Goal: Information Seeking & Learning: Check status

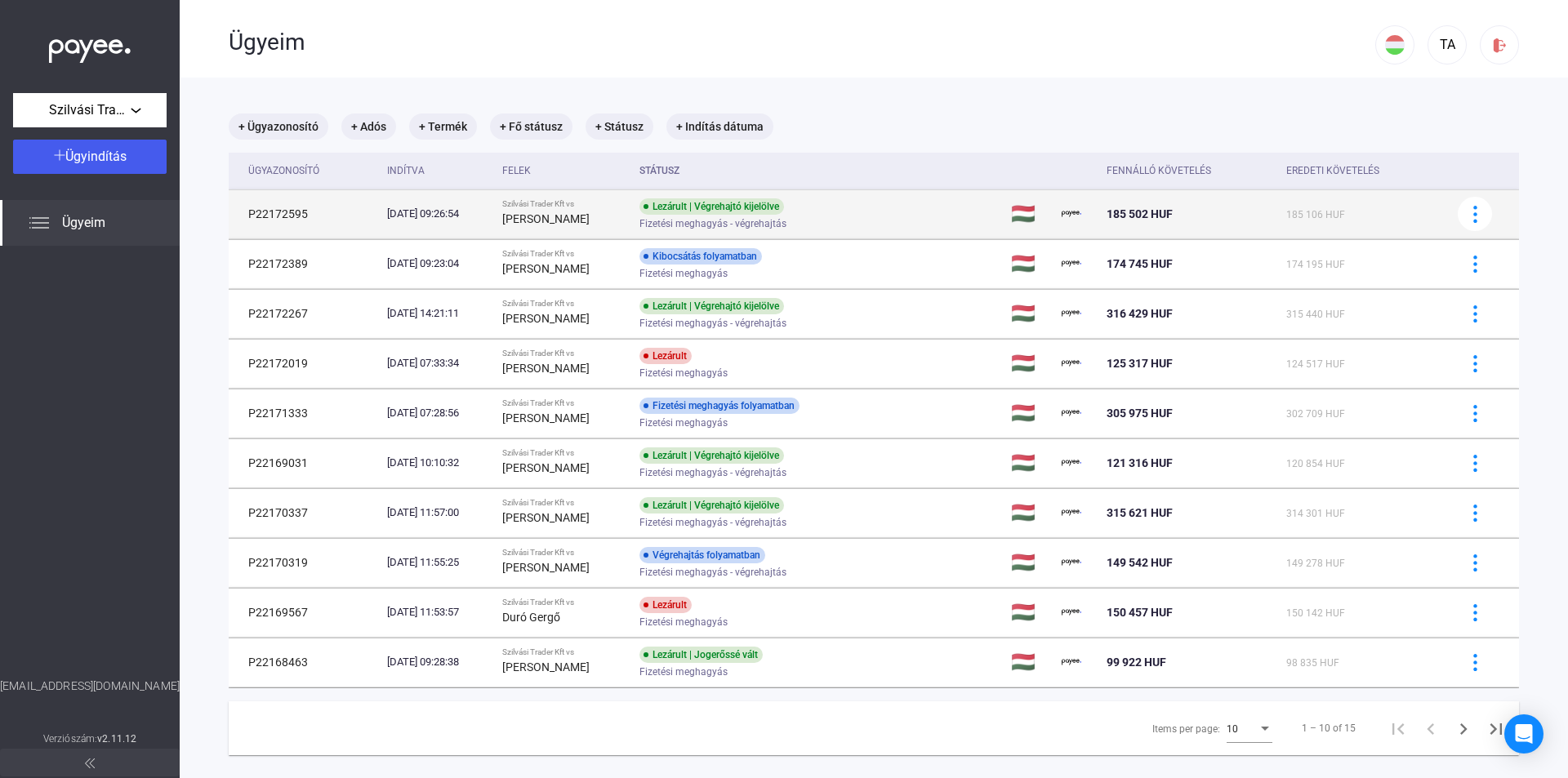
drag, startPoint x: 310, startPoint y: 216, endPoint x: 233, endPoint y: 216, distance: 77.0
click at [233, 216] on td "P22172595" at bounding box center [304, 214] width 152 height 49
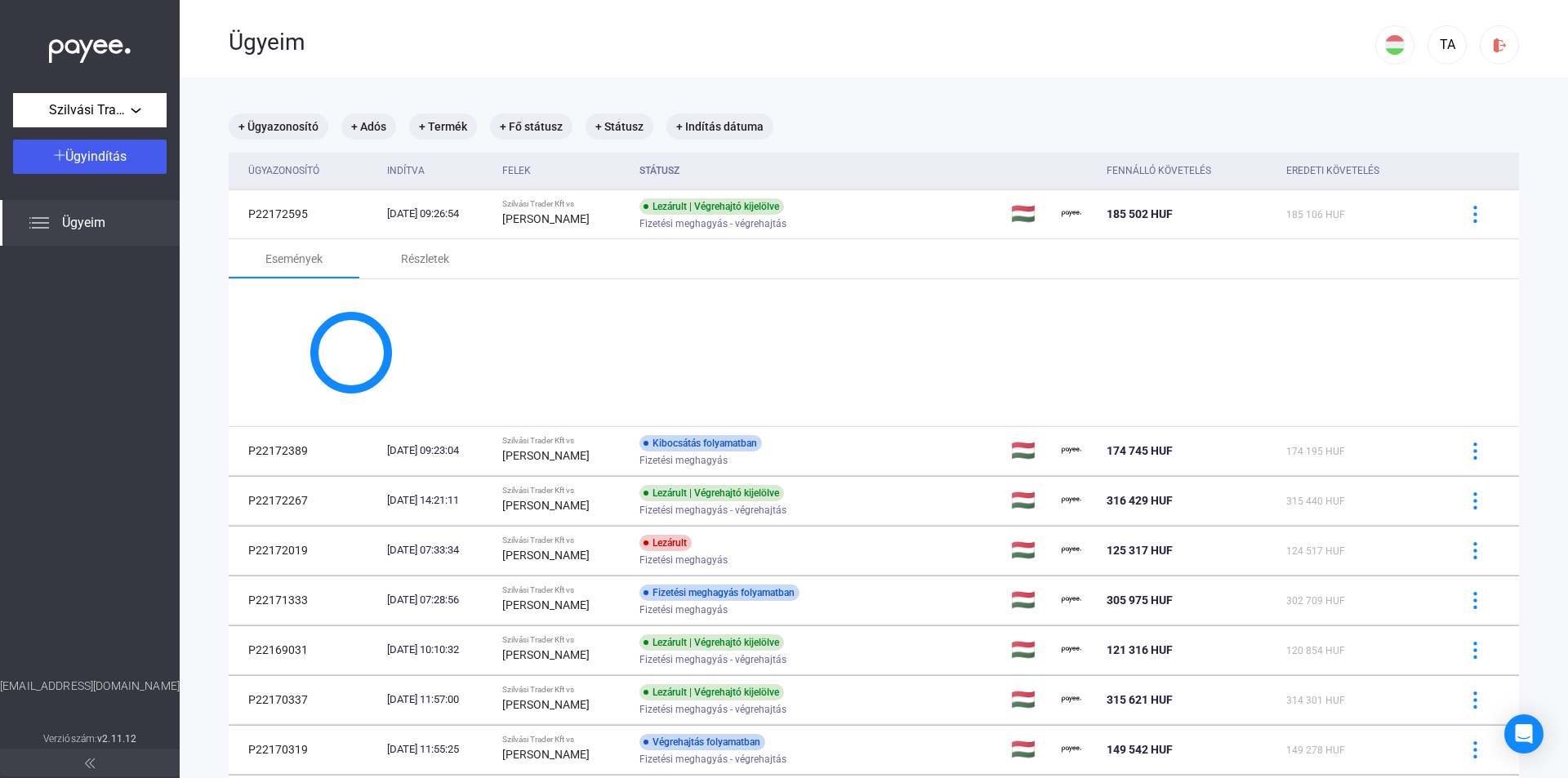
copy td "P22172595"
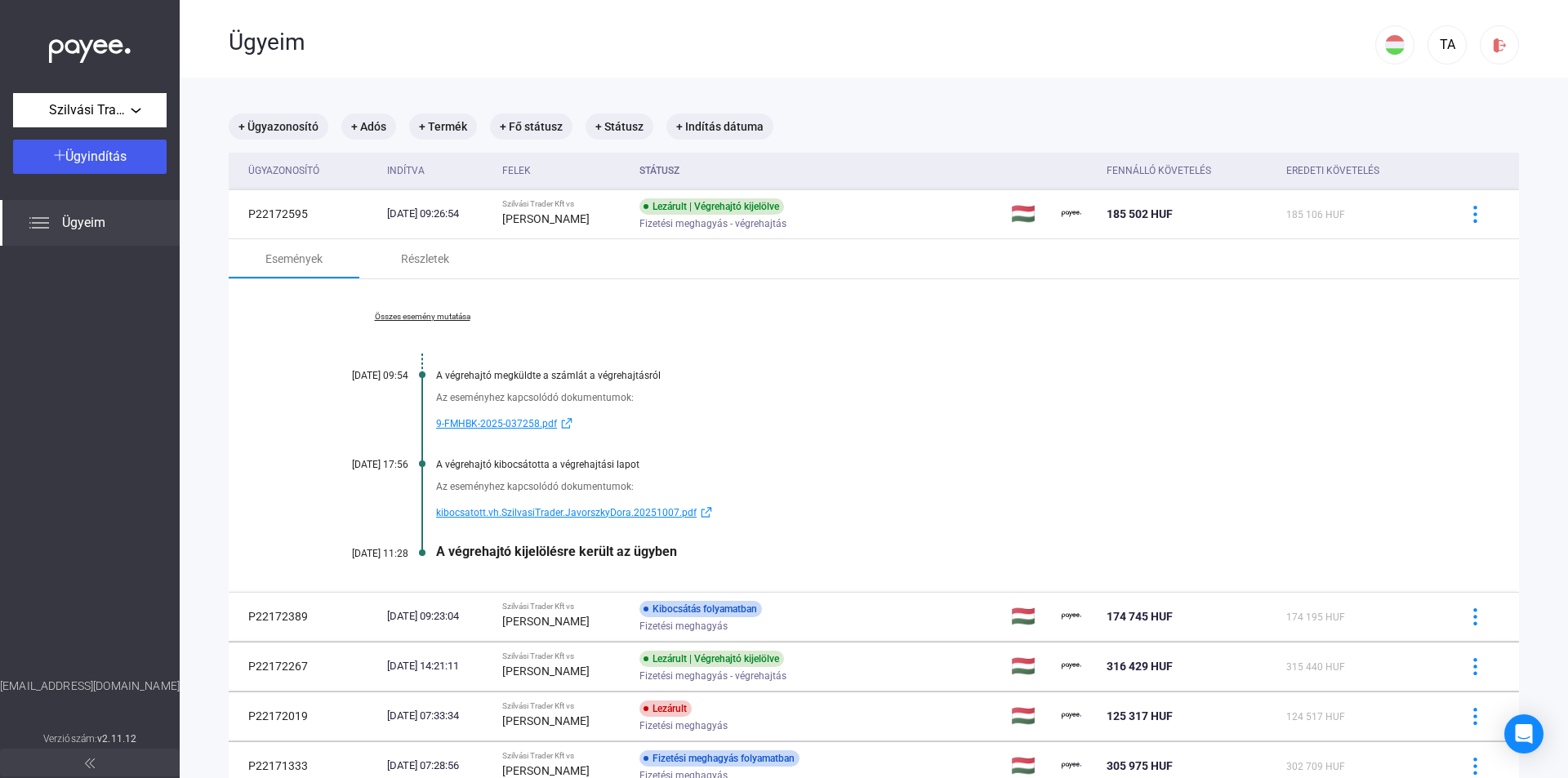
drag, startPoint x: 660, startPoint y: 553, endPoint x: 439, endPoint y: 556, distance: 221.0
click at [439, 556] on div "A végrehajtó kijelölésre került az ügyben" at bounding box center [936, 551] width 1001 height 16
copy div "A végrehajtó kijelölésre került az ügyben"
drag, startPoint x: 315, startPoint y: 213, endPoint x: 225, endPoint y: 213, distance: 90.0
click at [225, 213] on main "+ Ügyazonosító + Adós + Termék + Fő státusz + Státusz + Indítás dátuma Ügyazono…" at bounding box center [873, 617] width 1388 height 1080
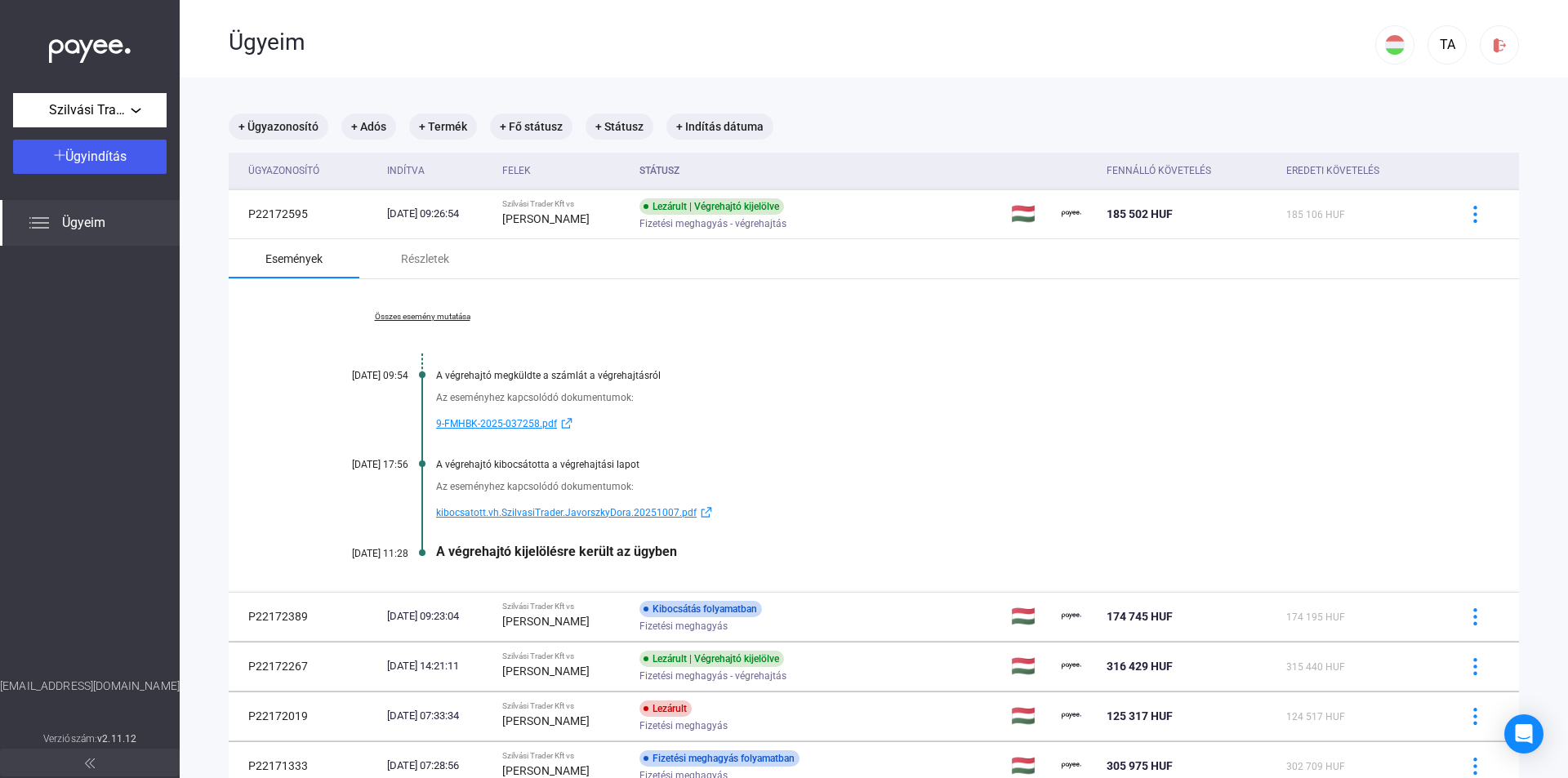
click at [302, 240] on div "Események" at bounding box center [293, 259] width 131 height 39
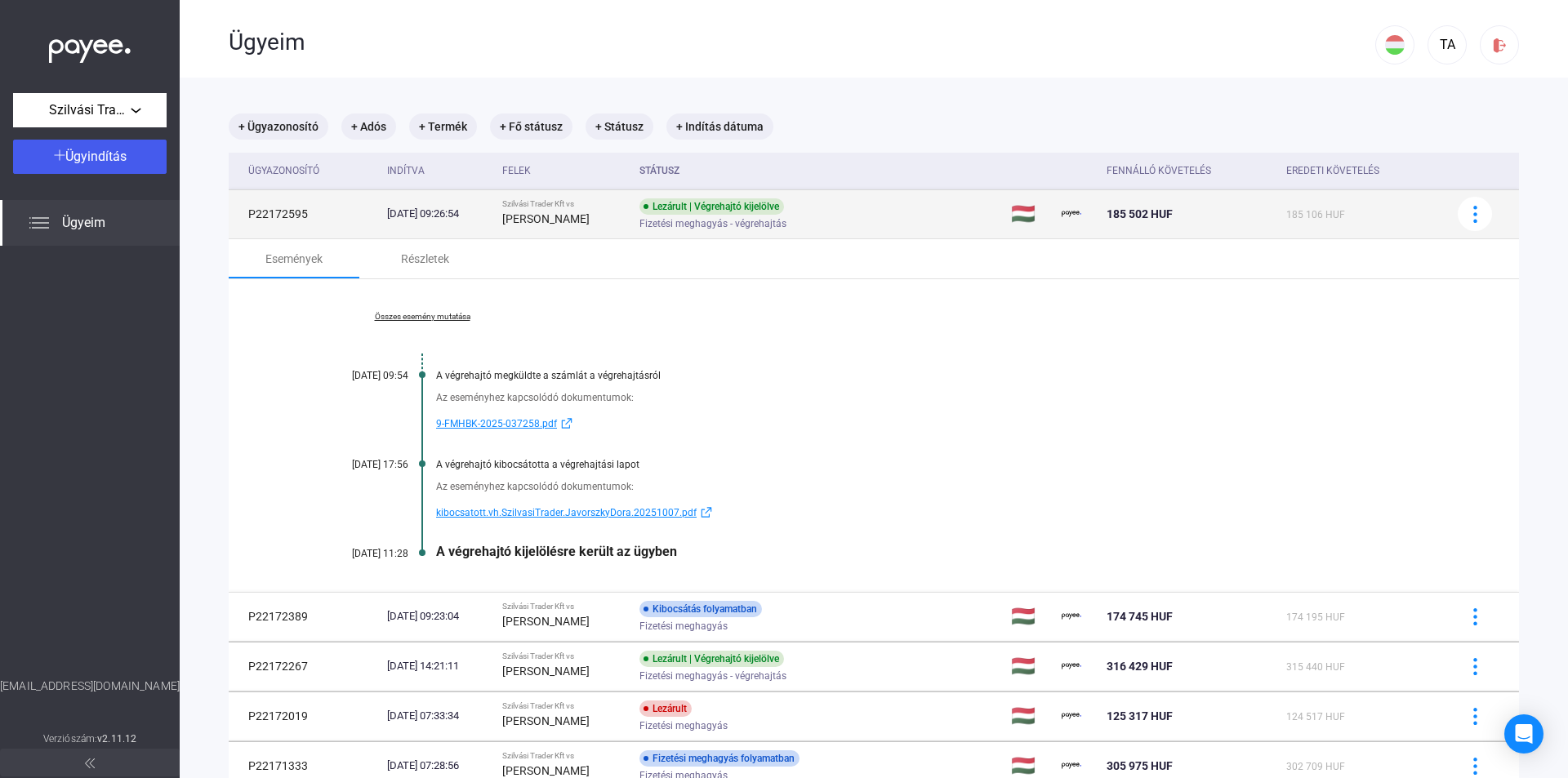
drag, startPoint x: 307, startPoint y: 209, endPoint x: 240, endPoint y: 210, distance: 67.0
click at [240, 210] on td "P22172595" at bounding box center [304, 214] width 152 height 49
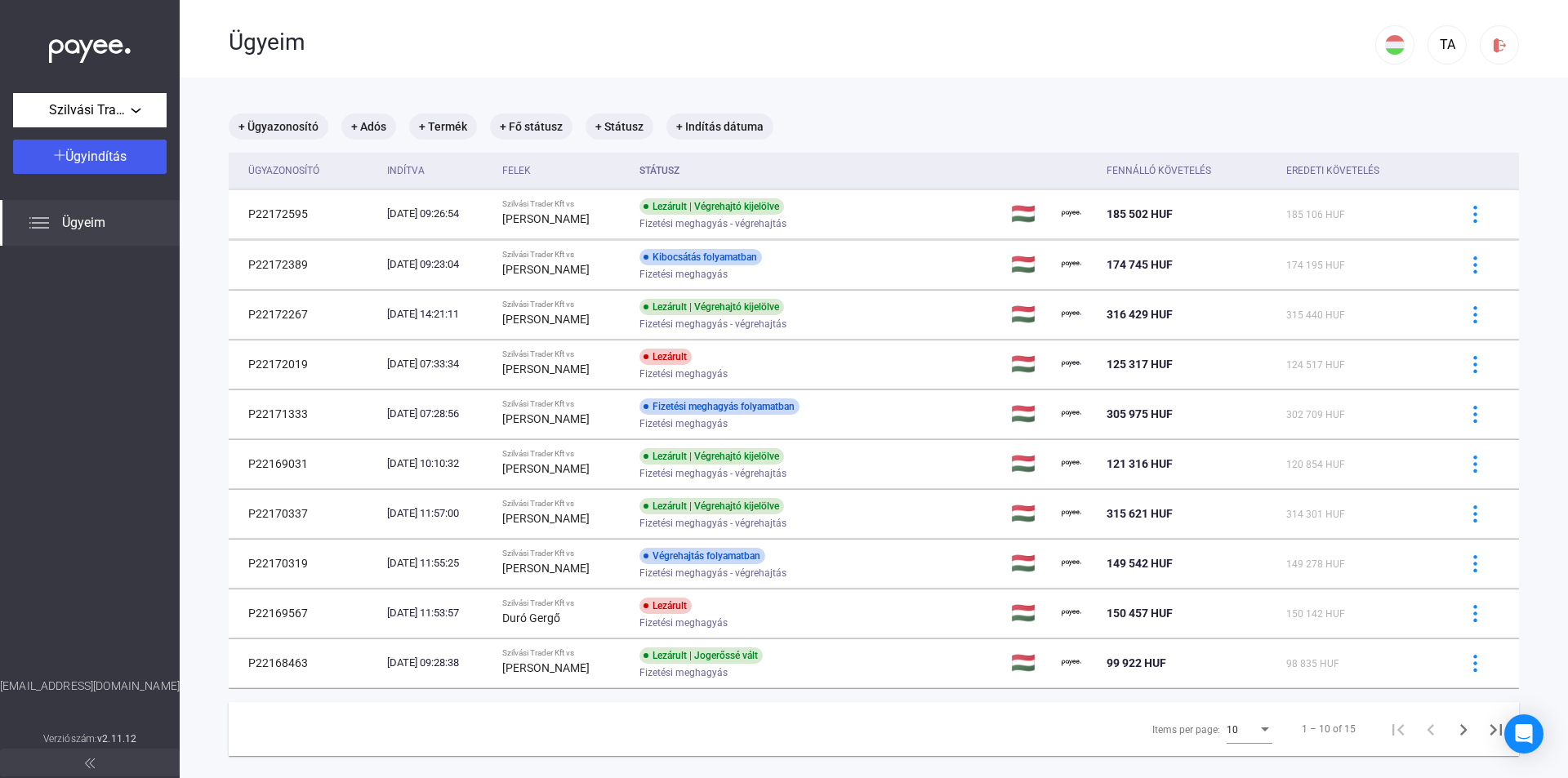
copy td "P22172595"
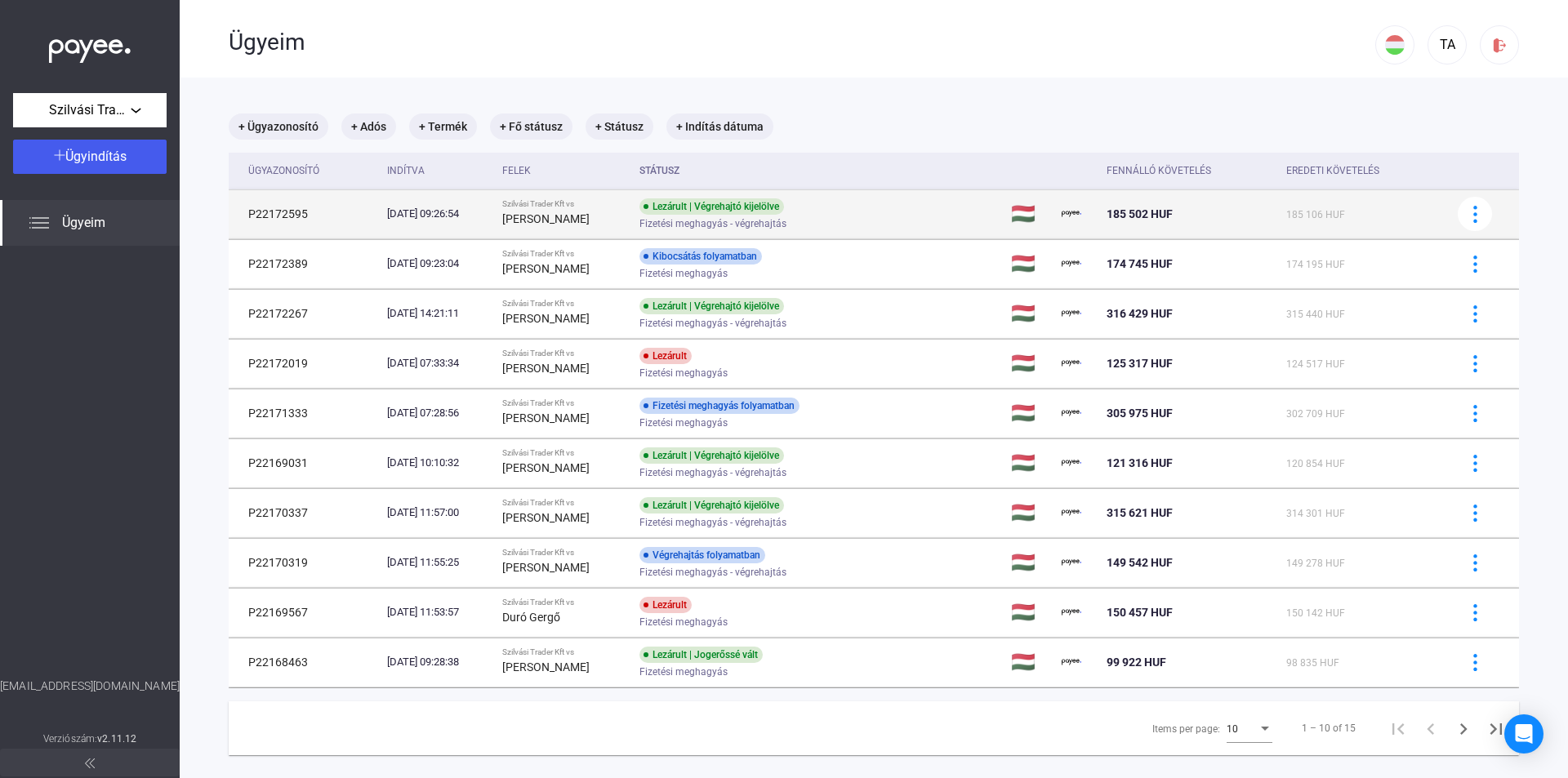
click at [316, 220] on td "P22172595" at bounding box center [304, 214] width 152 height 49
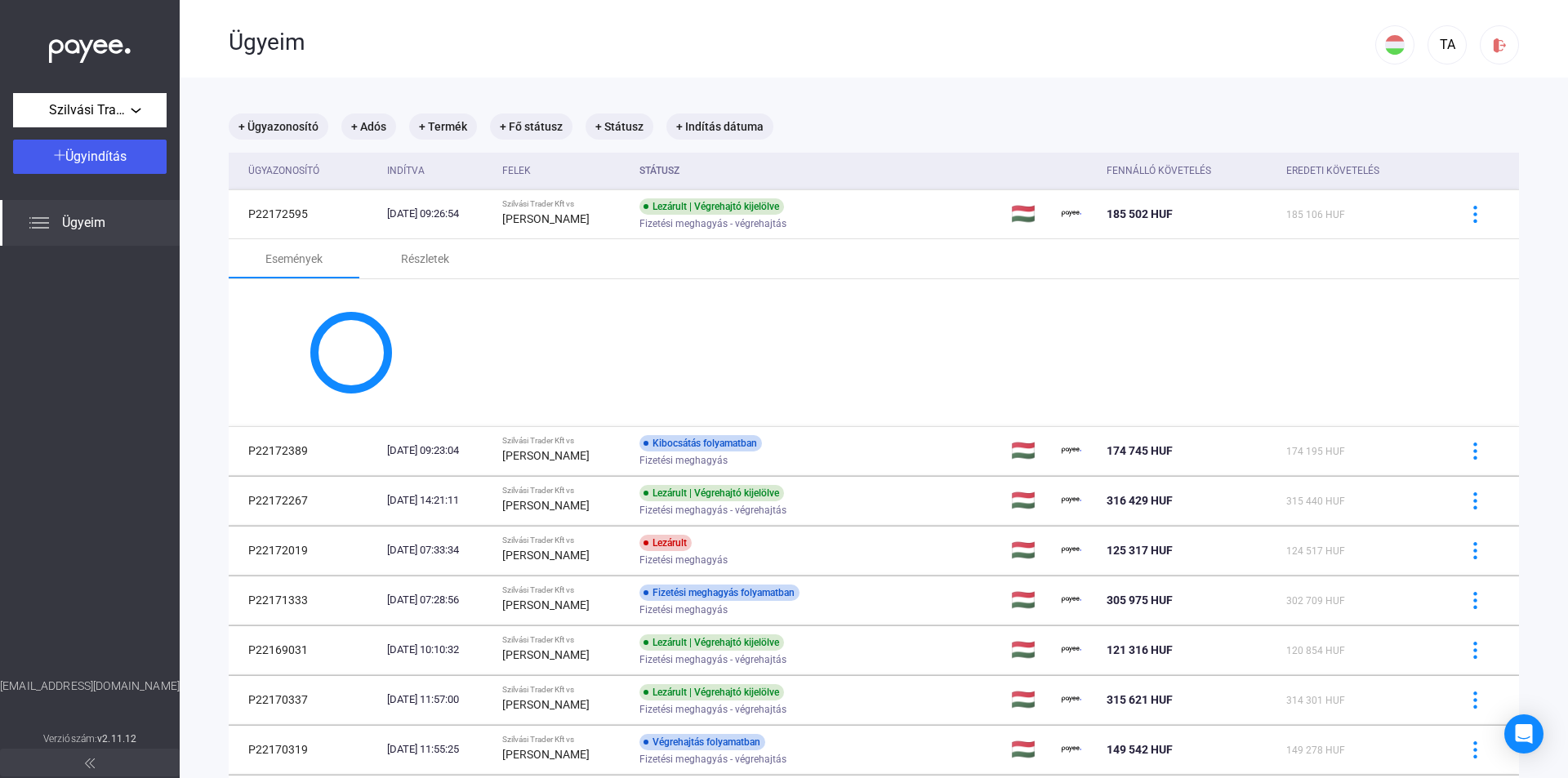
drag, startPoint x: 315, startPoint y: 213, endPoint x: 217, endPoint y: 214, distance: 98.0
click at [217, 214] on main "+ Ügyazonosító + Adós + Termék + Fő státusz + Státusz + Indítás dátuma Ügyazono…" at bounding box center [873, 534] width 1388 height 913
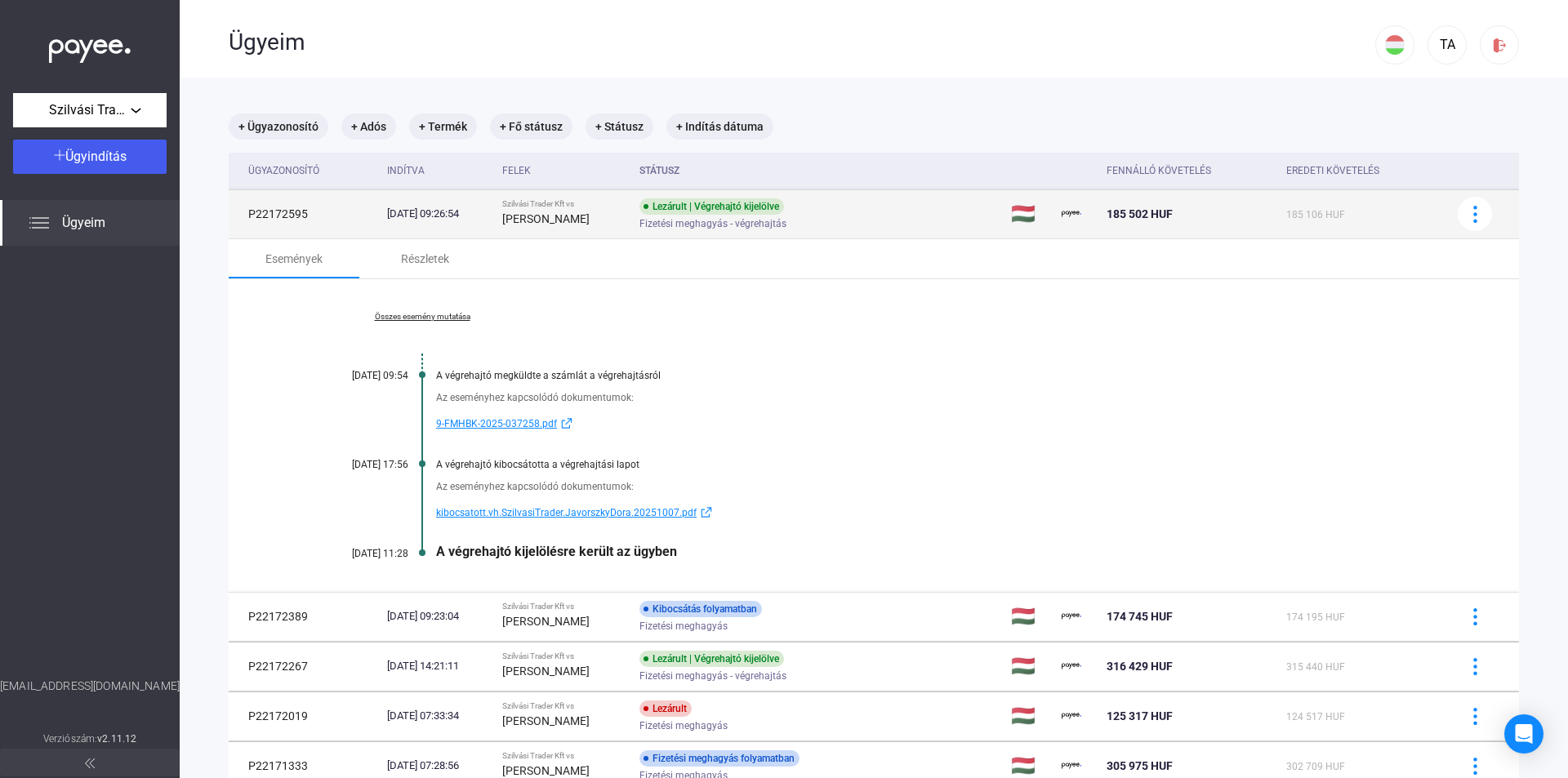
click at [264, 216] on td "P22172595" at bounding box center [304, 214] width 152 height 49
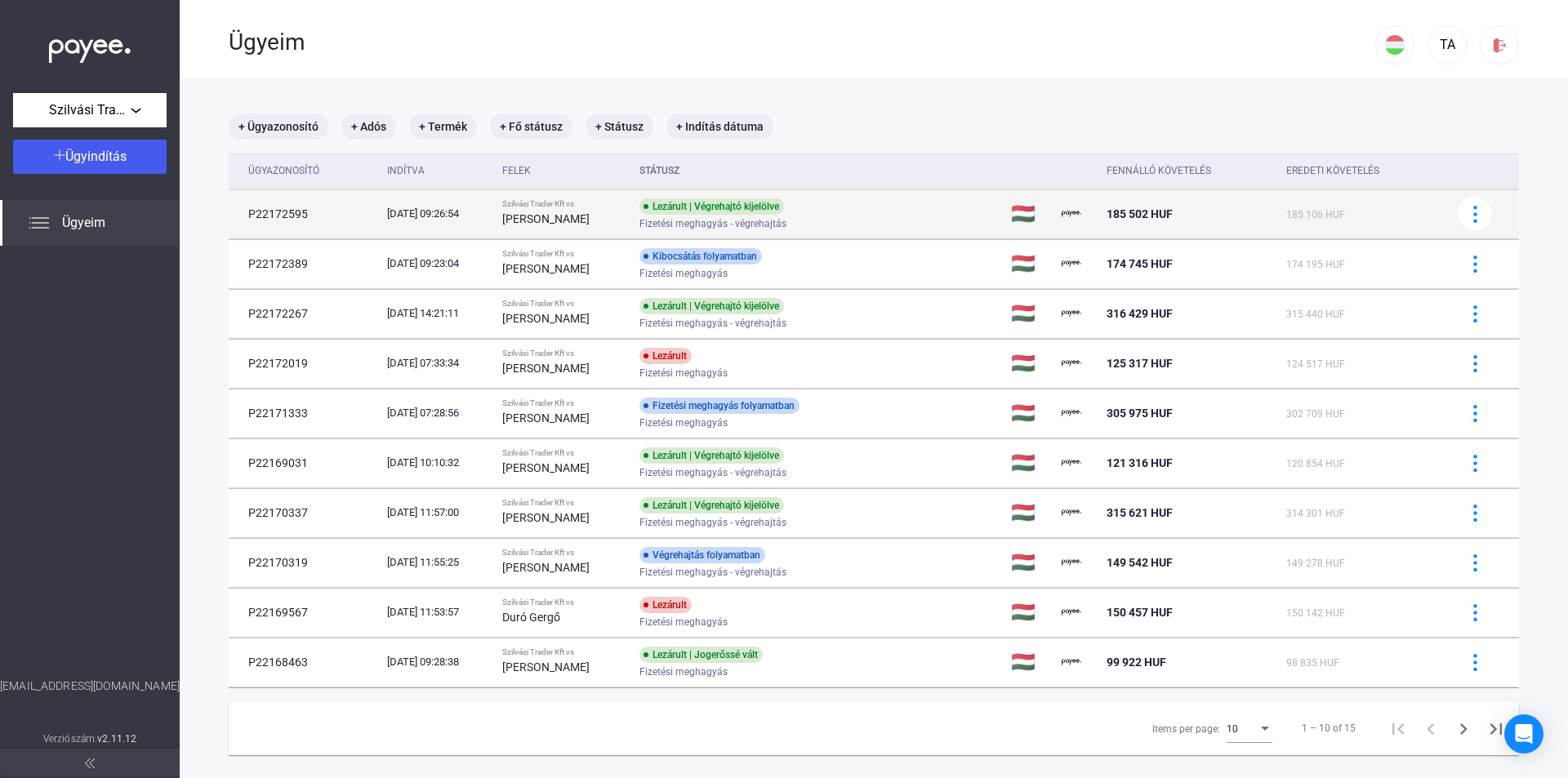
drag, startPoint x: 314, startPoint y: 210, endPoint x: 245, endPoint y: 211, distance: 69.0
click at [245, 211] on td "P22172595" at bounding box center [304, 214] width 152 height 49
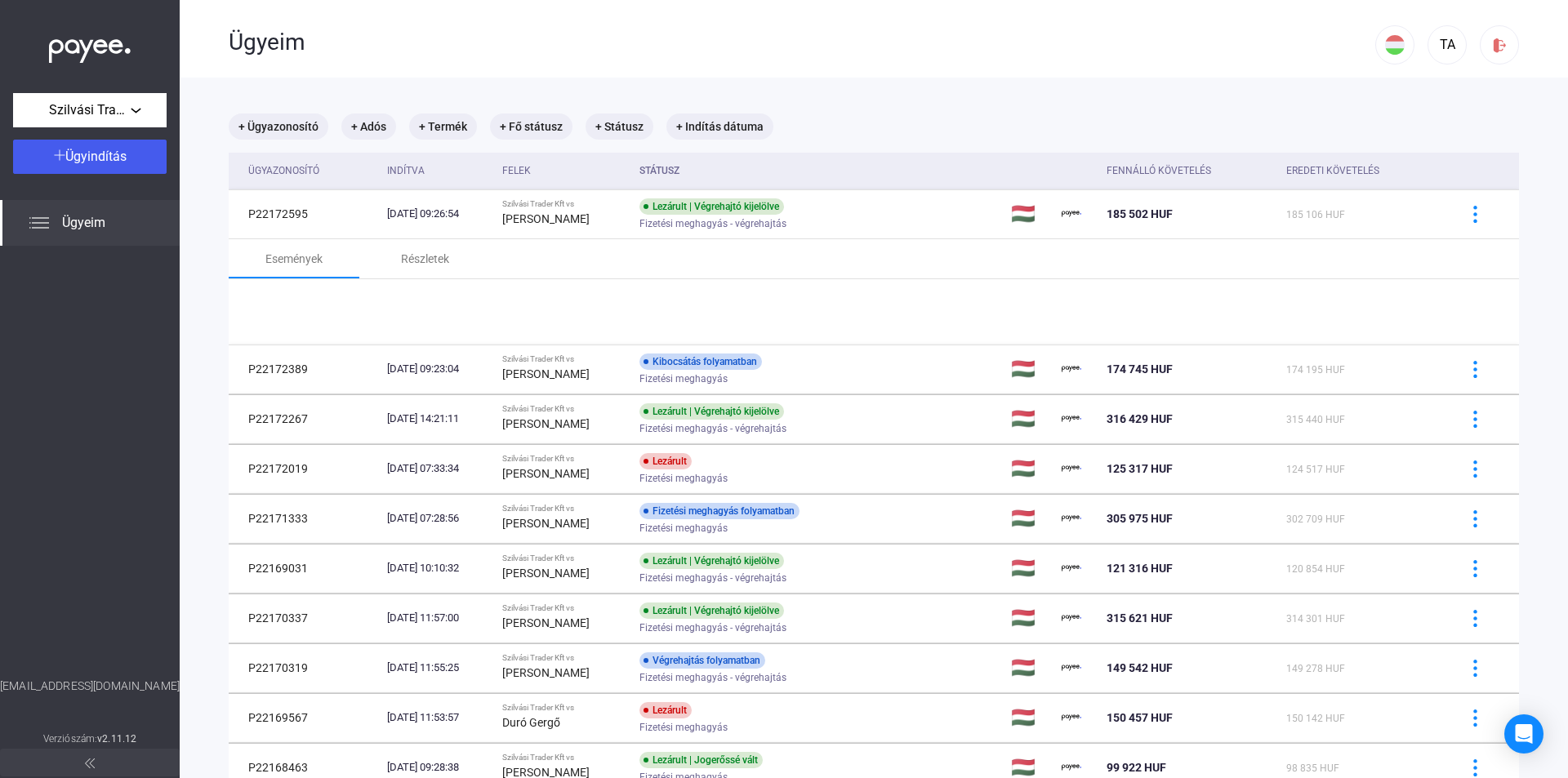
copy td "P22172595"
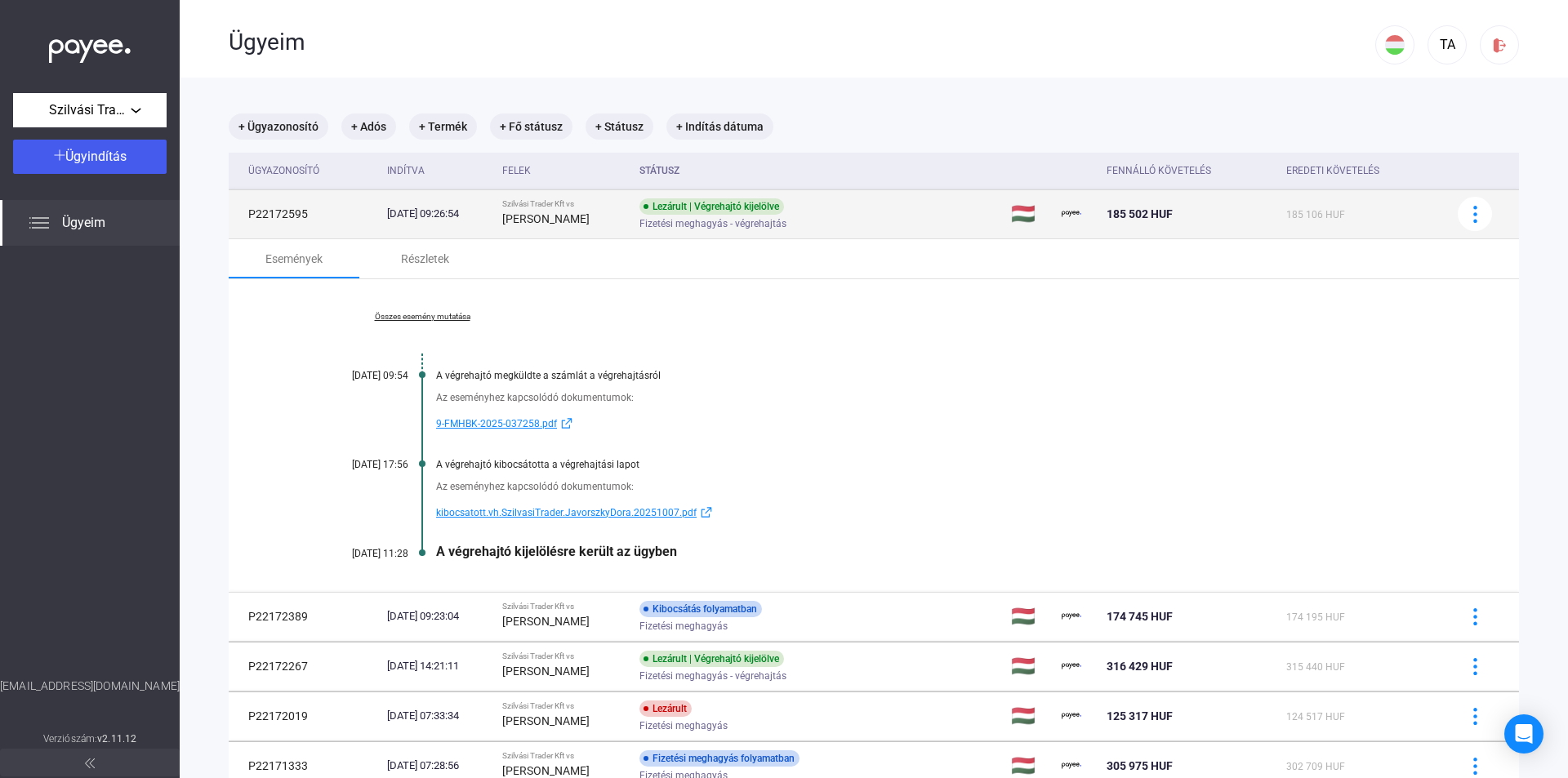
click at [469, 213] on div "[DATE] 09:26:54" at bounding box center [438, 214] width 102 height 16
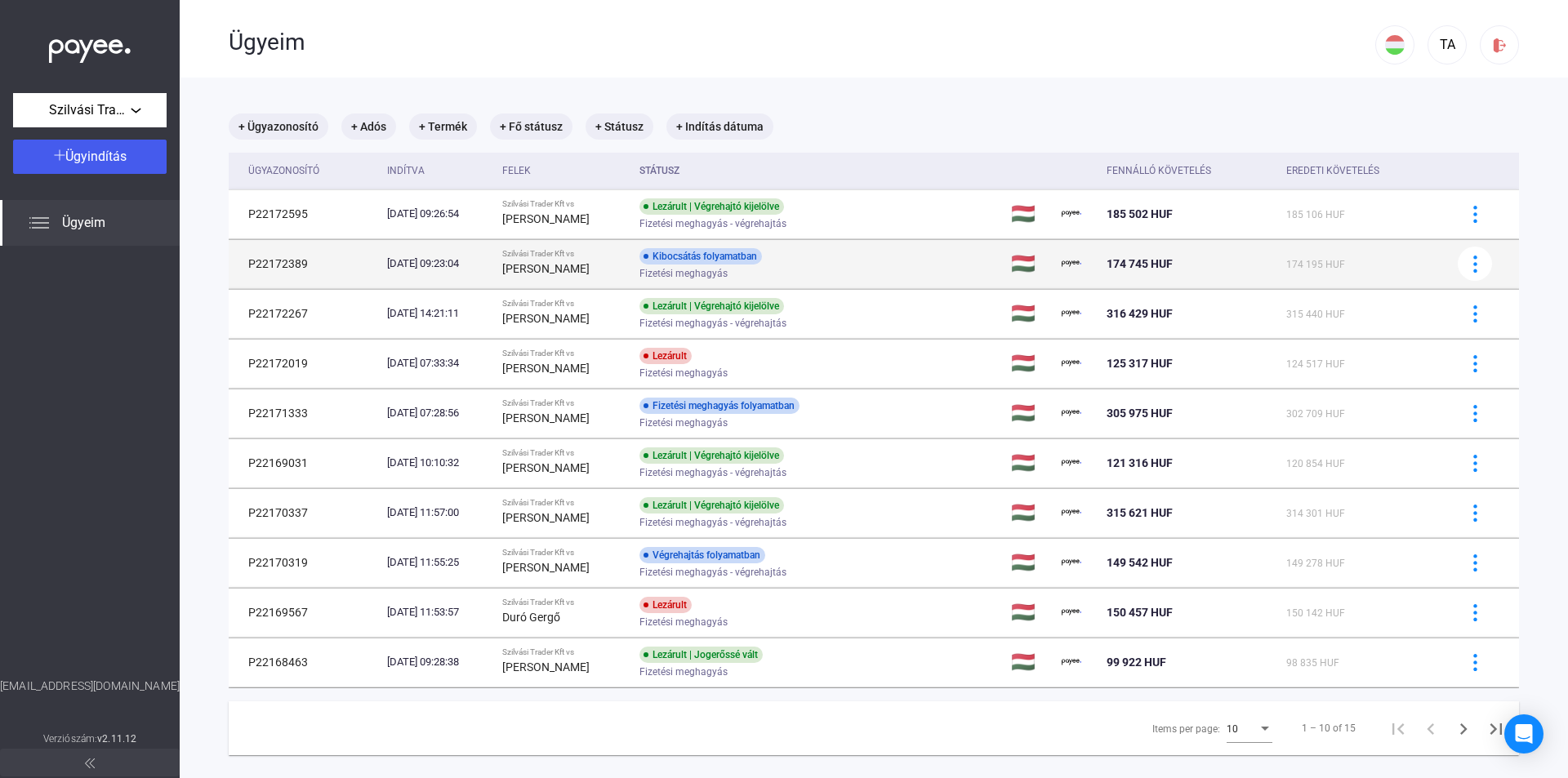
click at [548, 256] on div "Szilvási Trader Kft vs" at bounding box center [563, 253] width 123 height 10
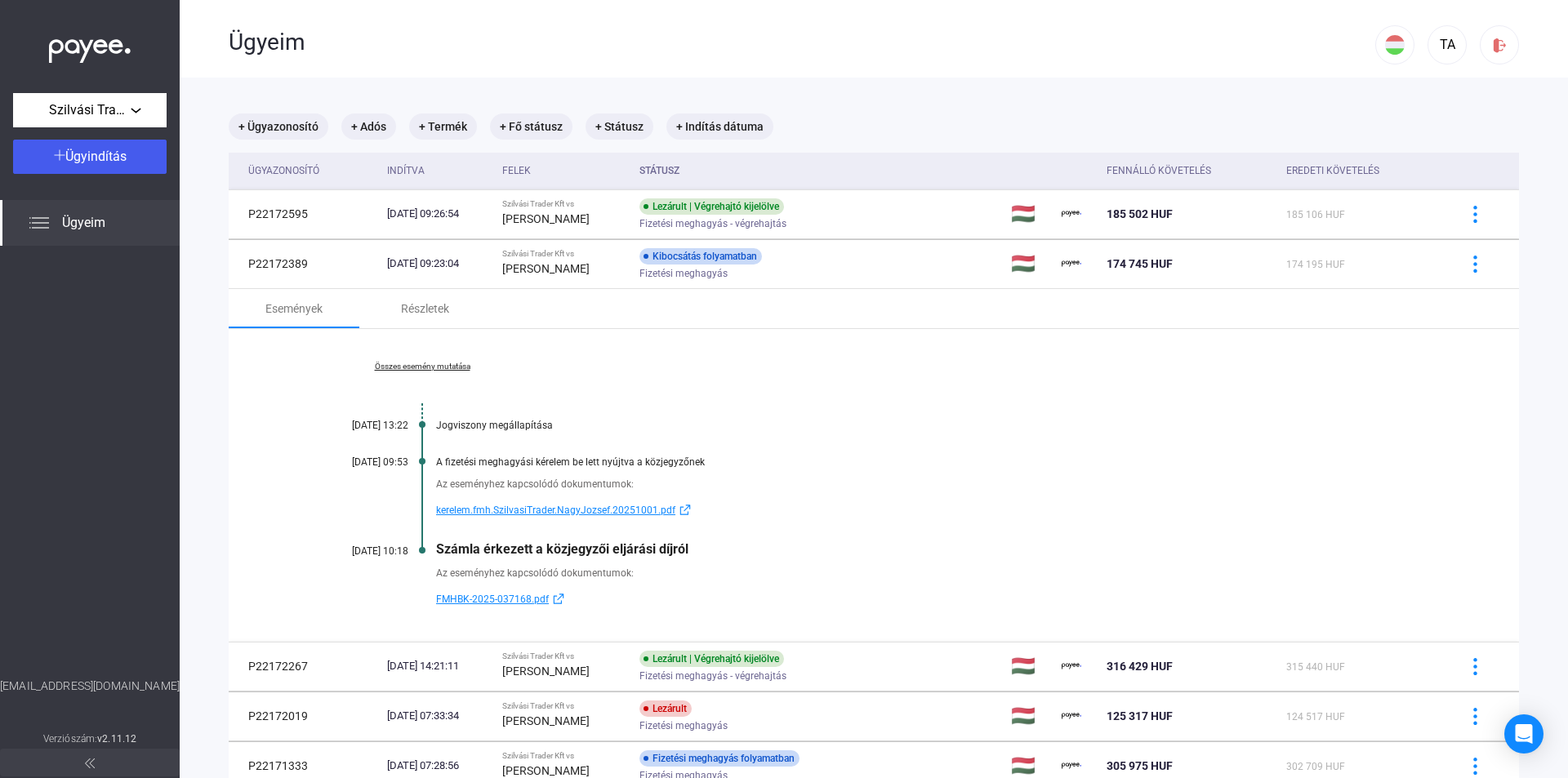
drag, startPoint x: 698, startPoint y: 553, endPoint x: 439, endPoint y: 544, distance: 259.2
click at [439, 544] on div "Számla érkezett a közjegyzői eljárási díjról" at bounding box center [936, 549] width 1001 height 16
copy div "Számla érkezett a közjegyzői eljárási díjról"
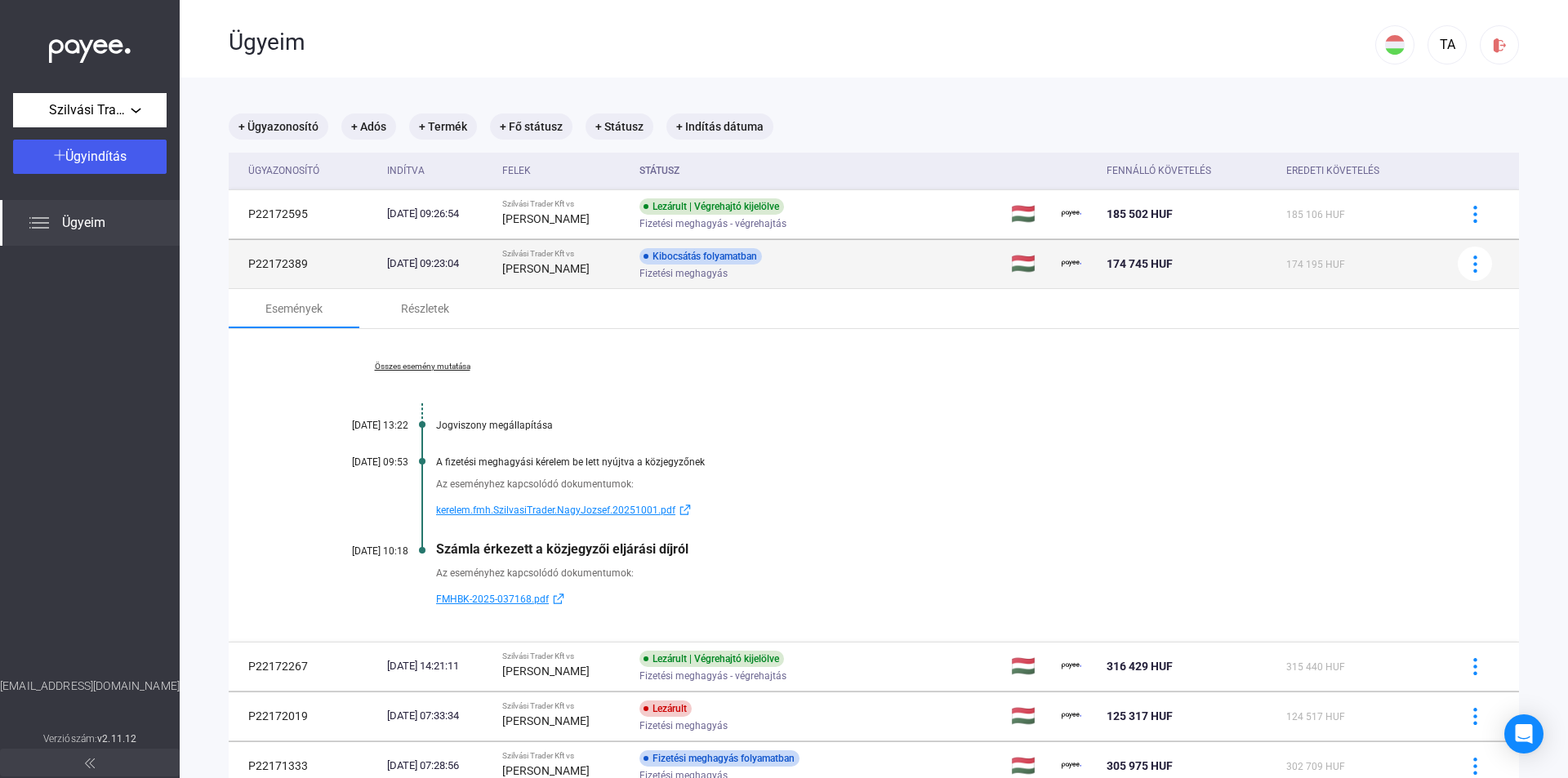
drag, startPoint x: 309, startPoint y: 262, endPoint x: 239, endPoint y: 261, distance: 70.0
click at [239, 261] on td "P22172389" at bounding box center [304, 264] width 152 height 49
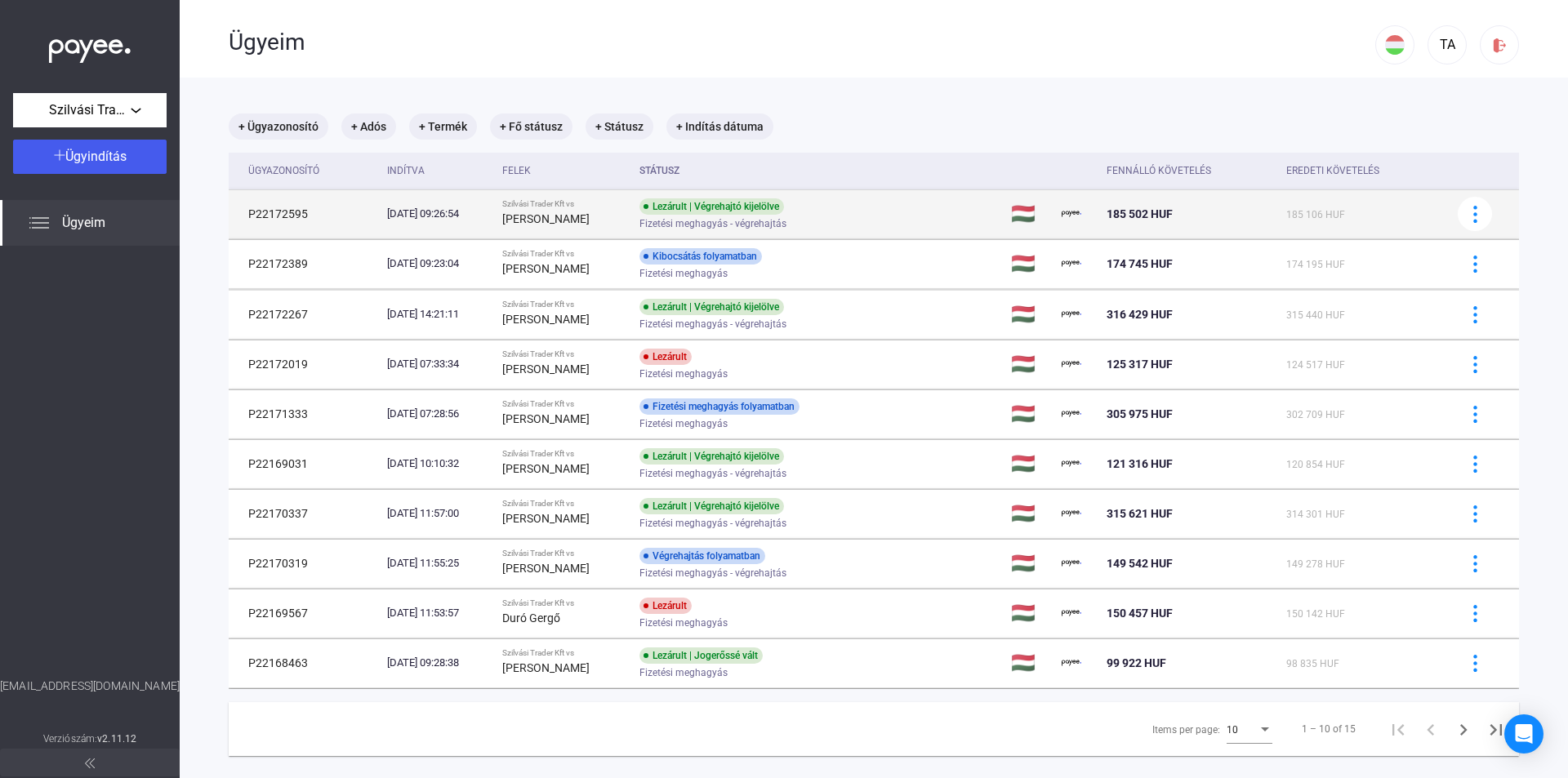
copy td "P22172389"
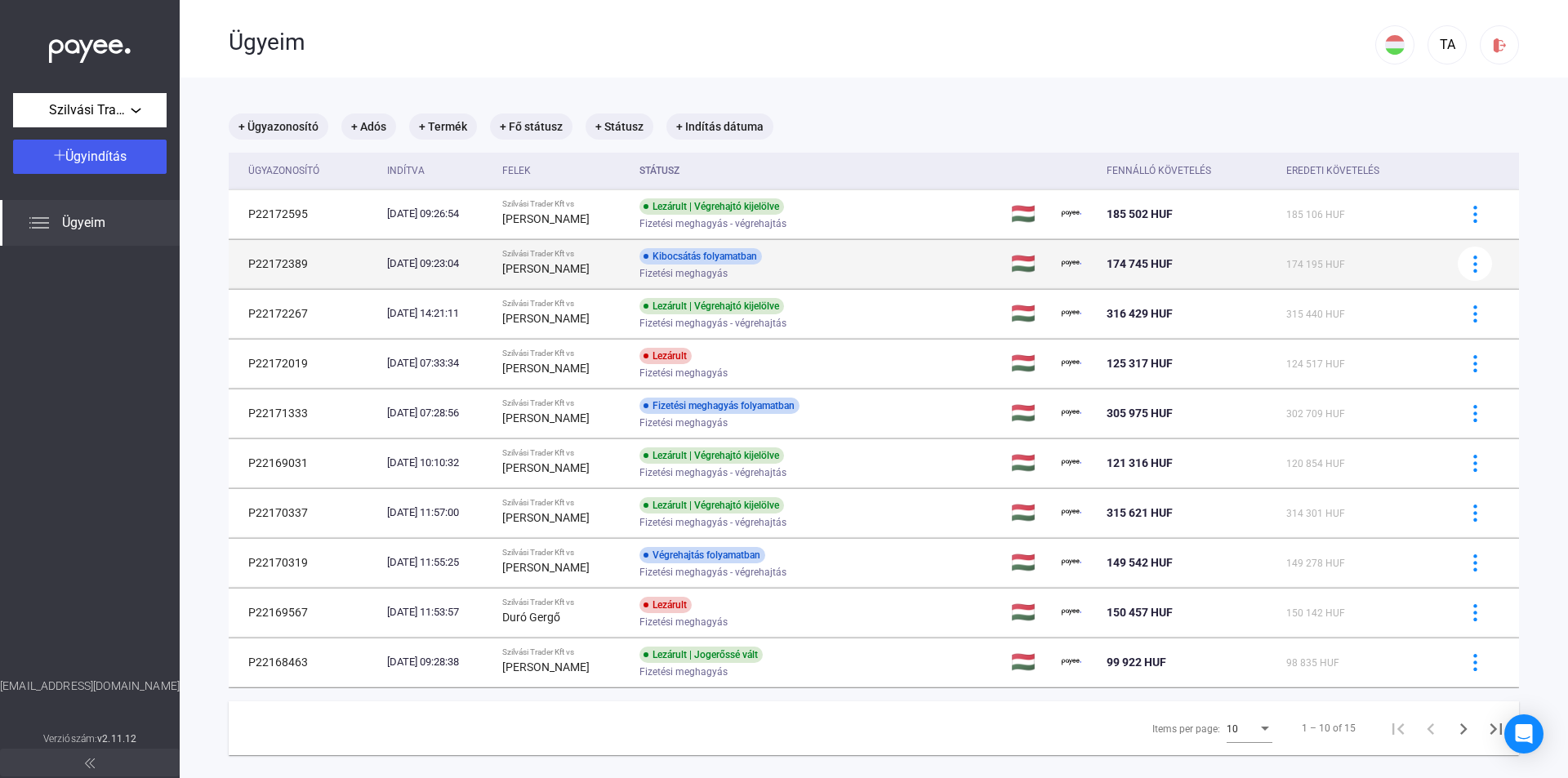
click at [489, 266] on div "[DATE] 09:23:04" at bounding box center [438, 264] width 102 height 16
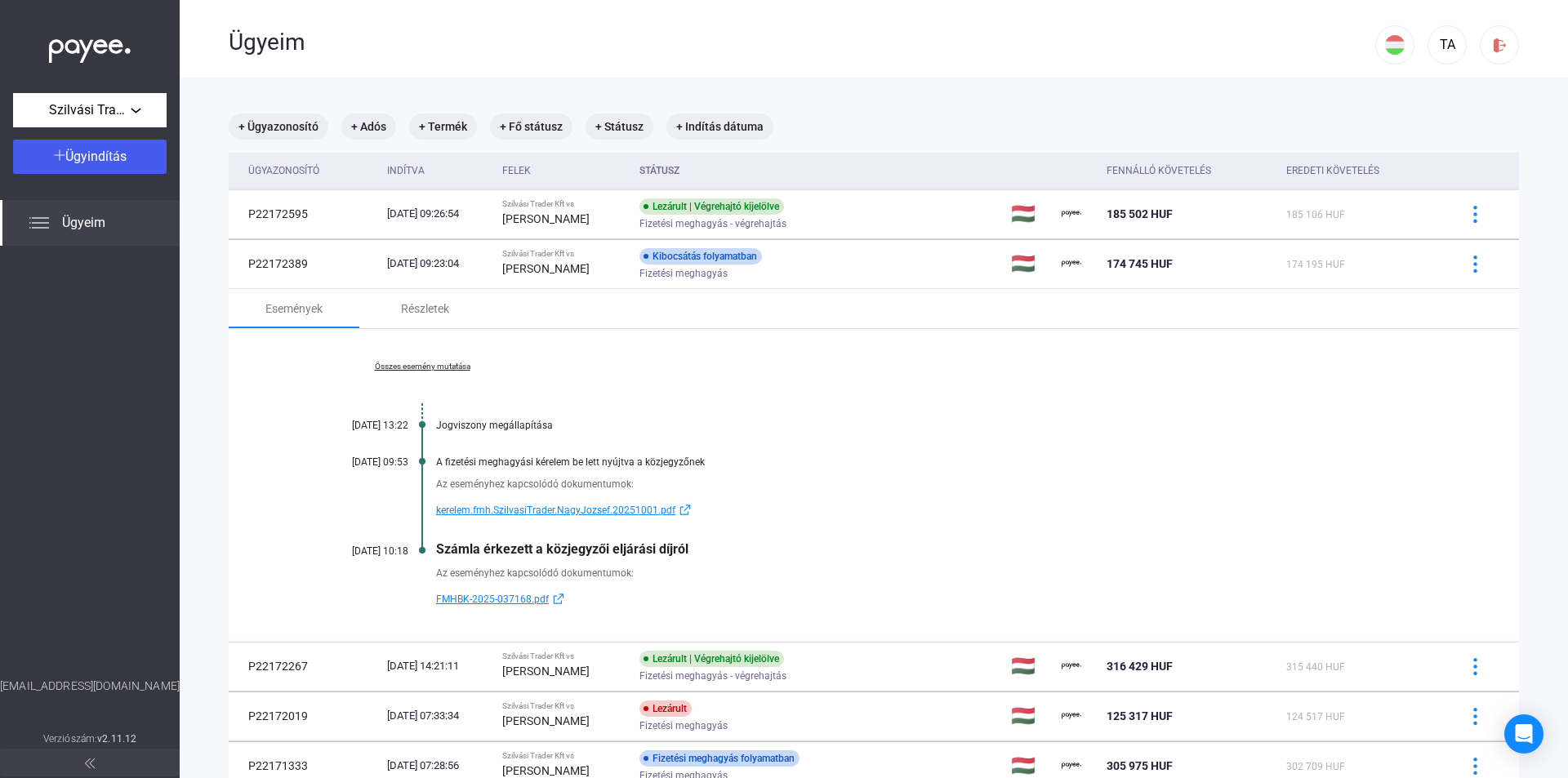
click at [446, 363] on link "Összes esemény mutatása" at bounding box center [421, 367] width 224 height 10
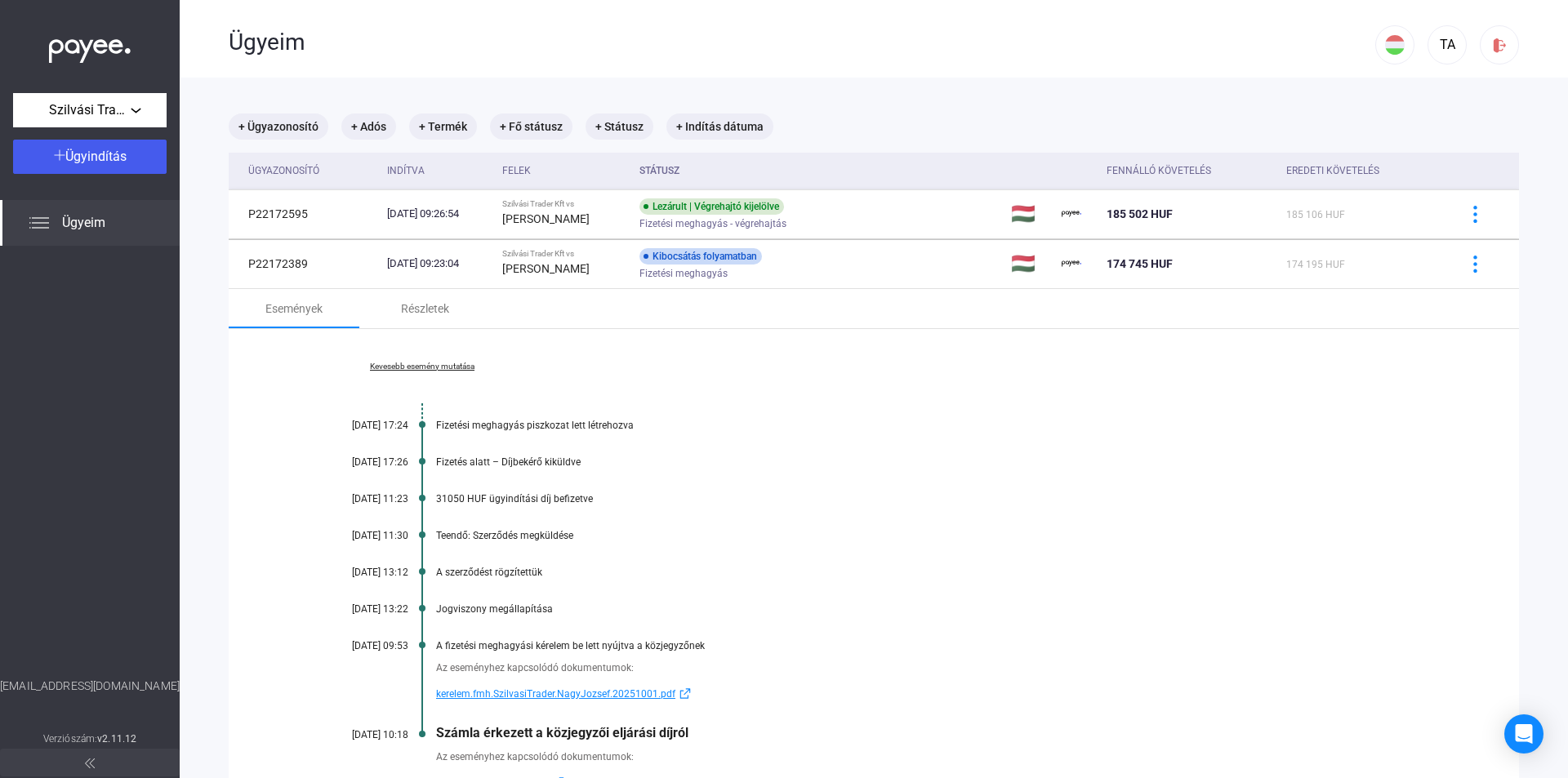
scroll to position [326, 0]
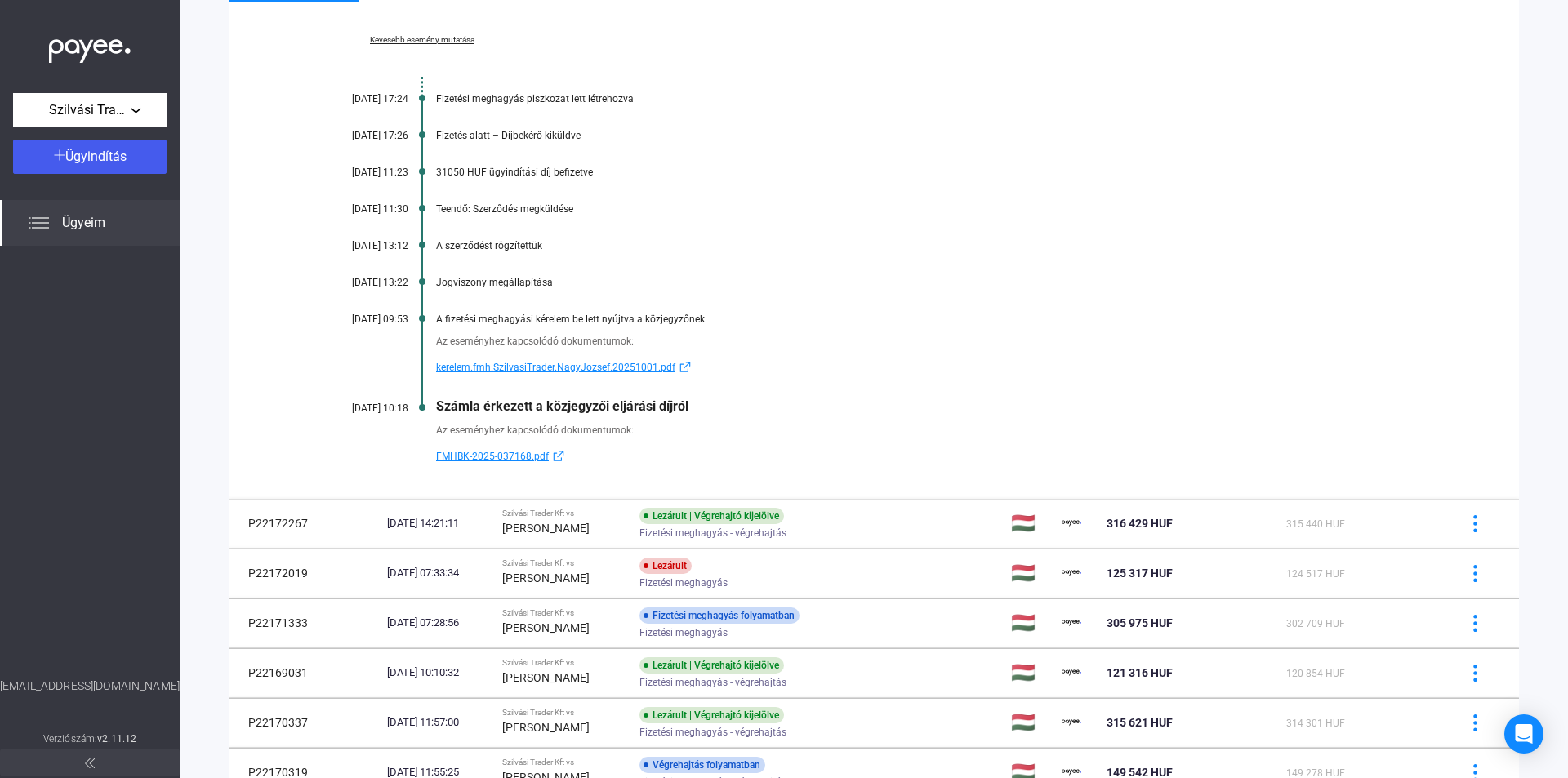
drag, startPoint x: 432, startPoint y: 455, endPoint x: 529, endPoint y: 454, distance: 97.0
click at [529, 454] on div "Az eseményhez kapcsolódó dokumentumok: FMHBK-2025-037168.pdf" at bounding box center [873, 440] width 1126 height 52
copy span "FMHBK-2025-037168"
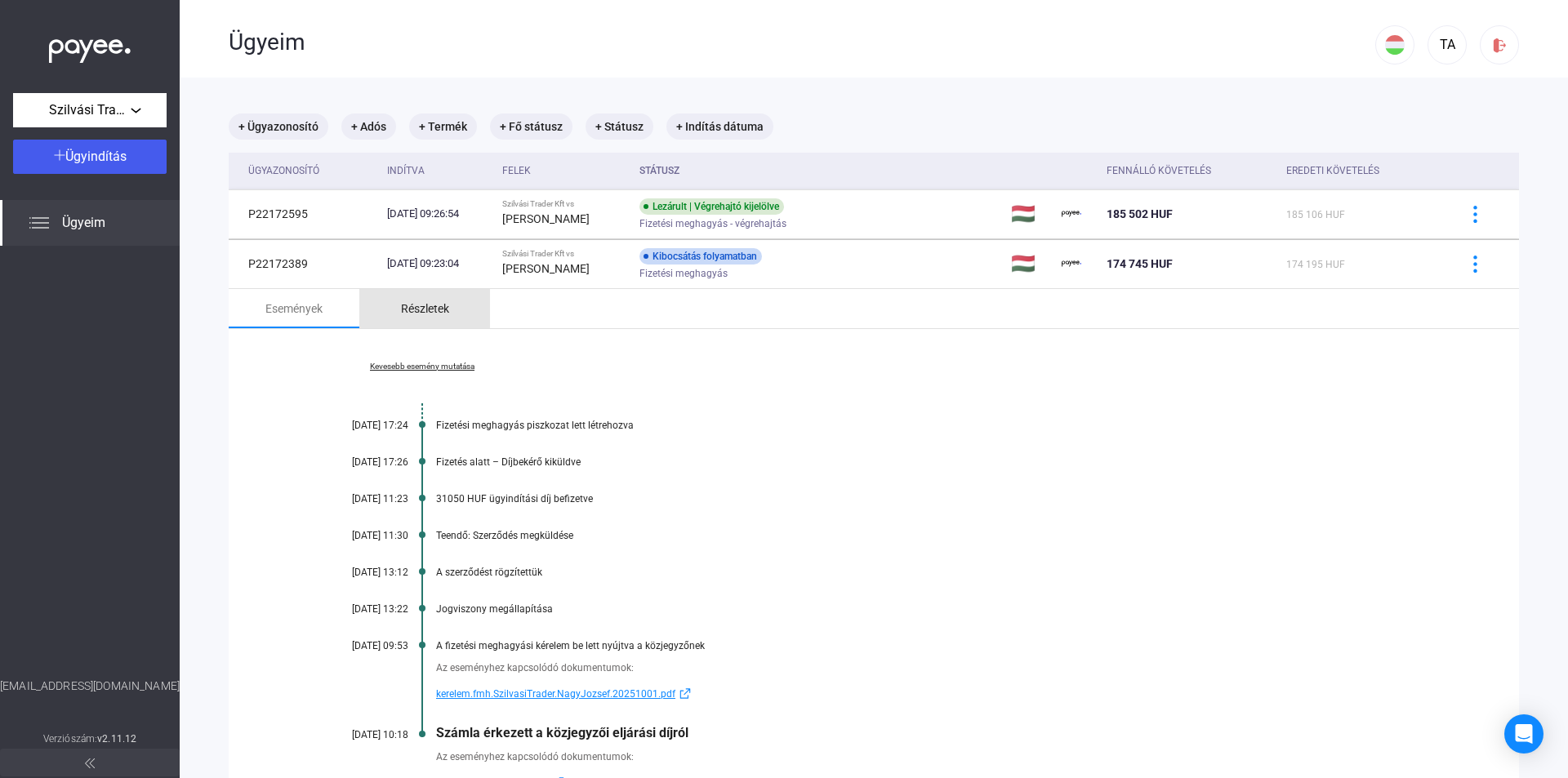
click at [411, 308] on div "Részletek" at bounding box center [424, 308] width 48 height 19
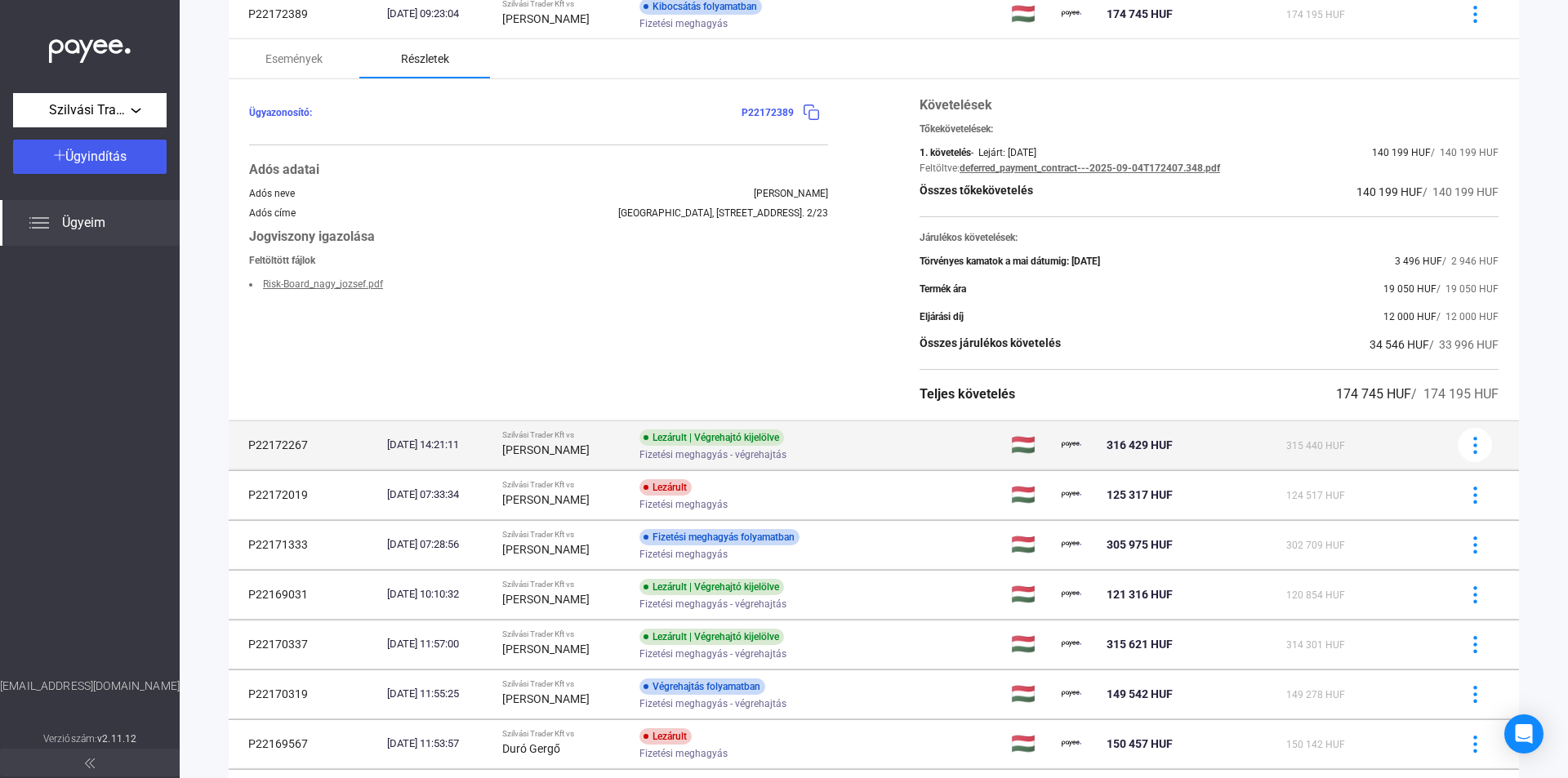
scroll to position [243, 0]
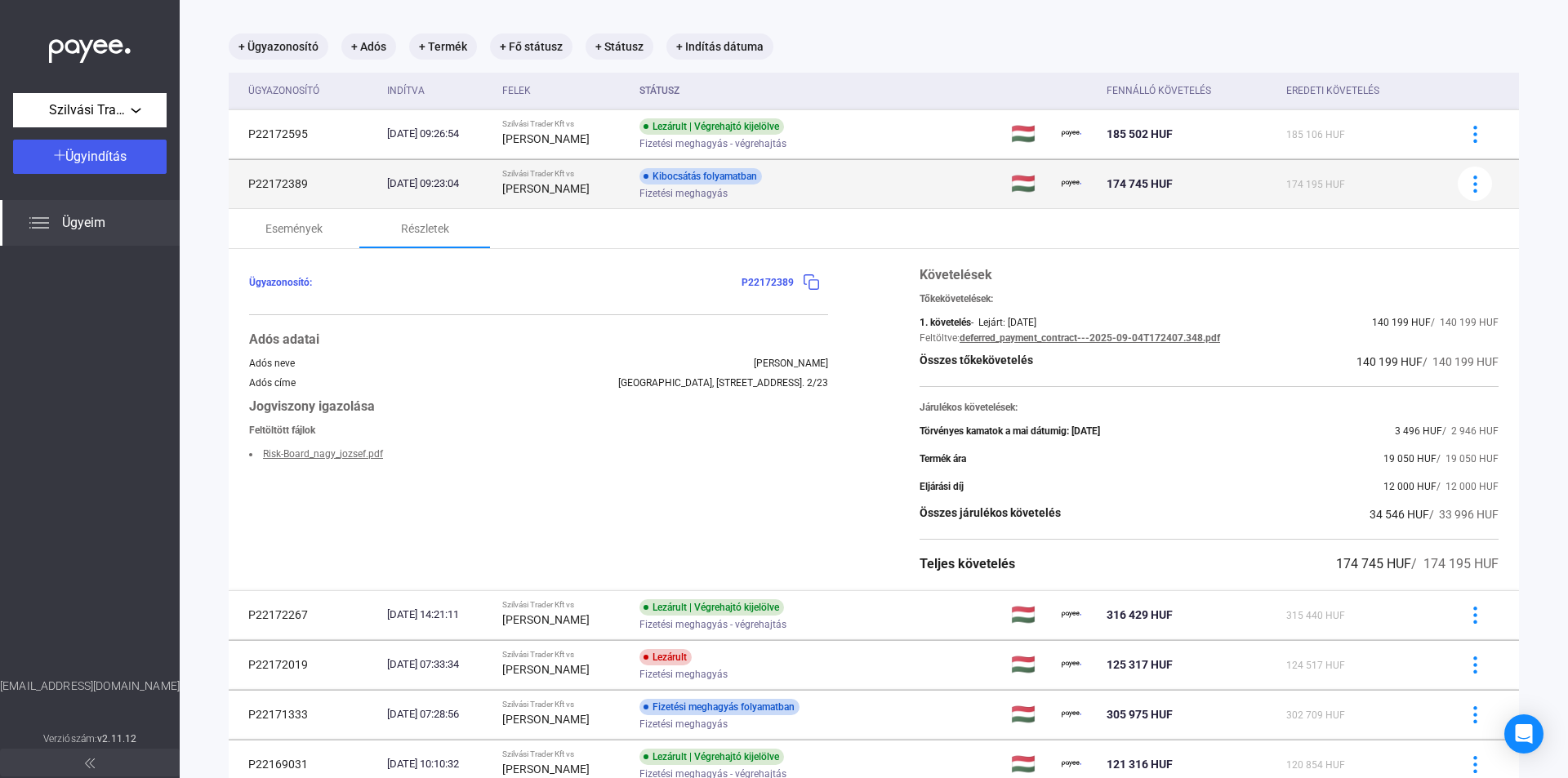
click at [549, 194] on strong "[PERSON_NAME]" at bounding box center [546, 188] width 88 height 13
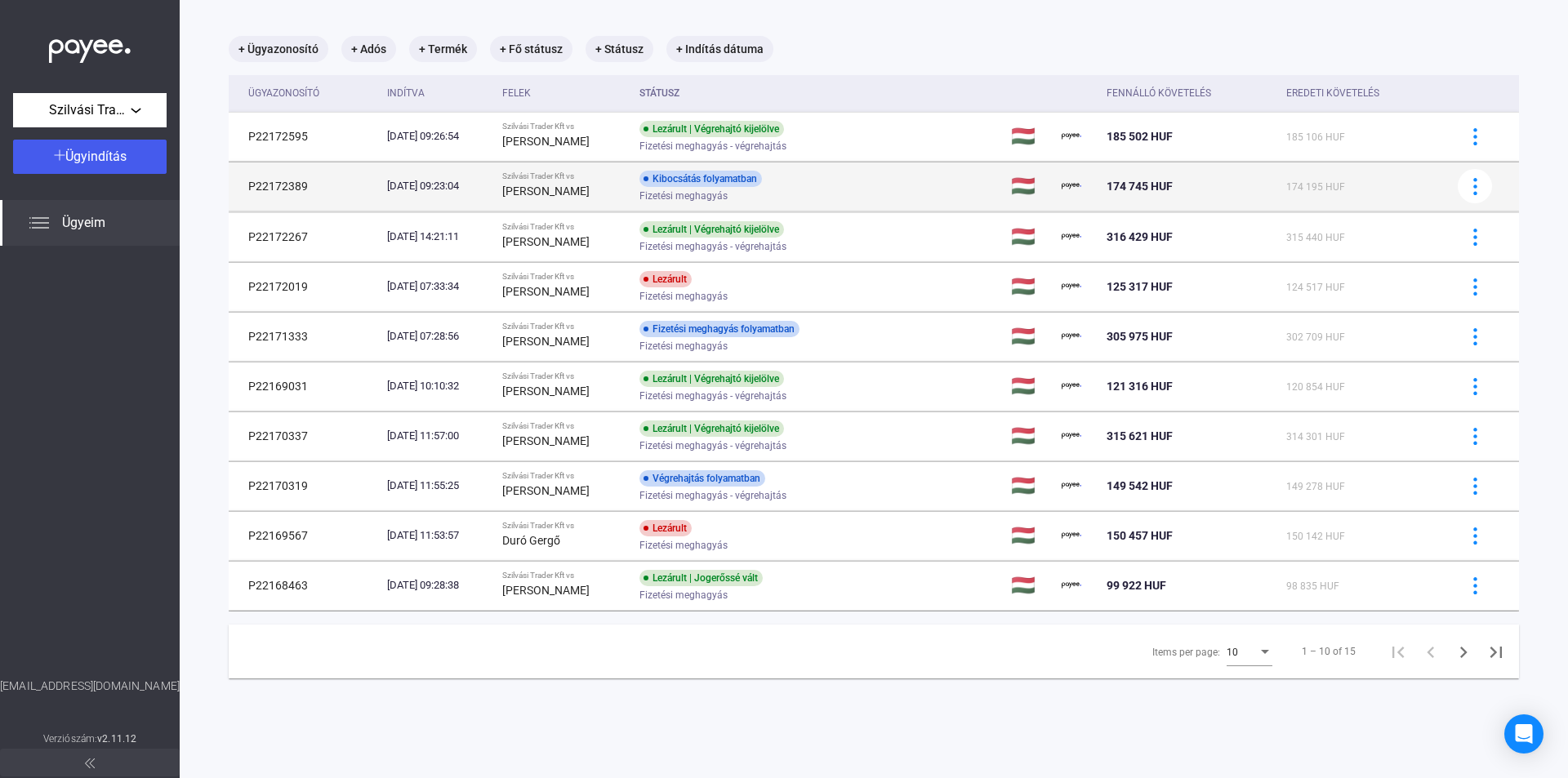
scroll to position [78, 0]
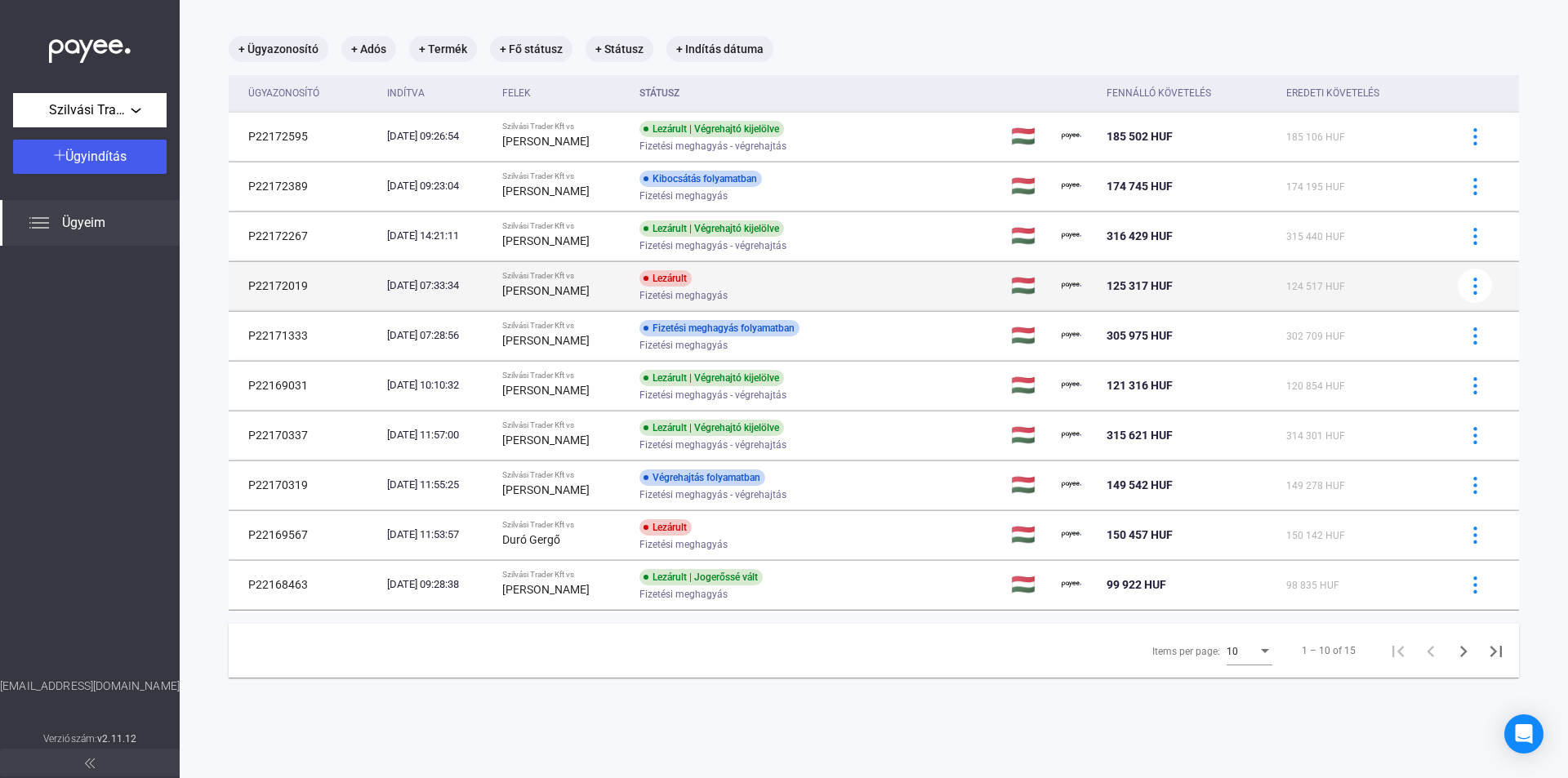
click at [569, 295] on strong "[PERSON_NAME]" at bounding box center [546, 291] width 88 height 13
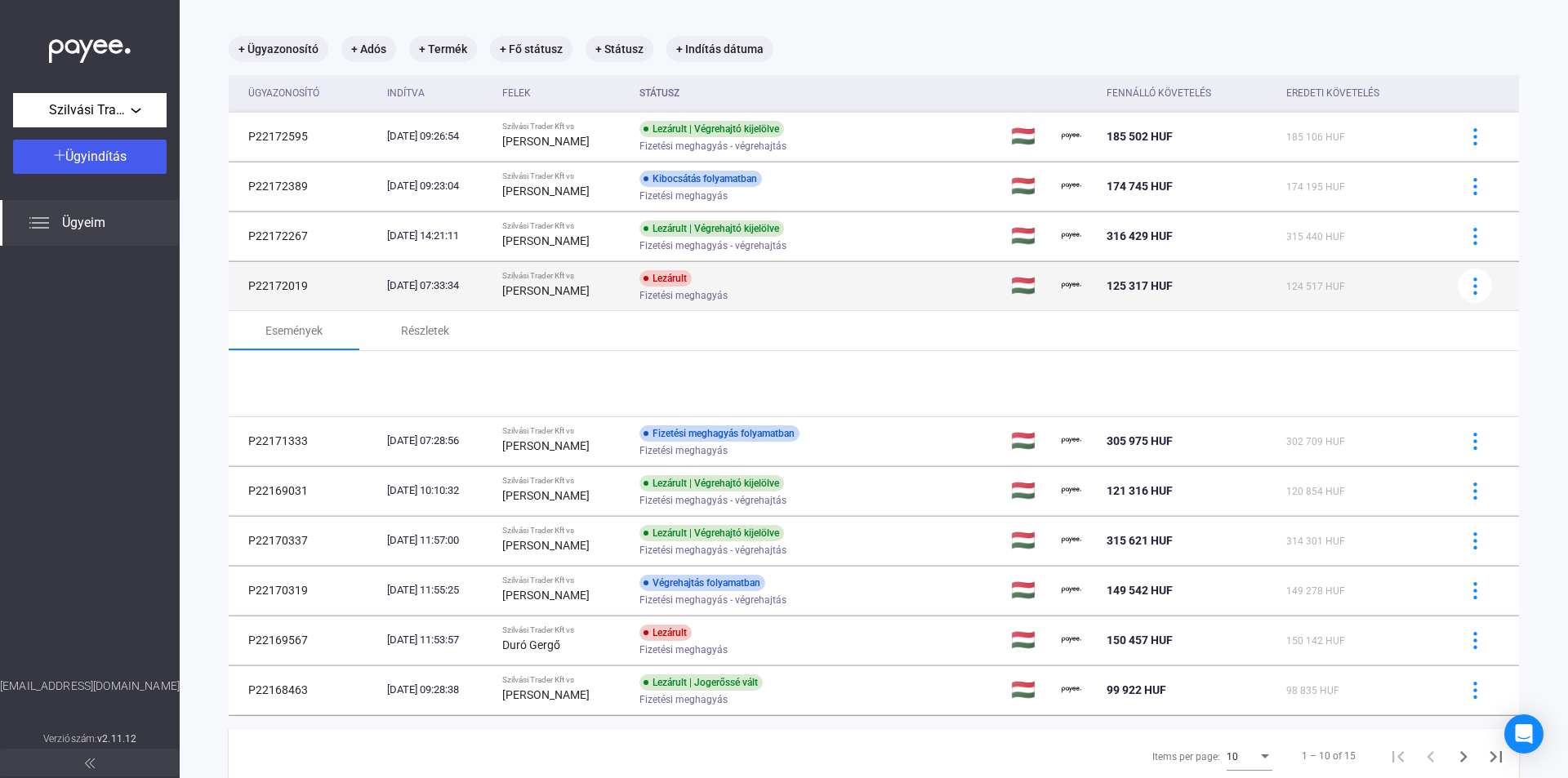
scroll to position [80, 0]
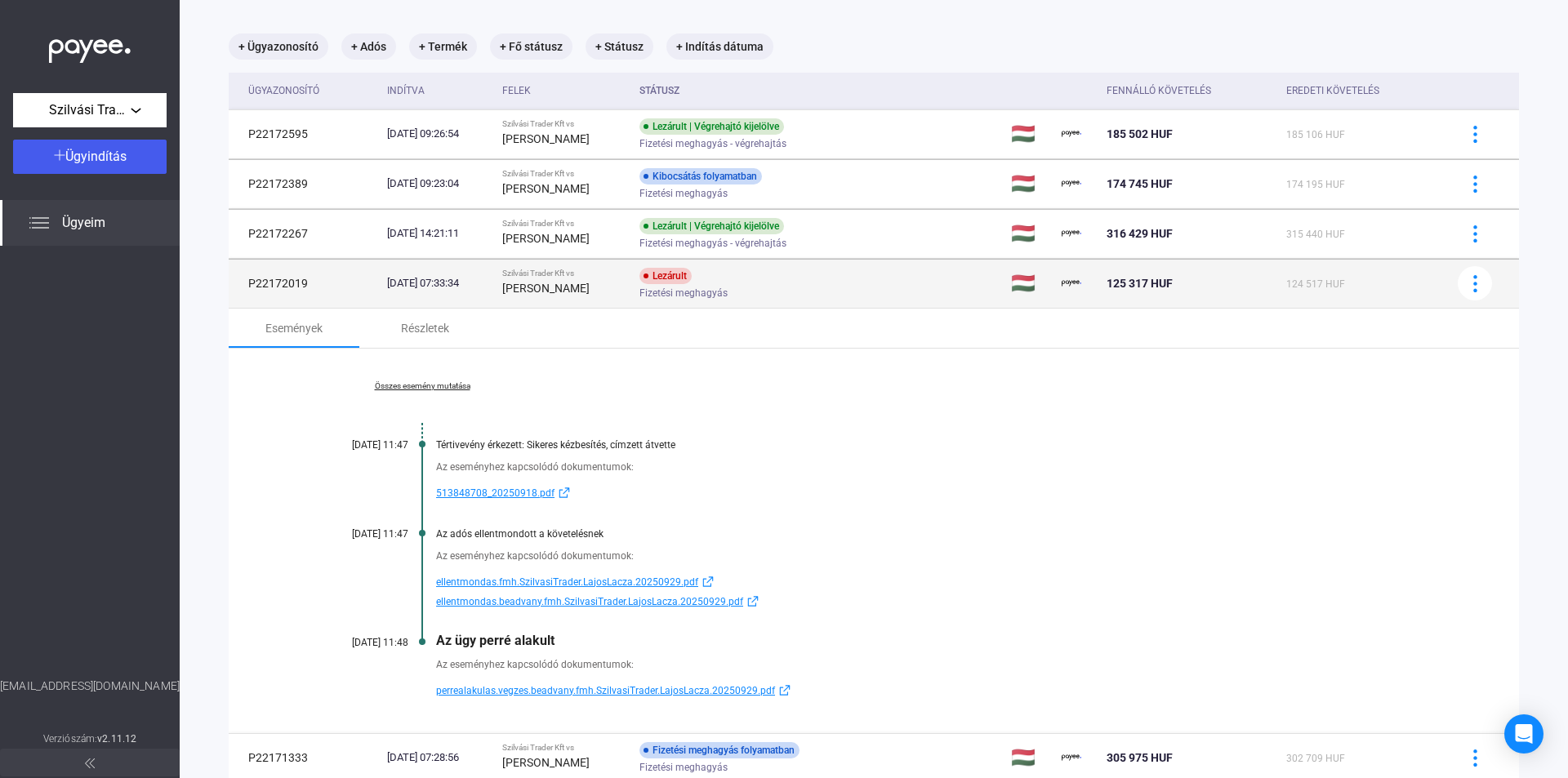
drag, startPoint x: 307, startPoint y: 285, endPoint x: 250, endPoint y: 287, distance: 57.0
click at [250, 287] on td "P22172019" at bounding box center [304, 283] width 152 height 49
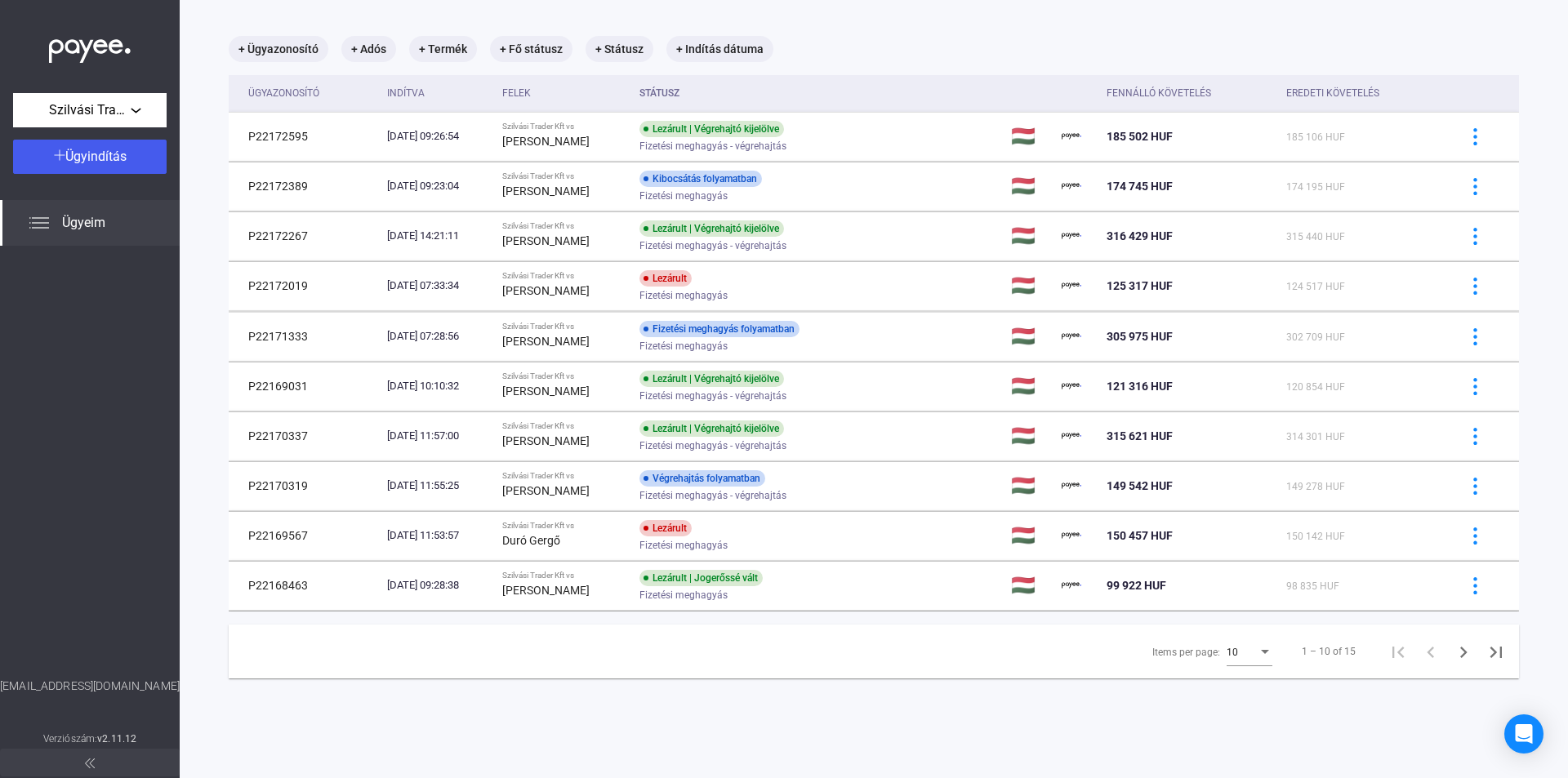
copy td "P22172019"
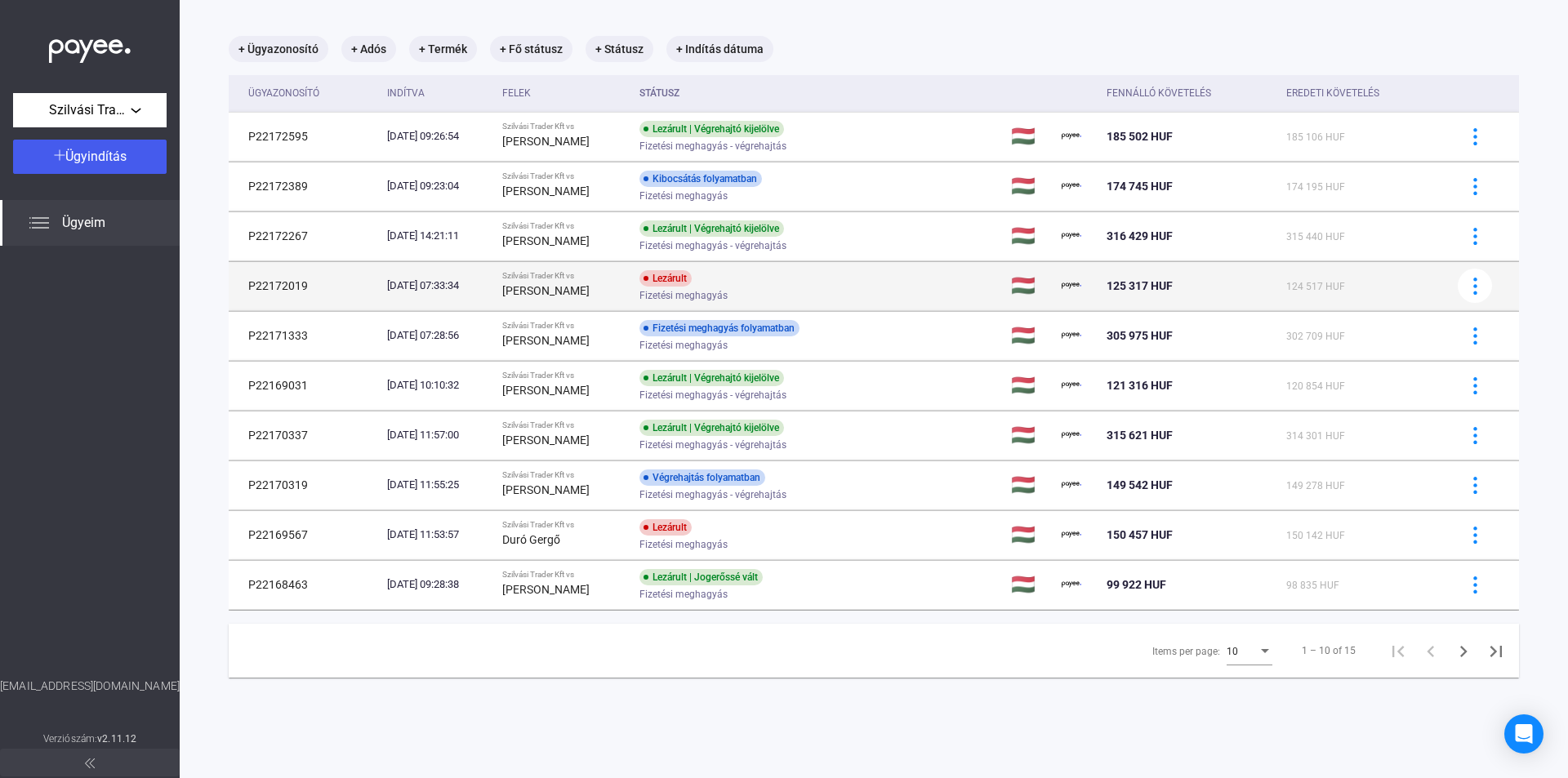
click at [728, 295] on span "Fizetési meghagyás" at bounding box center [683, 295] width 88 height 19
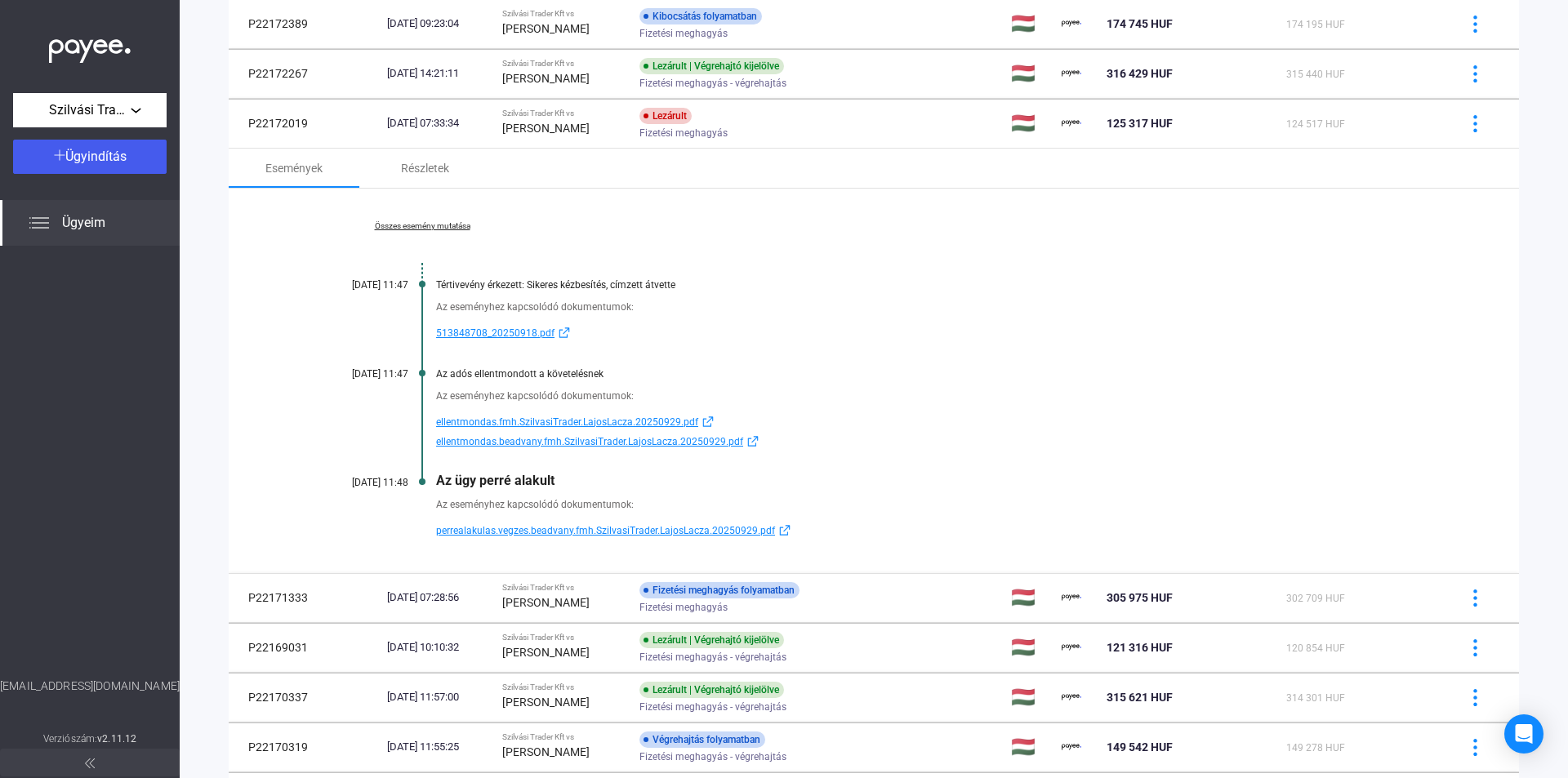
scroll to position [243, 0]
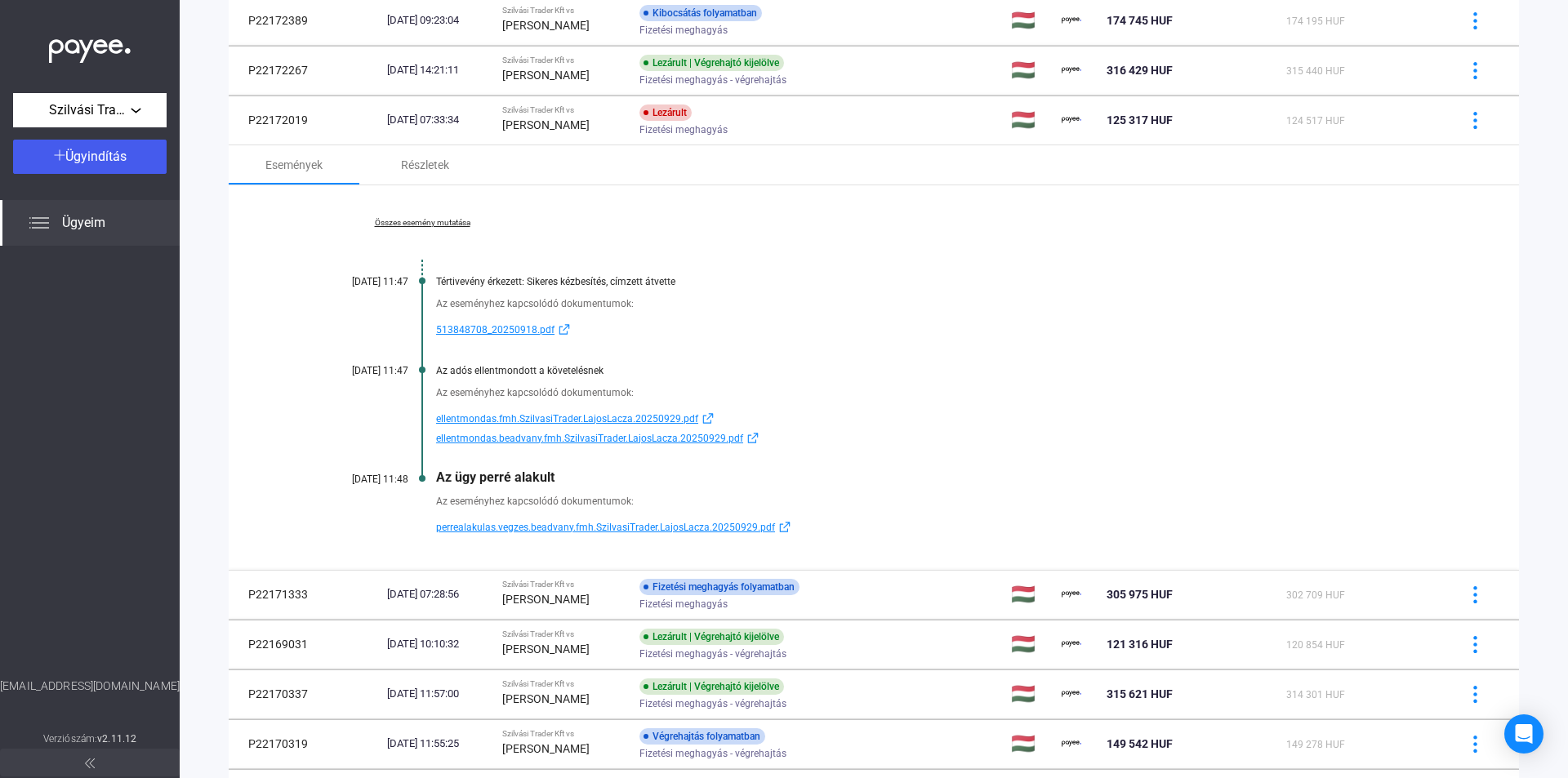
click at [426, 218] on link "Összes esemény mutatása" at bounding box center [421, 222] width 224 height 10
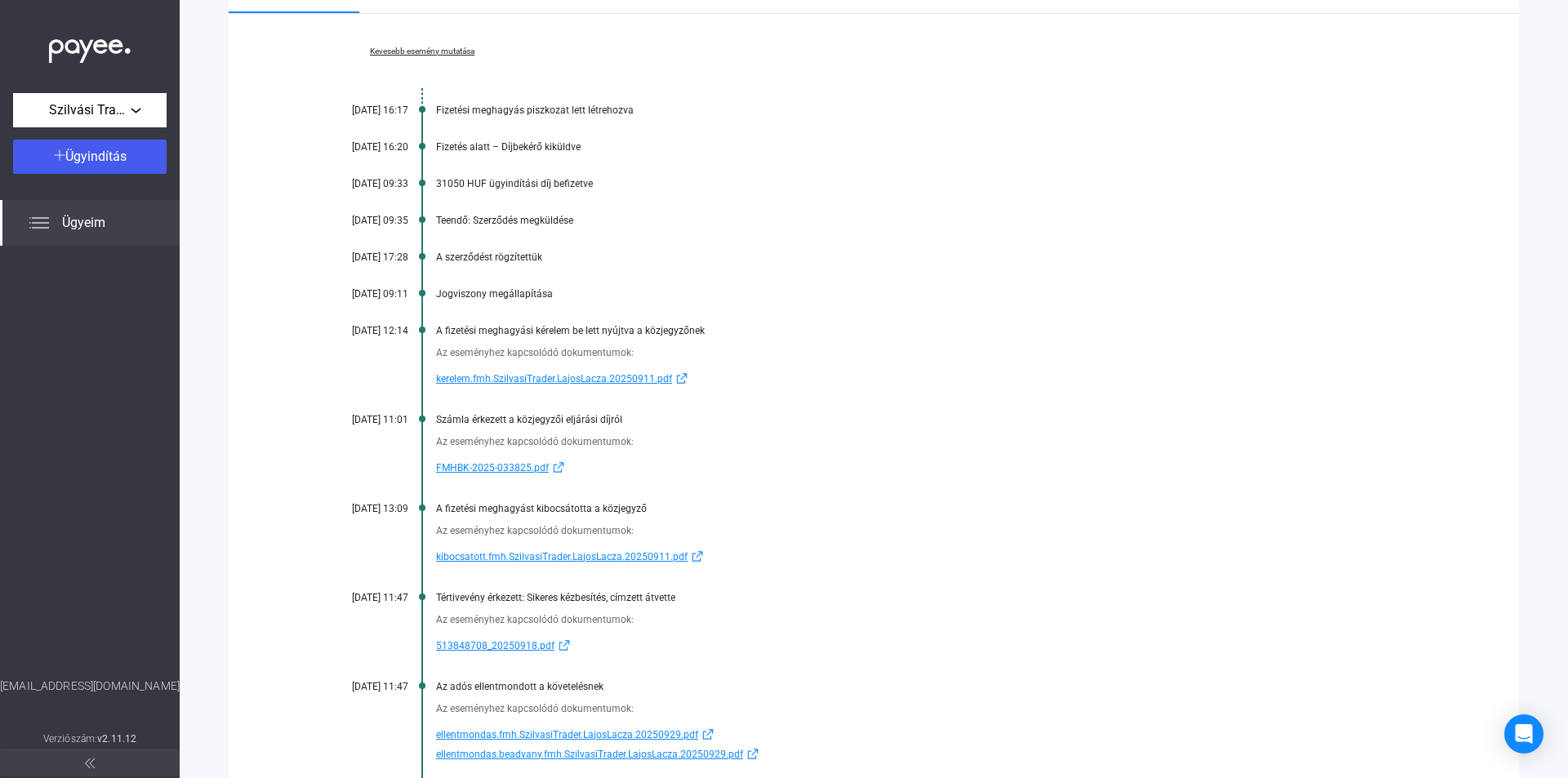
scroll to position [570, 0]
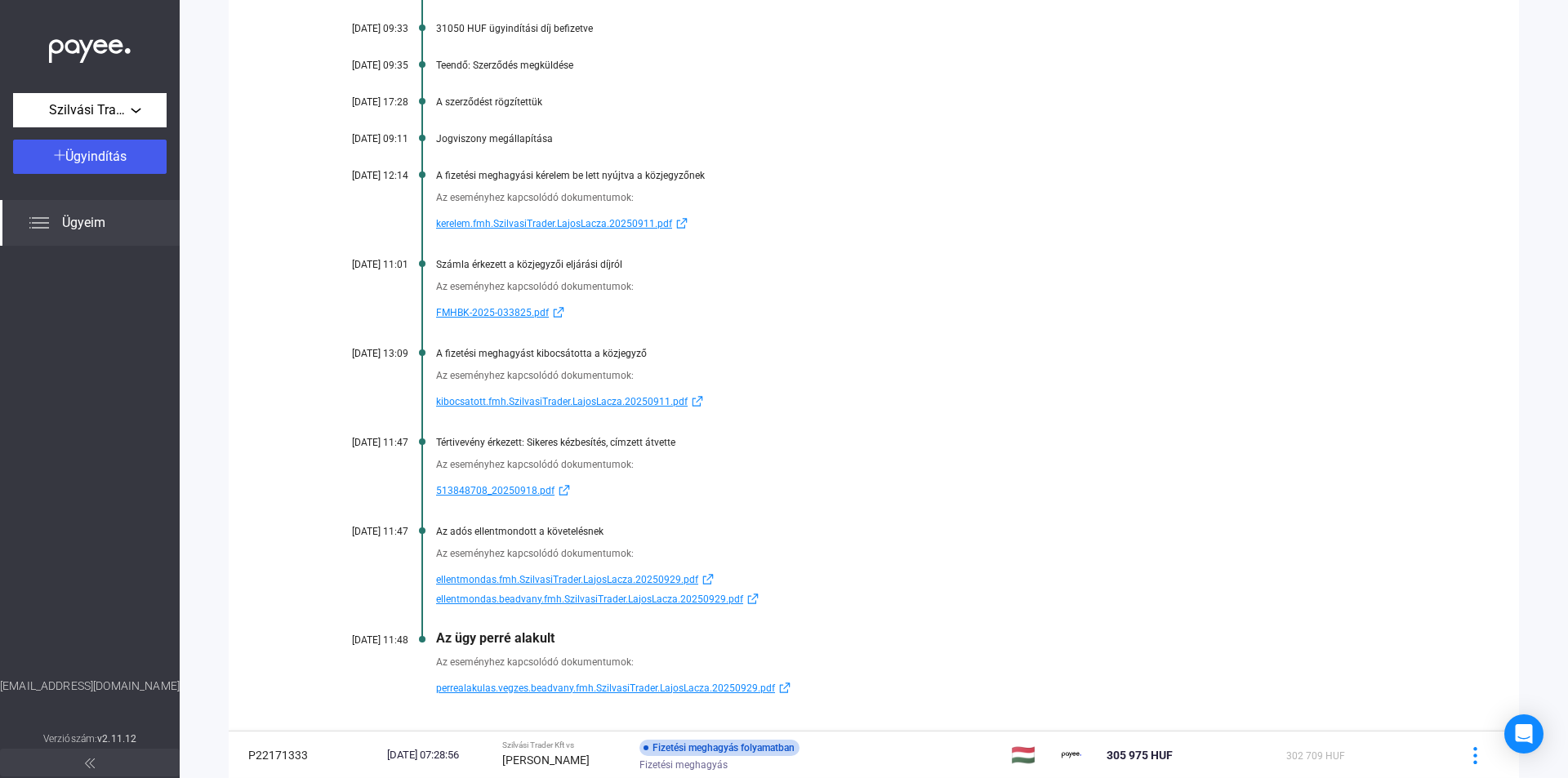
drag, startPoint x: 434, startPoint y: 313, endPoint x: 530, endPoint y: 312, distance: 96.0
click at [530, 312] on div "Az eseményhez kapcsolódó dokumentumok: FMHBK-2025-033825.pdf" at bounding box center [873, 296] width 1126 height 52
copy span "FMHBK-2025-033825"
drag, startPoint x: 569, startPoint y: 641, endPoint x: 435, endPoint y: 637, distance: 134.1
click at [435, 637] on div "Kevesebb esemény mutatása [DATE] 16:17 Fizetési meghagyás piszkozat lett létreh…" at bounding box center [873, 295] width 1290 height 872
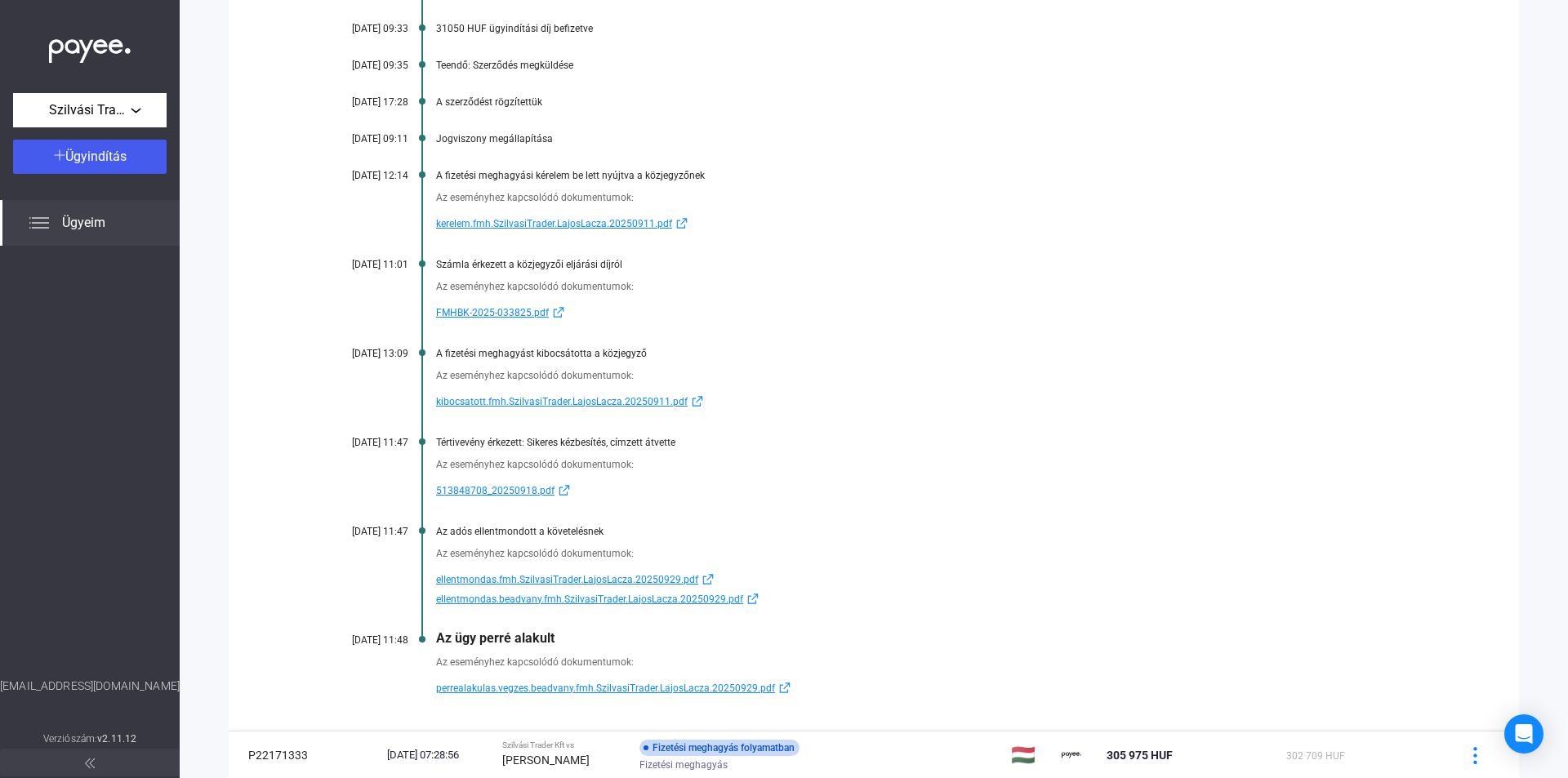
copy div "Az ügy perré alakult"
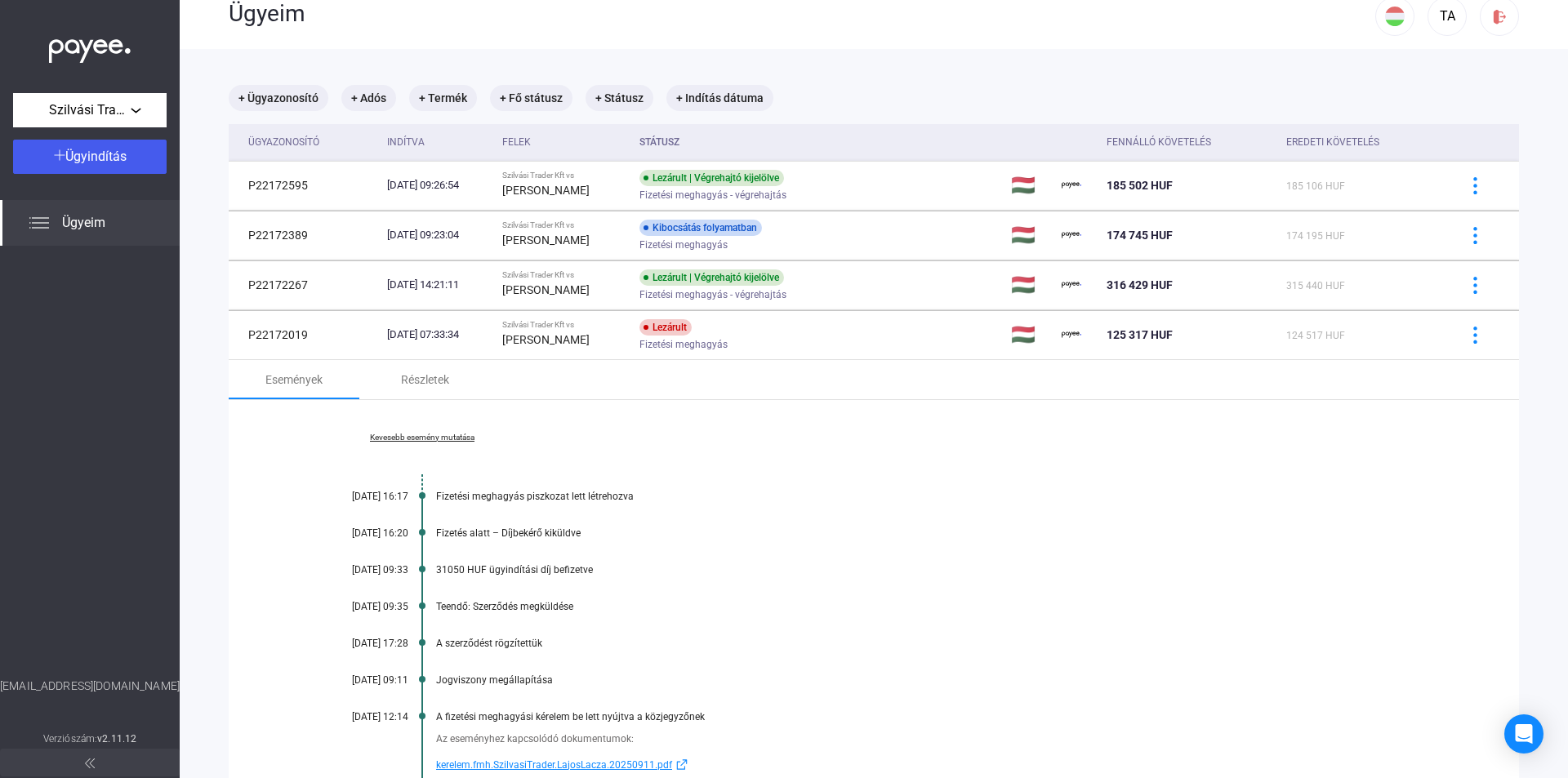
scroll to position [0, 0]
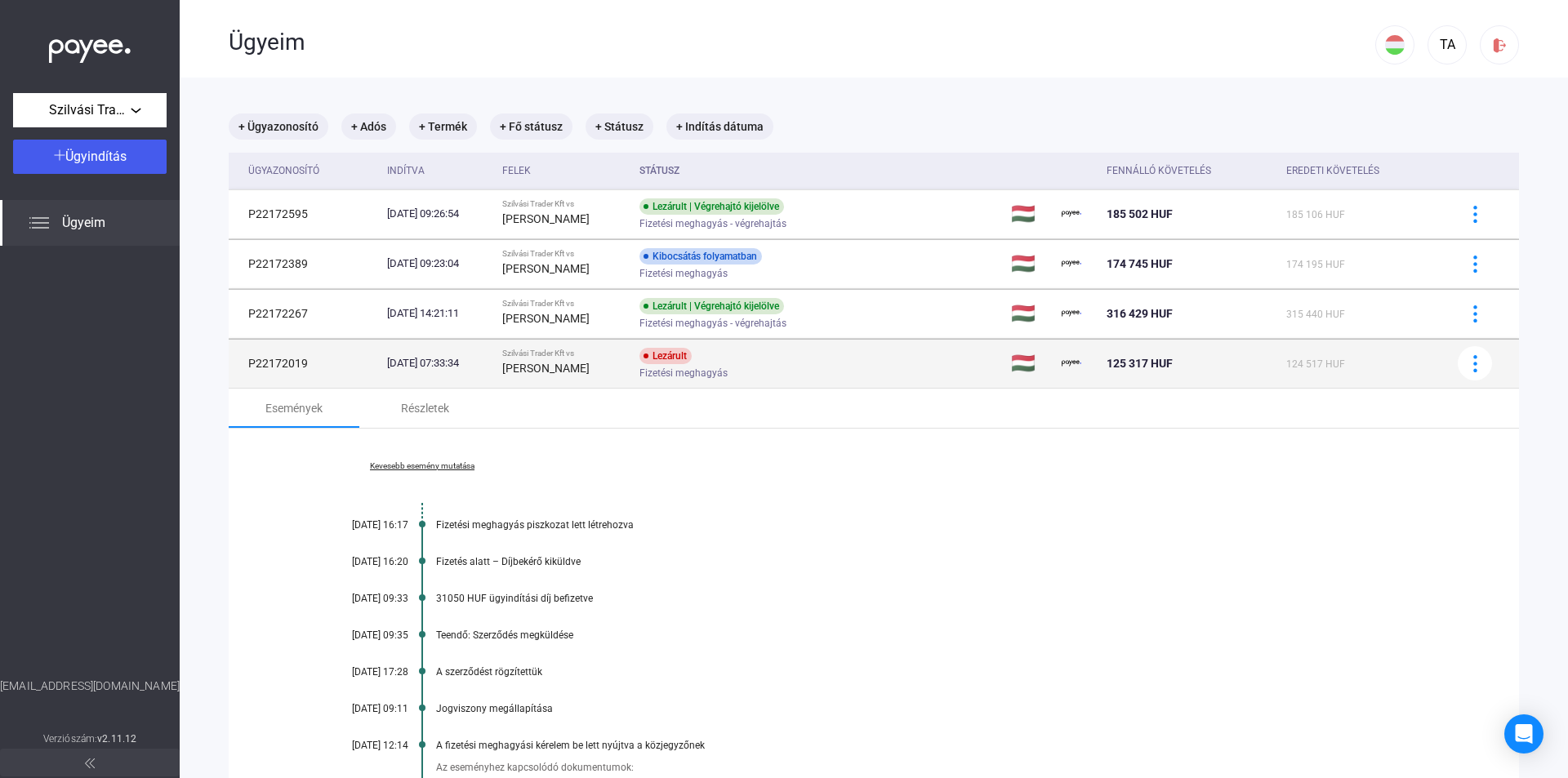
click at [581, 363] on strong "[PERSON_NAME]" at bounding box center [546, 368] width 88 height 13
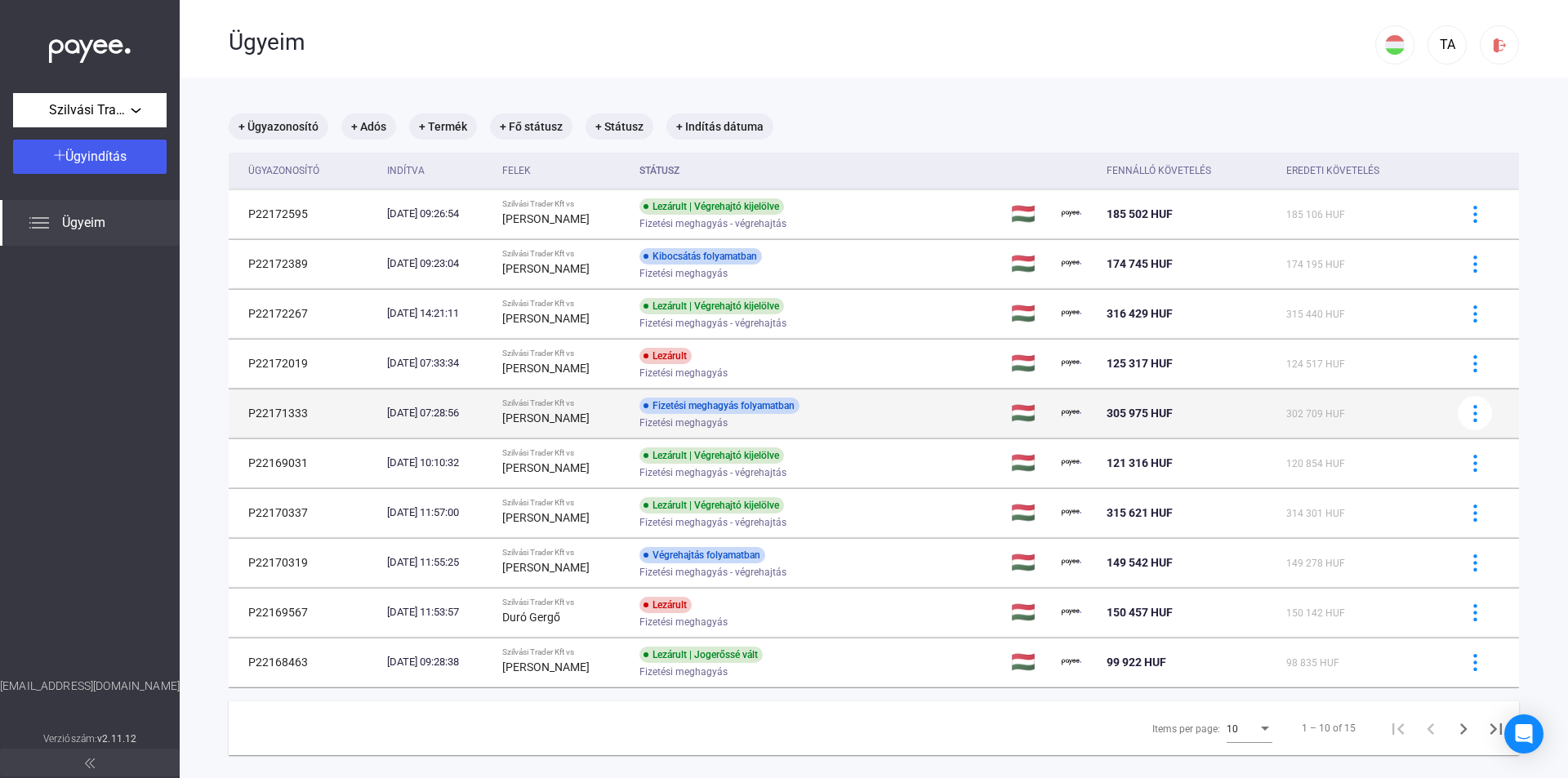
click at [592, 419] on div "[PERSON_NAME]" at bounding box center [563, 418] width 123 height 19
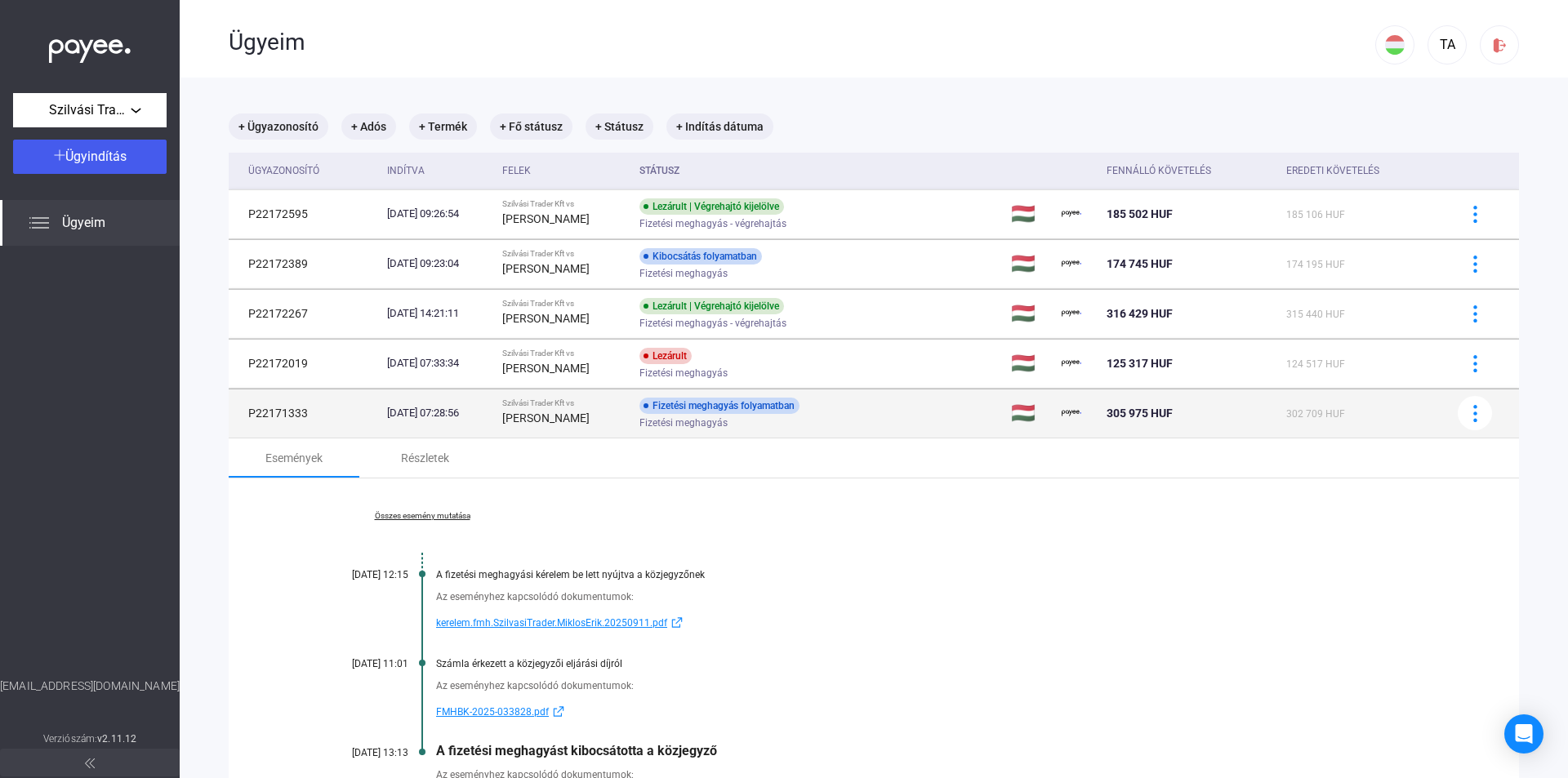
scroll to position [245, 0]
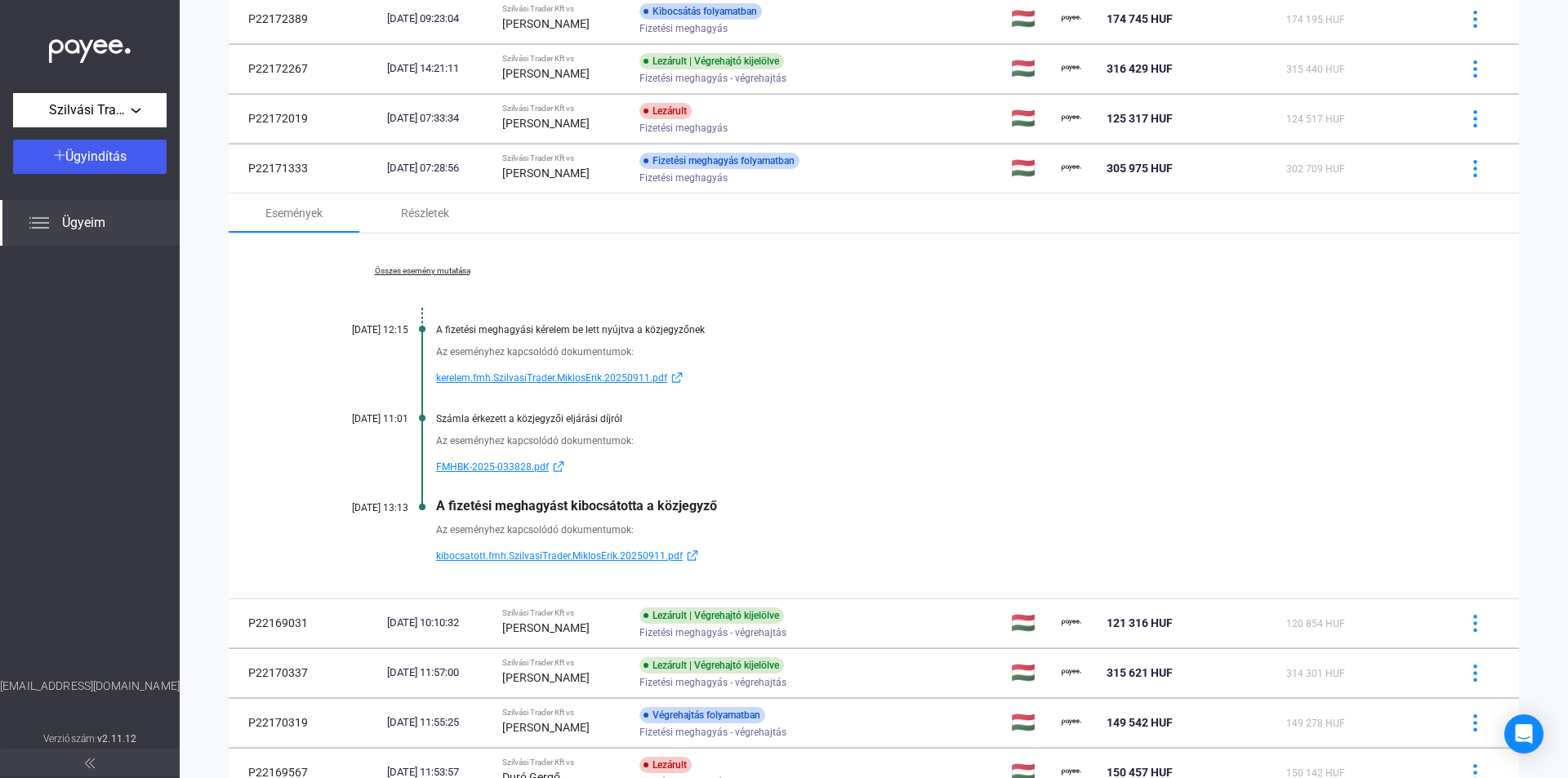
drag, startPoint x: 741, startPoint y: 511, endPoint x: 439, endPoint y: 507, distance: 302.0
click at [439, 507] on div "A fizetési meghagyást kibocsátotta a közjegyző" at bounding box center [936, 506] width 1001 height 16
drag, startPoint x: 432, startPoint y: 462, endPoint x: 528, endPoint y: 465, distance: 96.0
click at [528, 465] on div "Az eseményhez kapcsolódó dokumentumok: FMHBK-2025-033828.pdf" at bounding box center [873, 450] width 1126 height 52
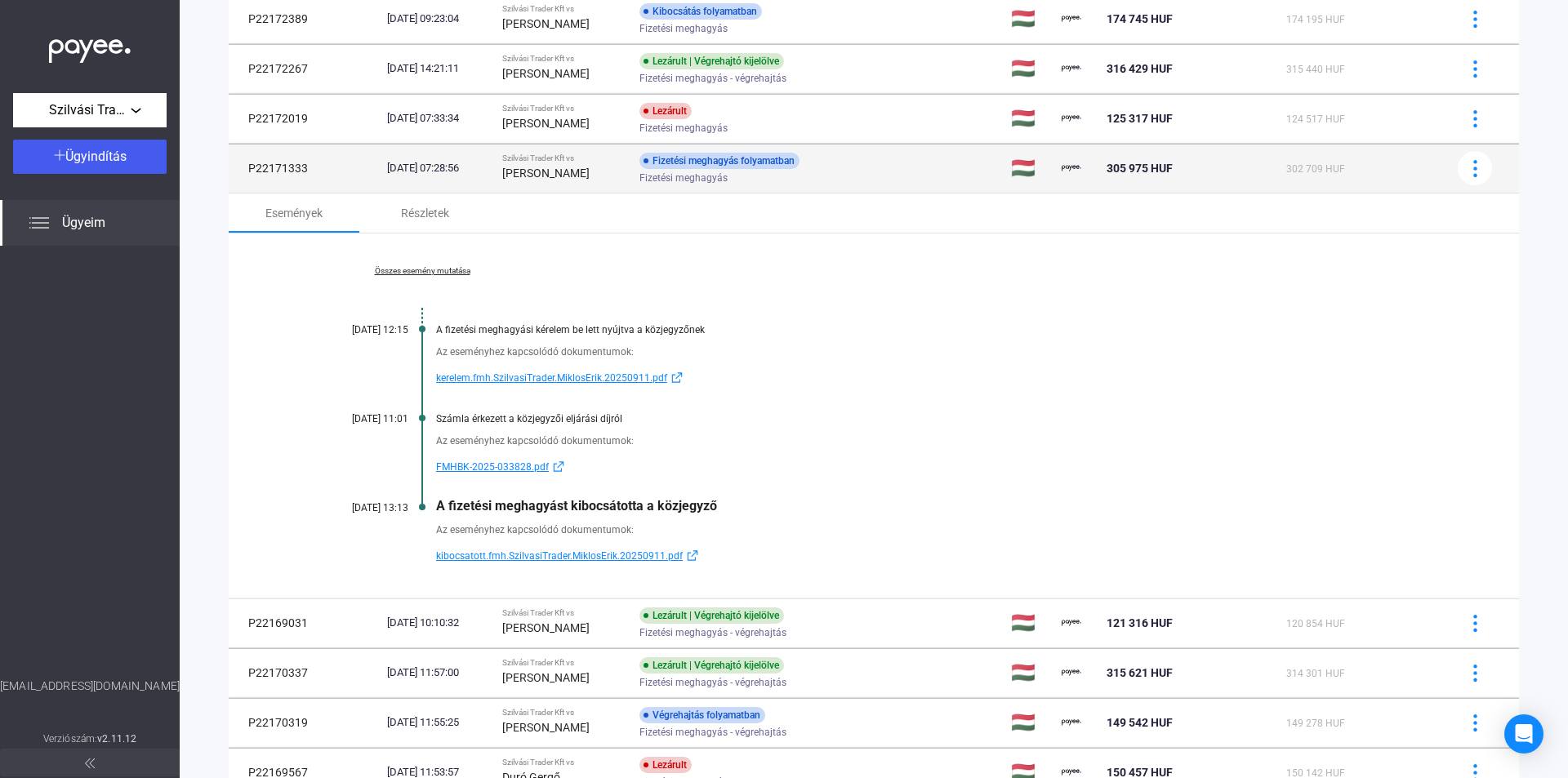
click at [582, 180] on div "[PERSON_NAME]" at bounding box center [563, 173] width 123 height 19
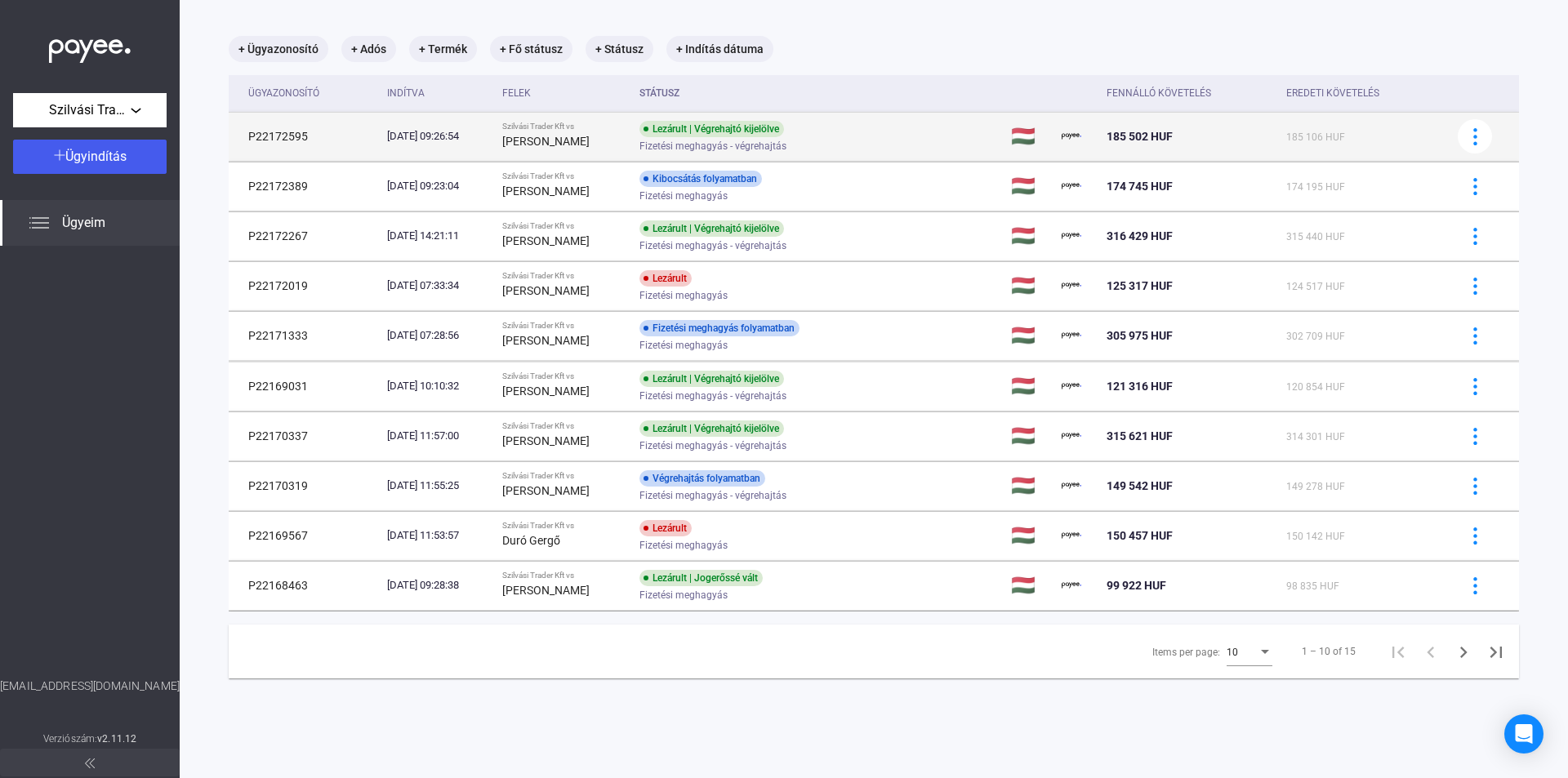
scroll to position [78, 0]
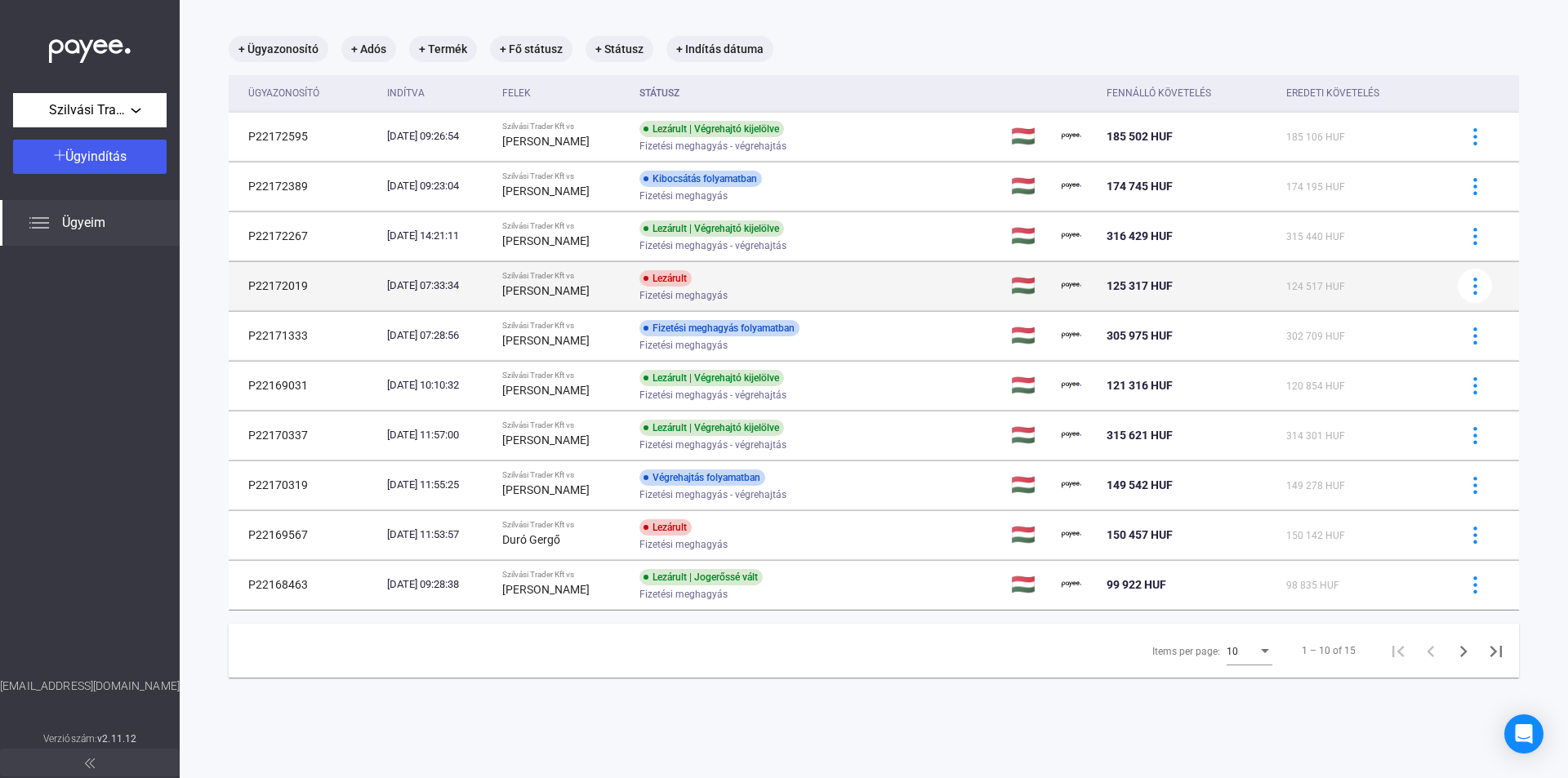
click at [622, 280] on div "Szilvási Trader Kft vs" at bounding box center [563, 275] width 123 height 10
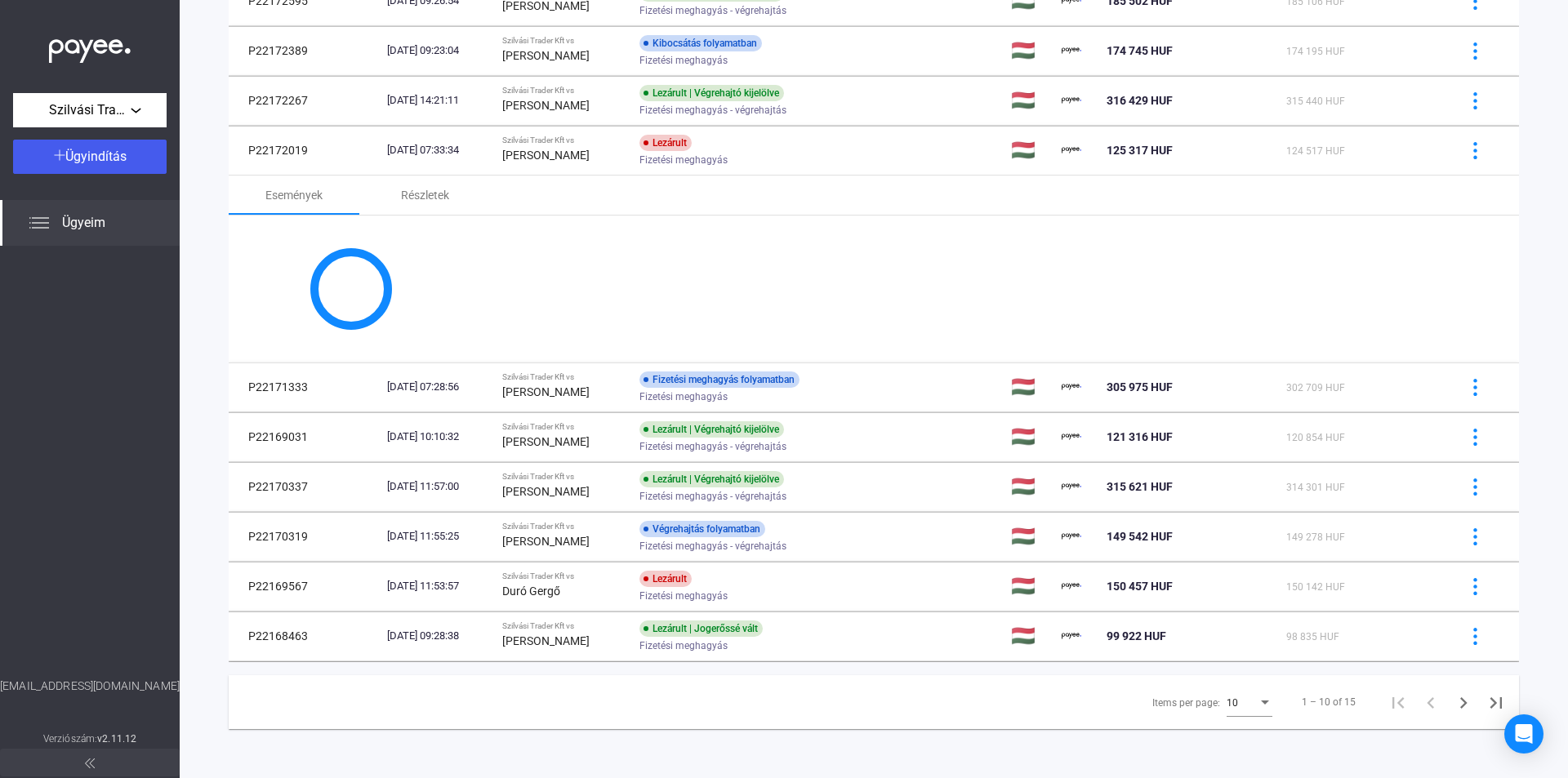
scroll to position [245, 0]
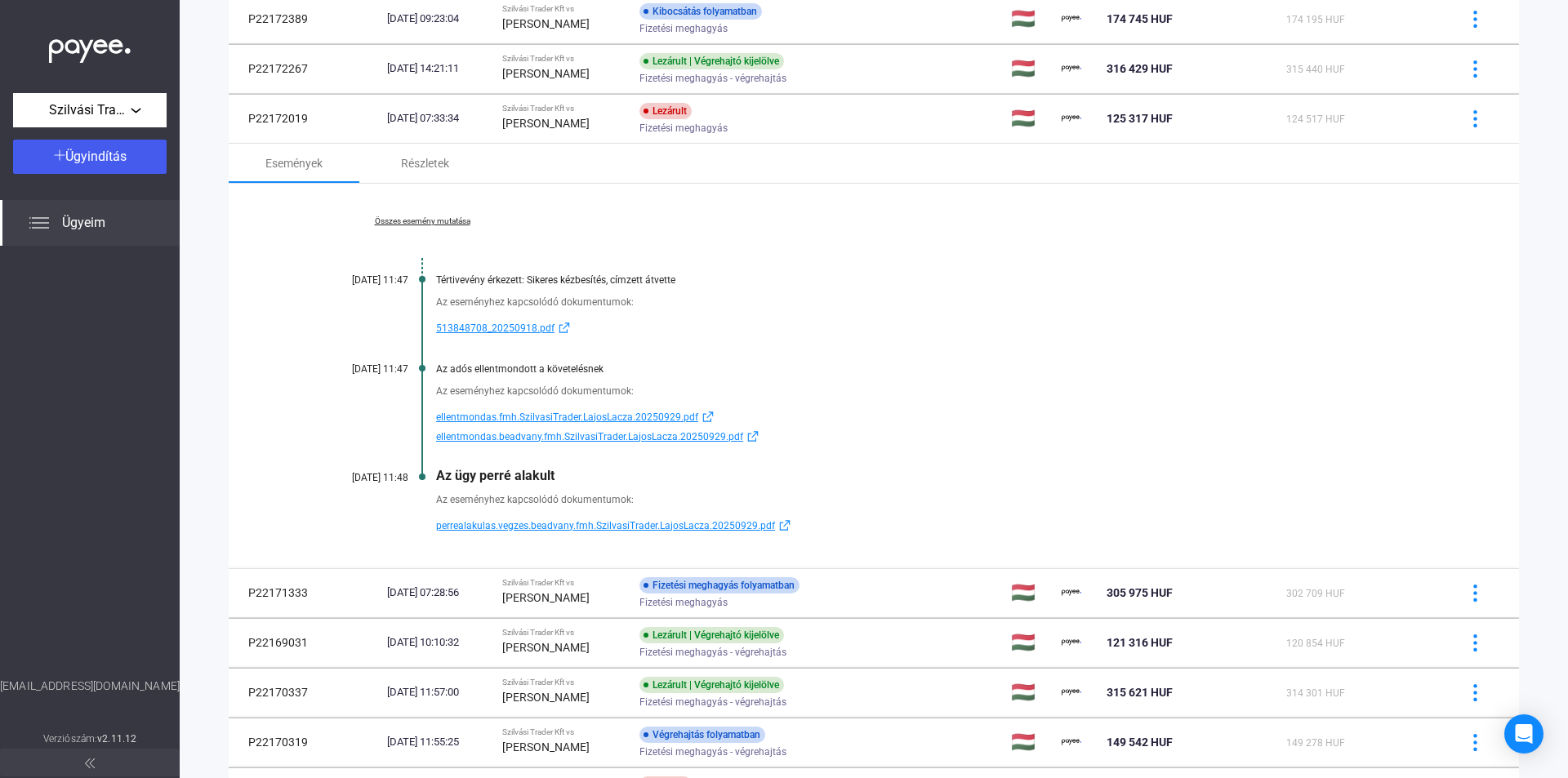
drag, startPoint x: 610, startPoint y: 368, endPoint x: 437, endPoint y: 368, distance: 173.0
click at [437, 368] on div "Az adós ellentmondott a követelésnek" at bounding box center [936, 368] width 1001 height 12
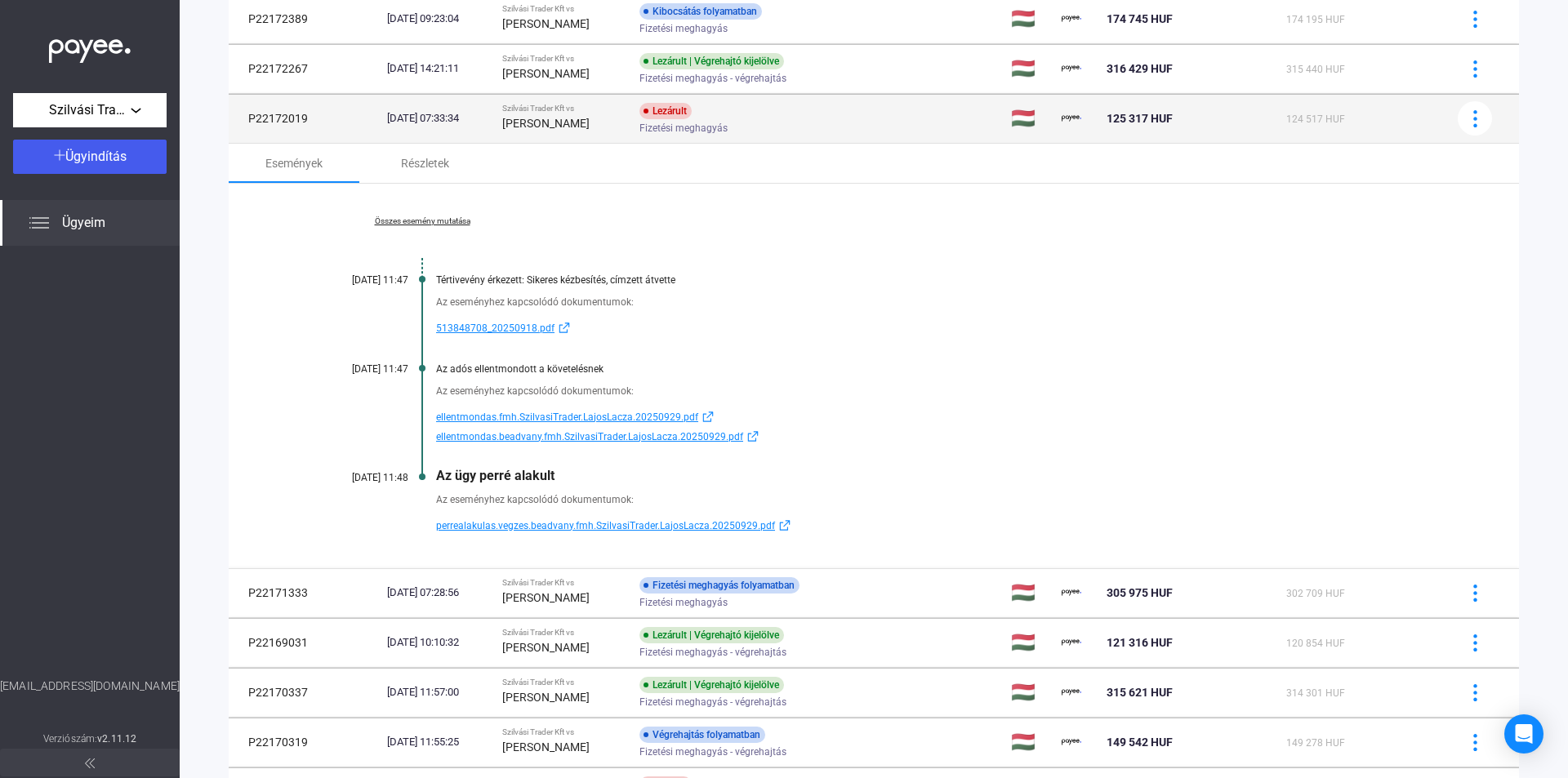
click at [622, 112] on div "Szilvási Trader Kft vs" at bounding box center [563, 108] width 123 height 10
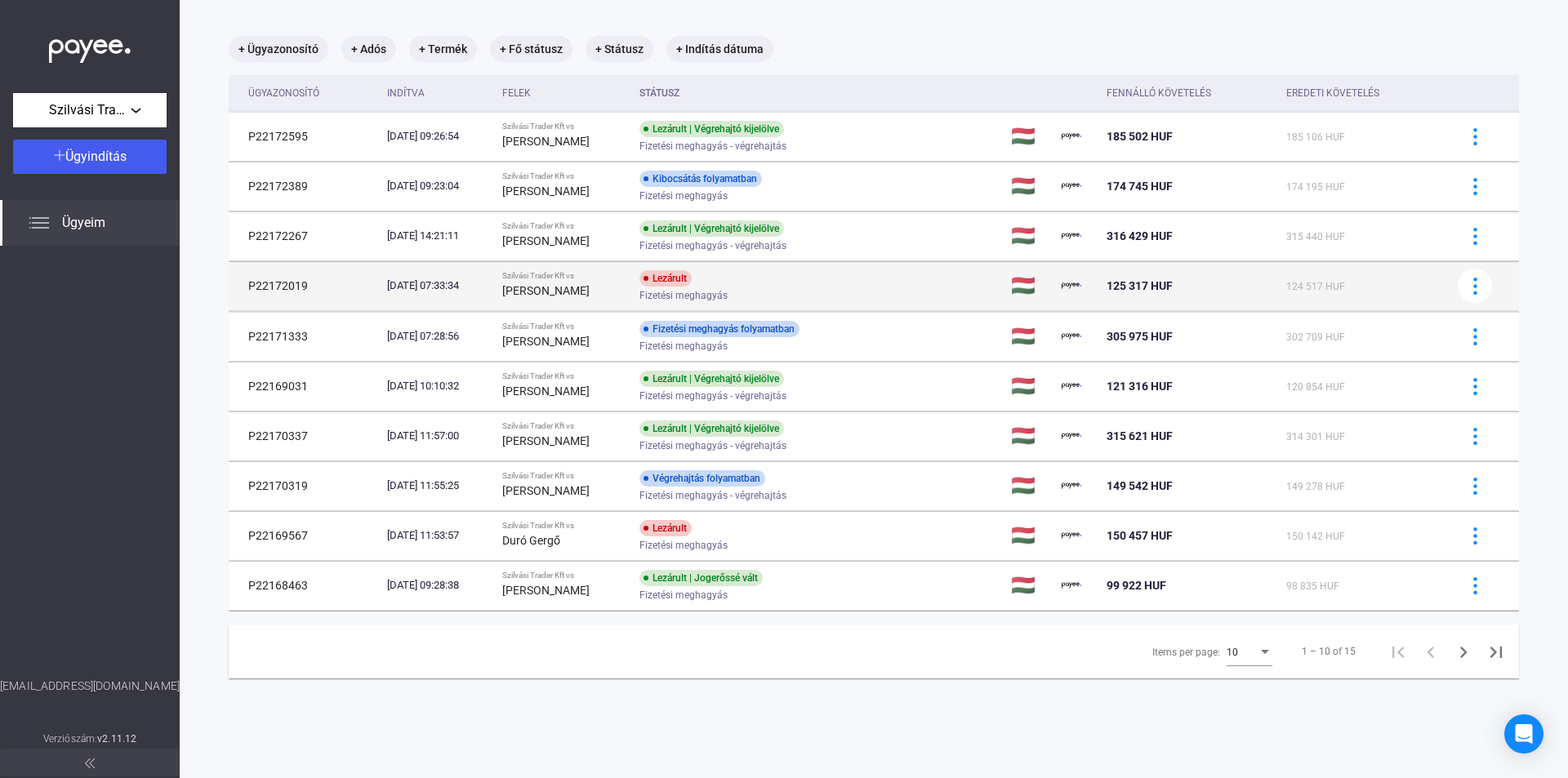
scroll to position [78, 0]
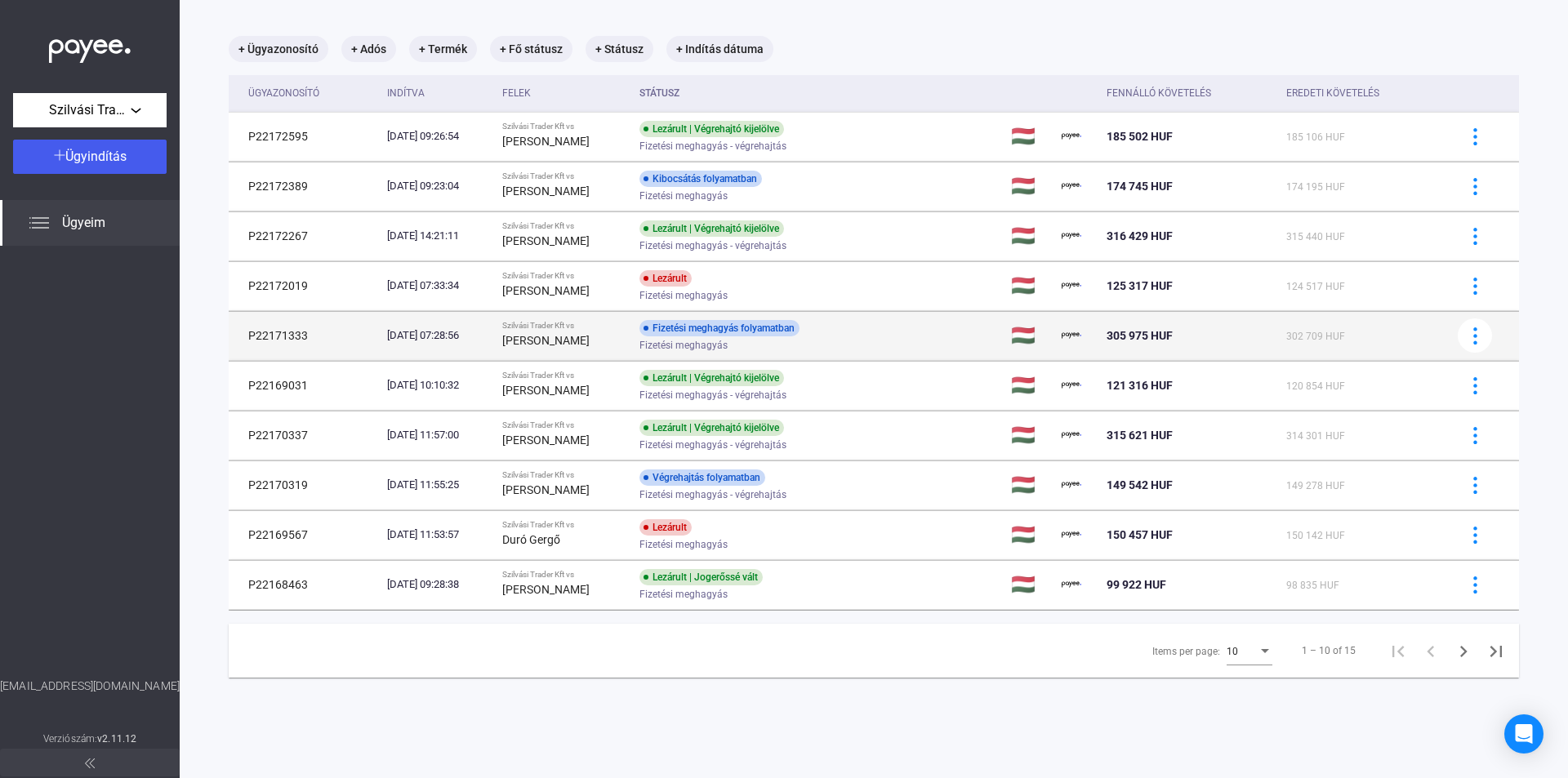
click at [625, 334] on div "[PERSON_NAME]" at bounding box center [563, 340] width 123 height 19
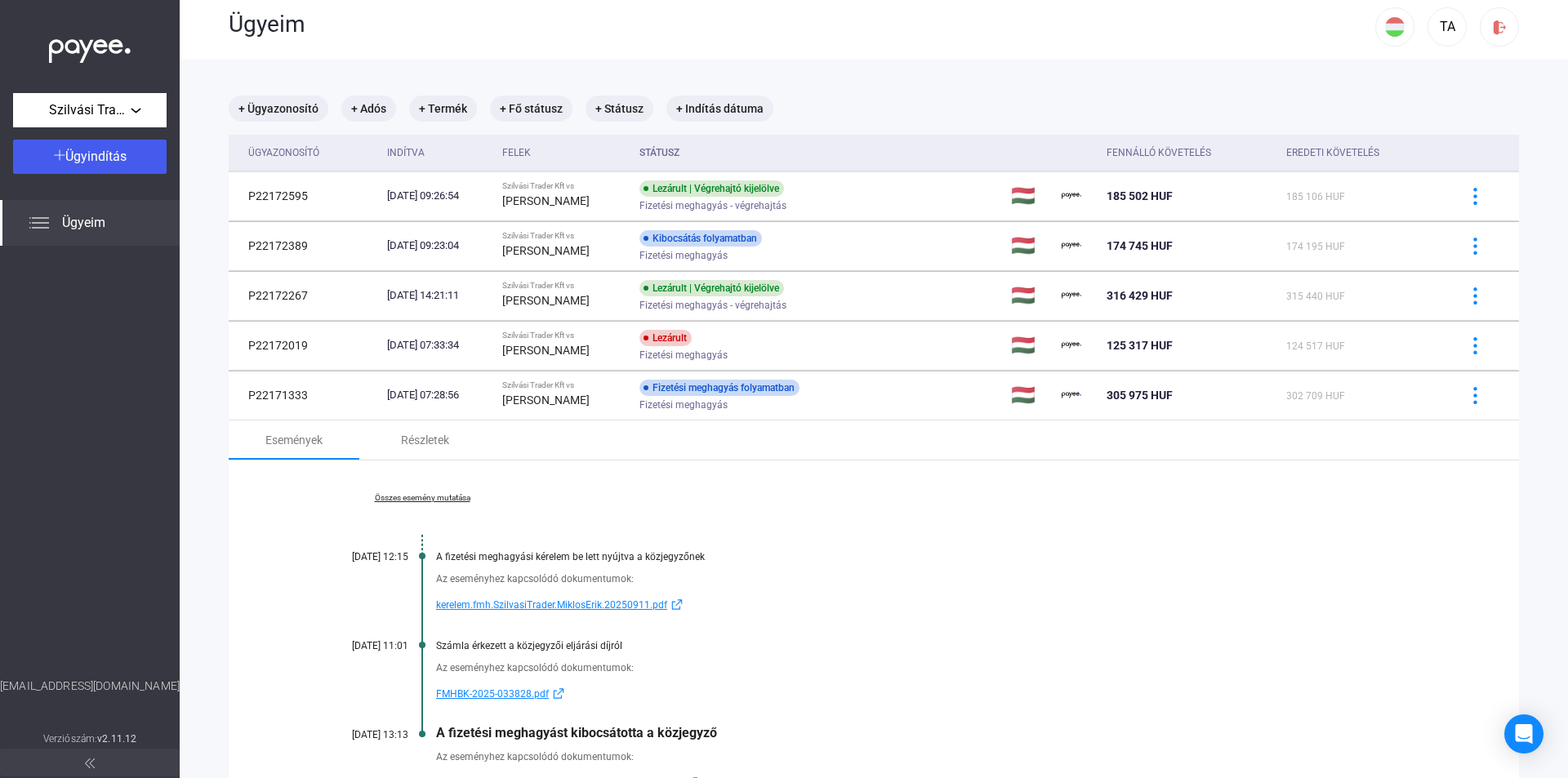
scroll to position [0, 0]
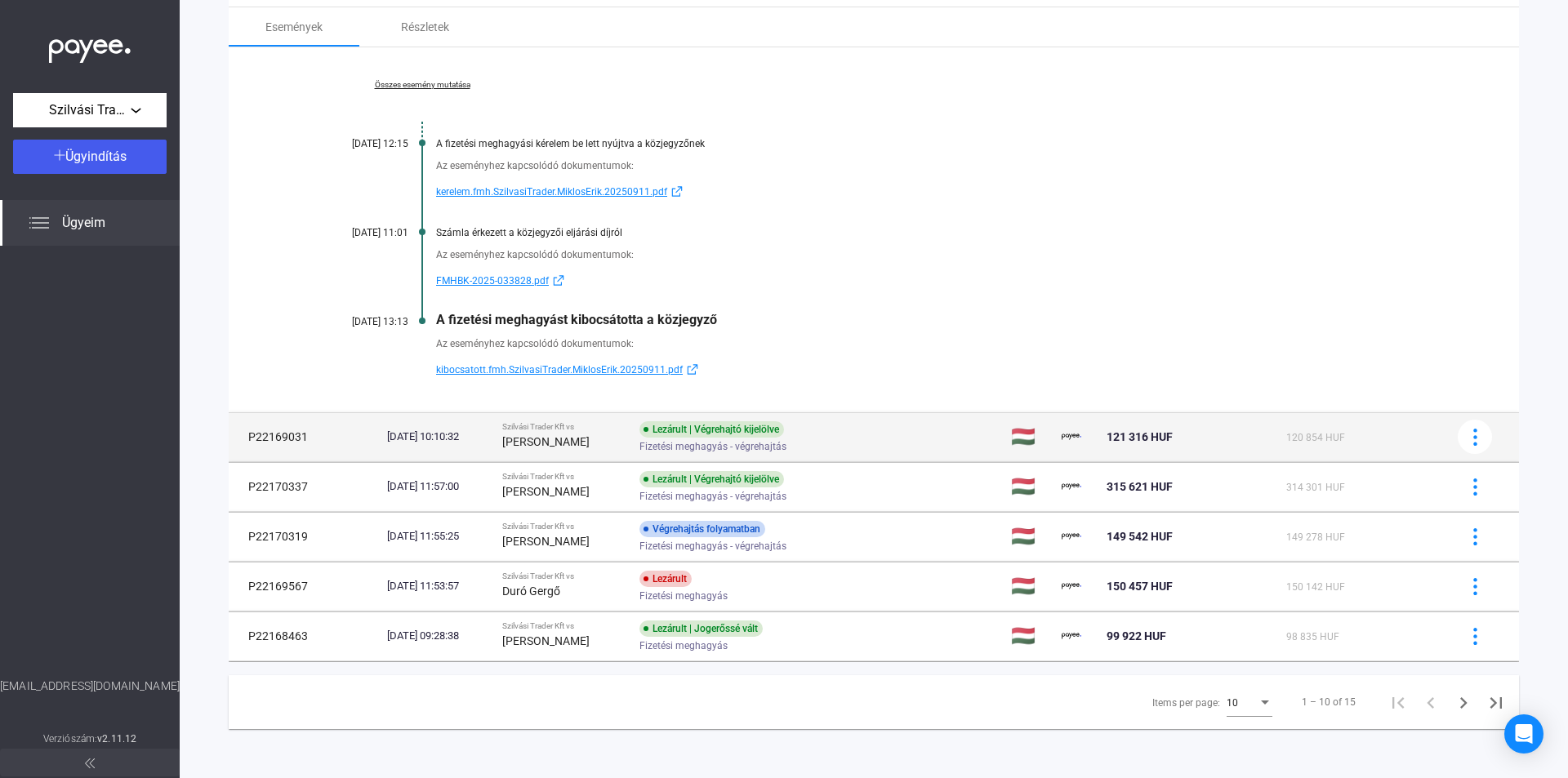
click at [590, 438] on strong "[PERSON_NAME]" at bounding box center [546, 442] width 88 height 13
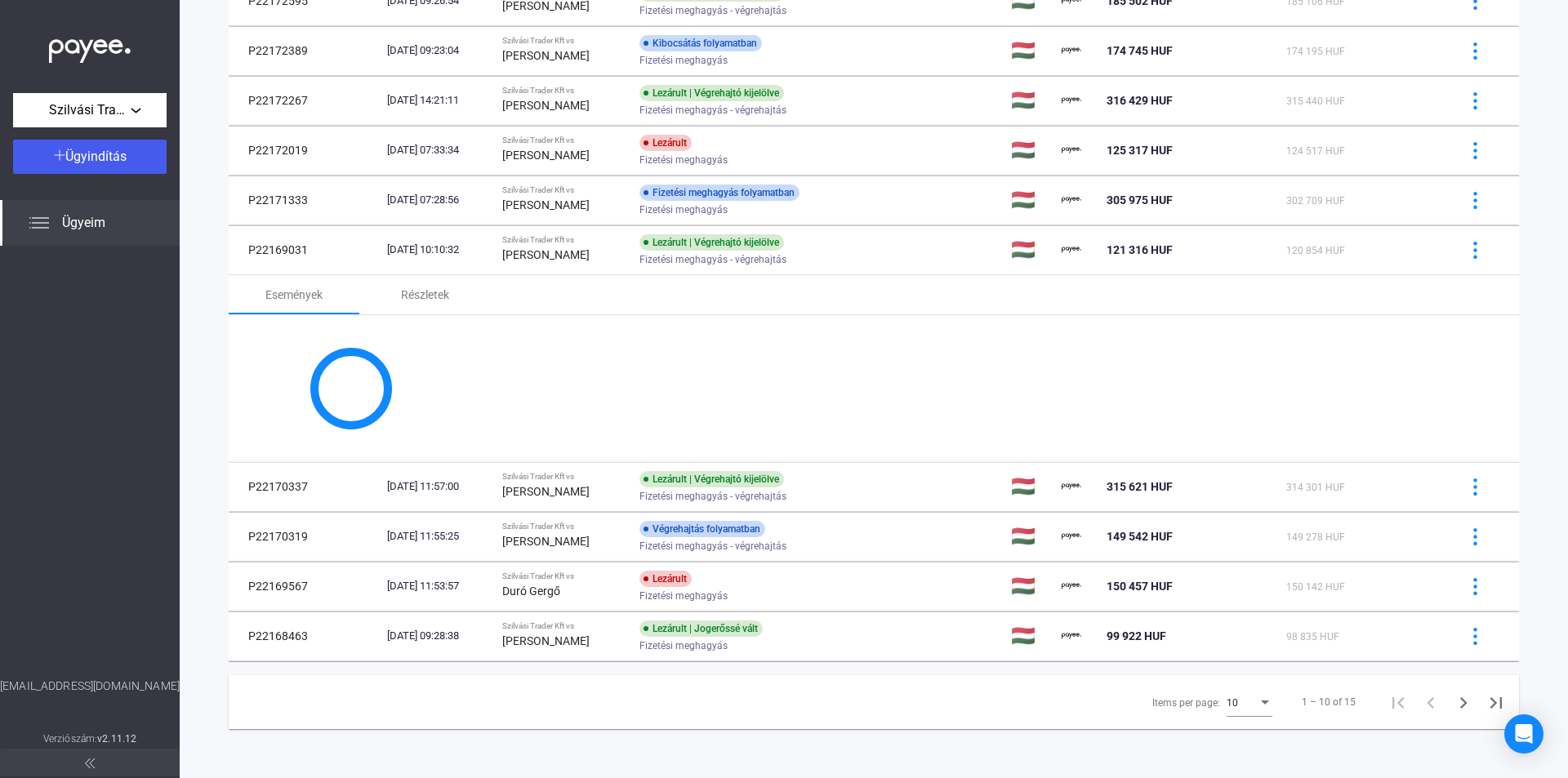
scroll to position [378, 0]
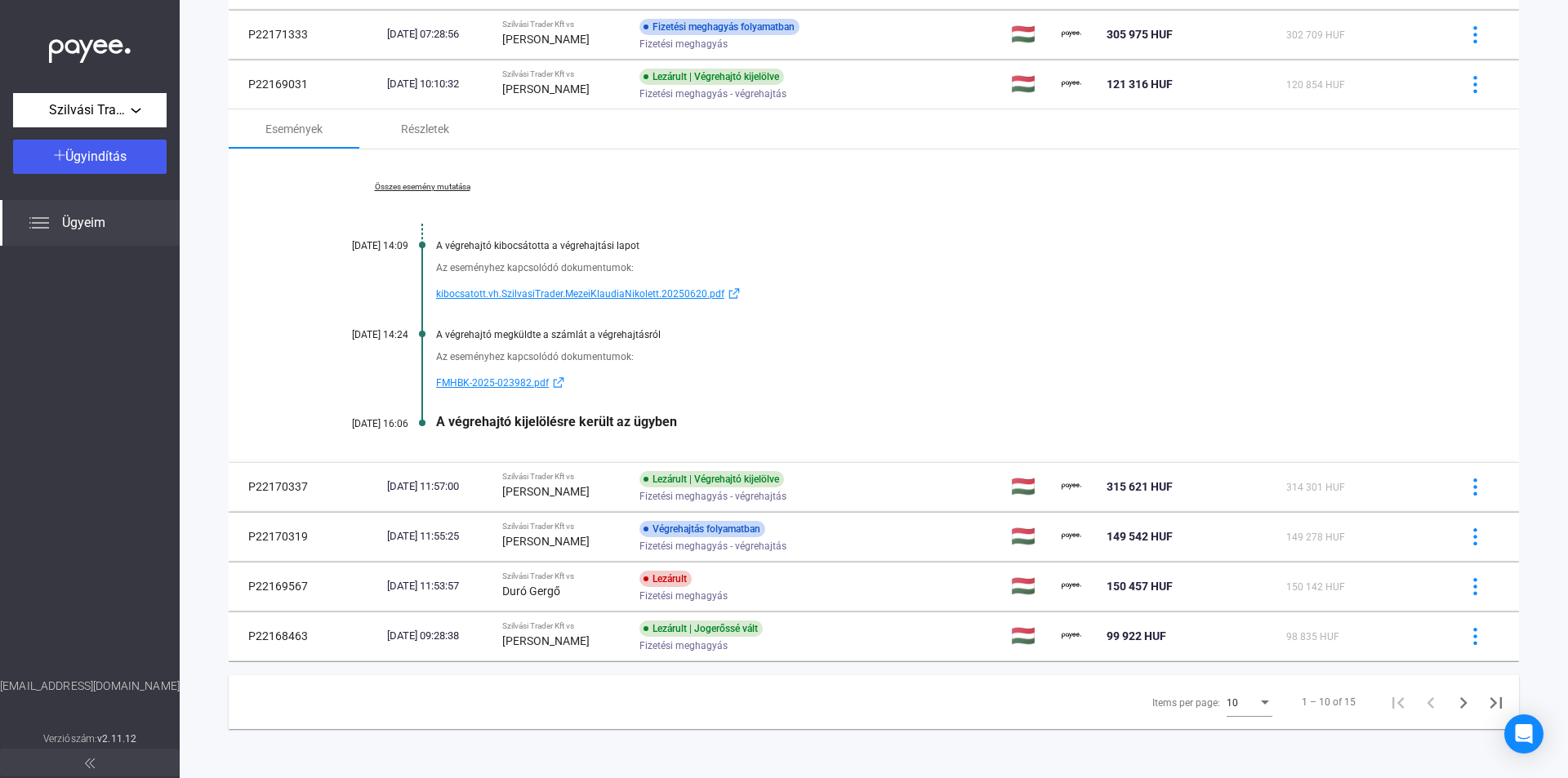
drag, startPoint x: 676, startPoint y: 421, endPoint x: 437, endPoint y: 427, distance: 239.1
click at [437, 427] on div "A végrehajtó kijelölésre került az ügyben" at bounding box center [936, 421] width 1001 height 16
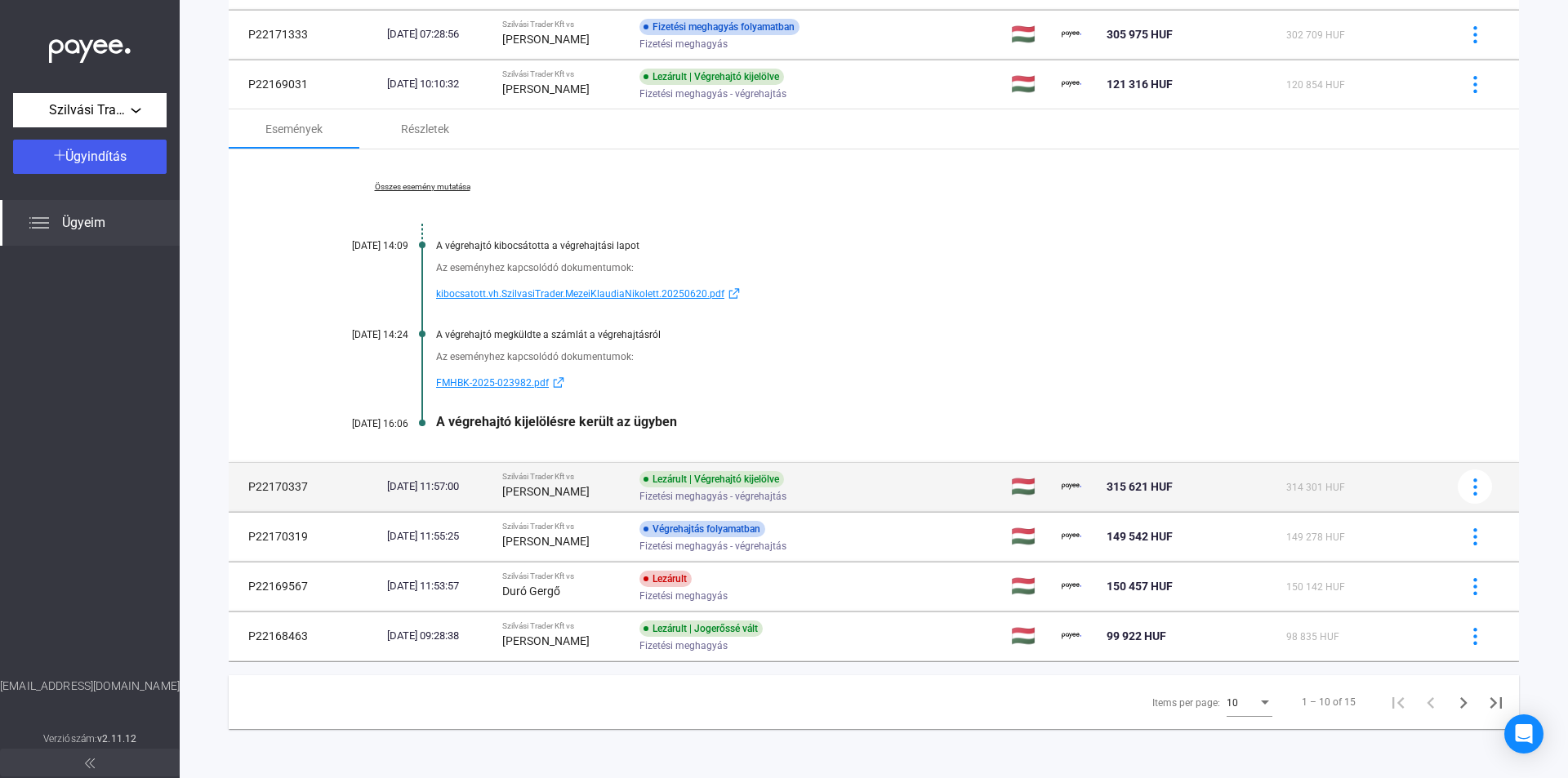
click at [584, 499] on div "[PERSON_NAME]" at bounding box center [563, 491] width 123 height 19
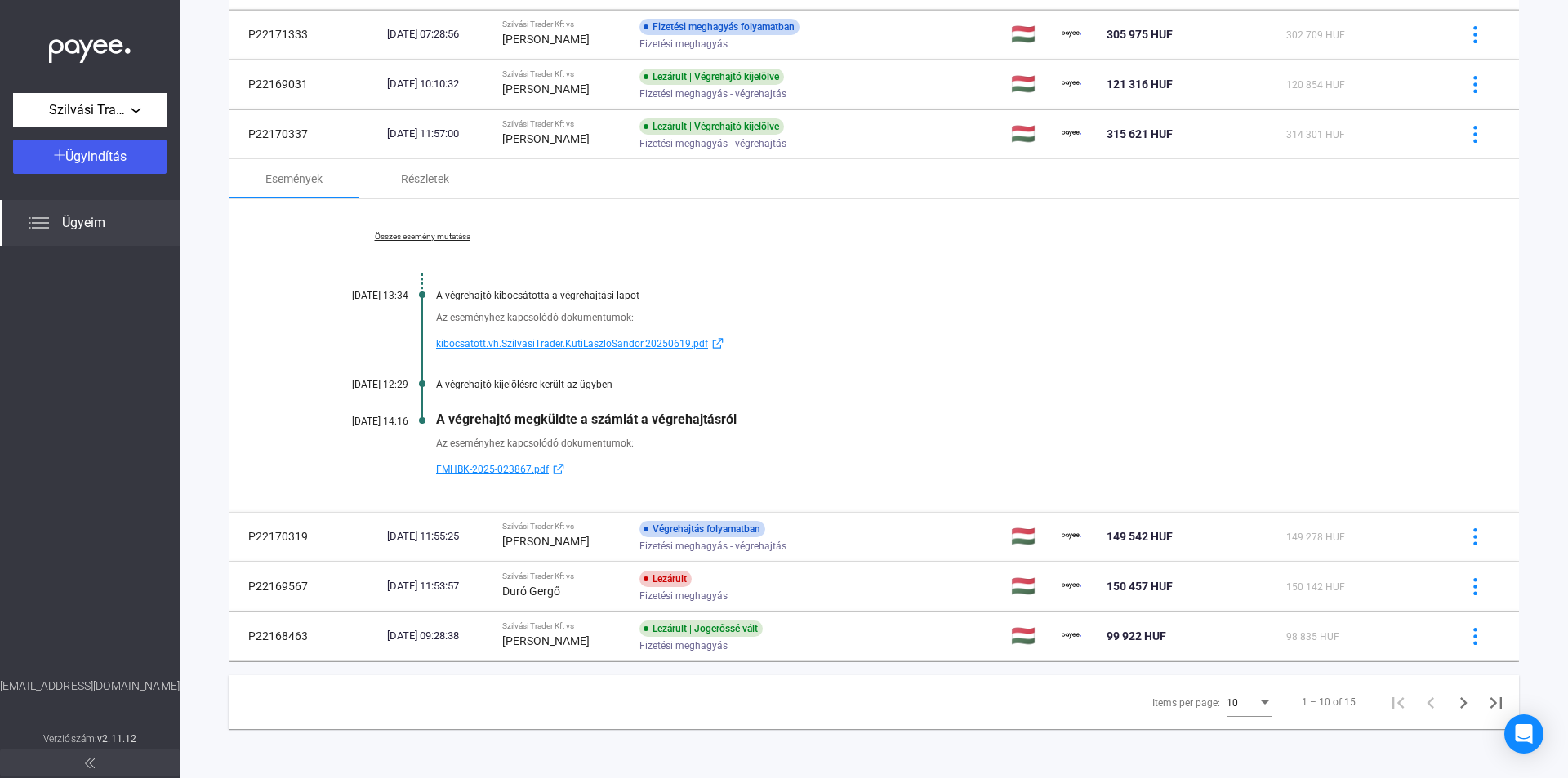
drag, startPoint x: 760, startPoint y: 418, endPoint x: 438, endPoint y: 415, distance: 322.0
click at [438, 415] on div "A végrehajtó megküldte a számlát a végrehajtásról" at bounding box center [936, 419] width 1001 height 16
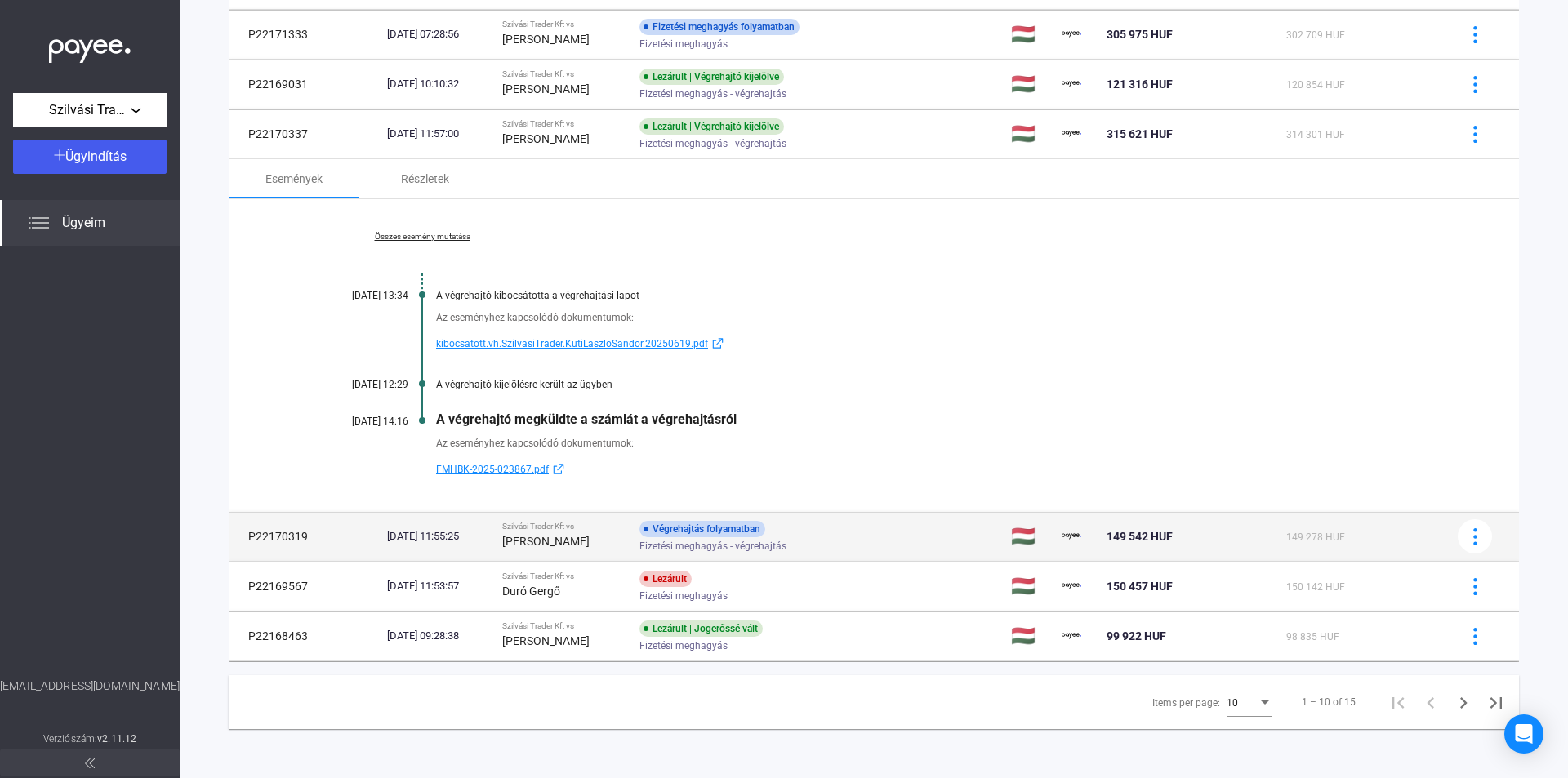
click at [765, 527] on div "Végrehajtás folyamatban" at bounding box center [702, 529] width 126 height 16
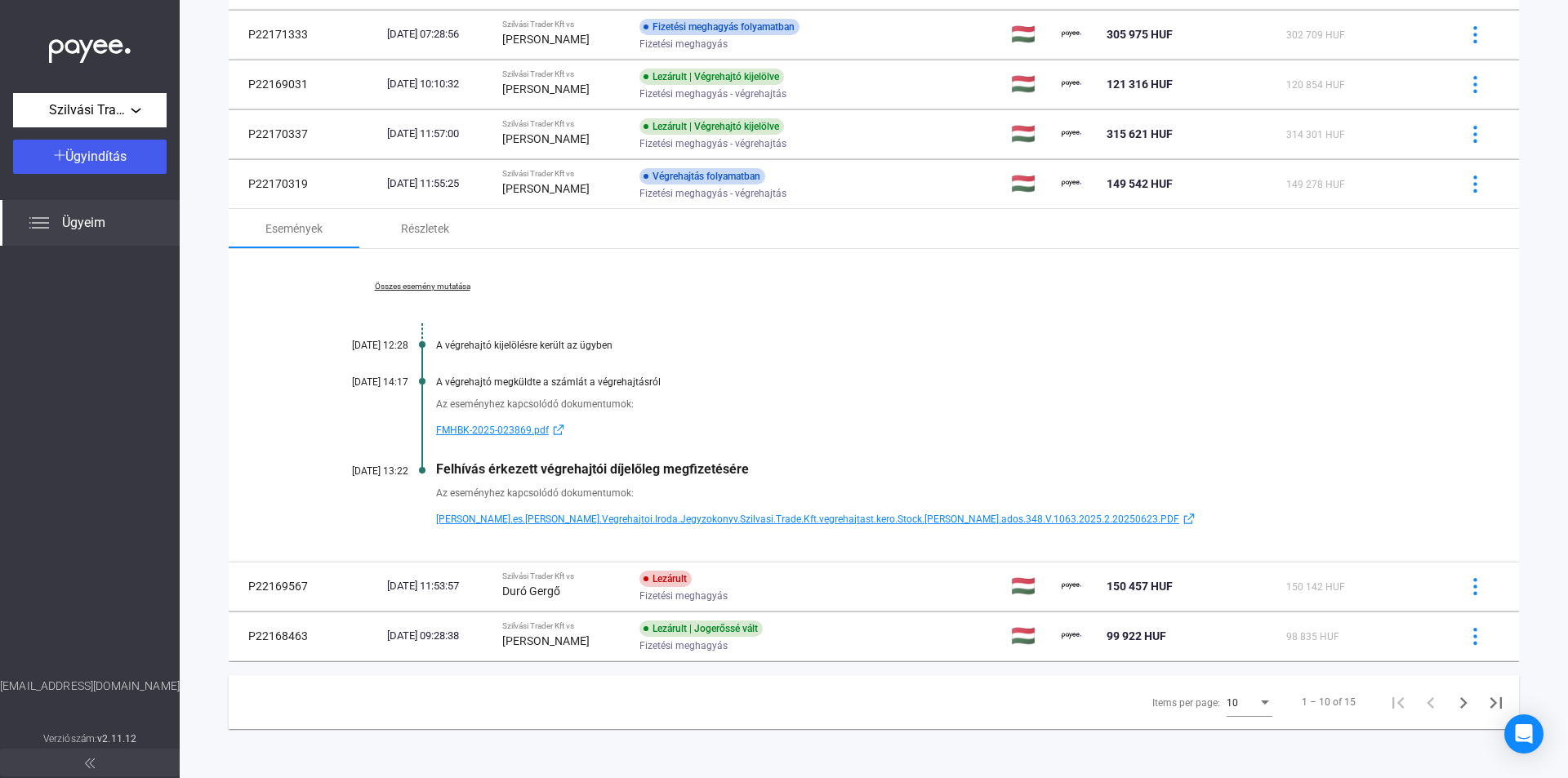
drag, startPoint x: 761, startPoint y: 475, endPoint x: 439, endPoint y: 464, distance: 322.2
click at [439, 464] on div "Felhívás érkezett végrehajtói díjelőleg megfizetésére" at bounding box center [936, 469] width 1001 height 16
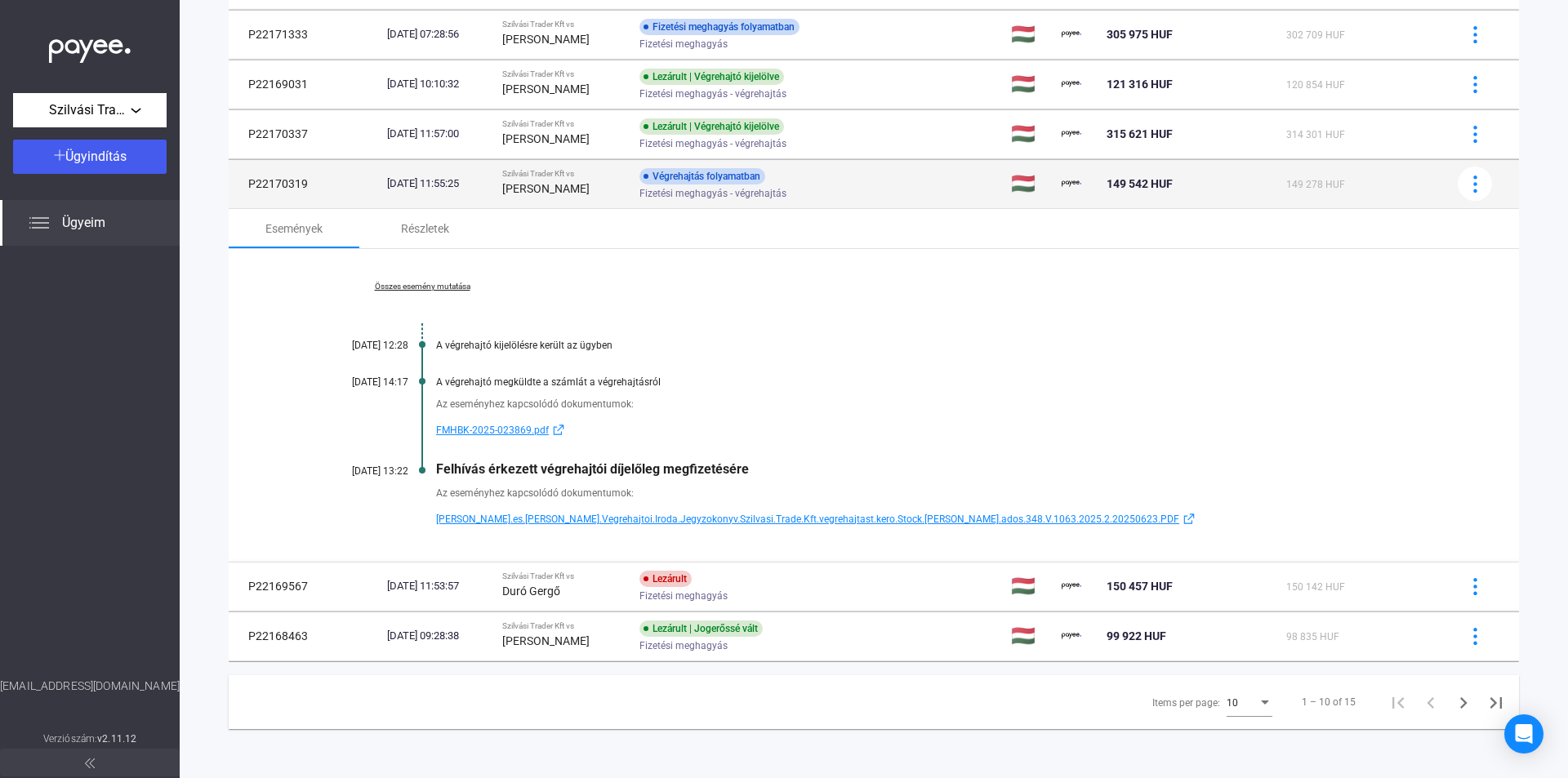
click at [455, 186] on div "[DATE] 11:55:25" at bounding box center [438, 184] width 102 height 16
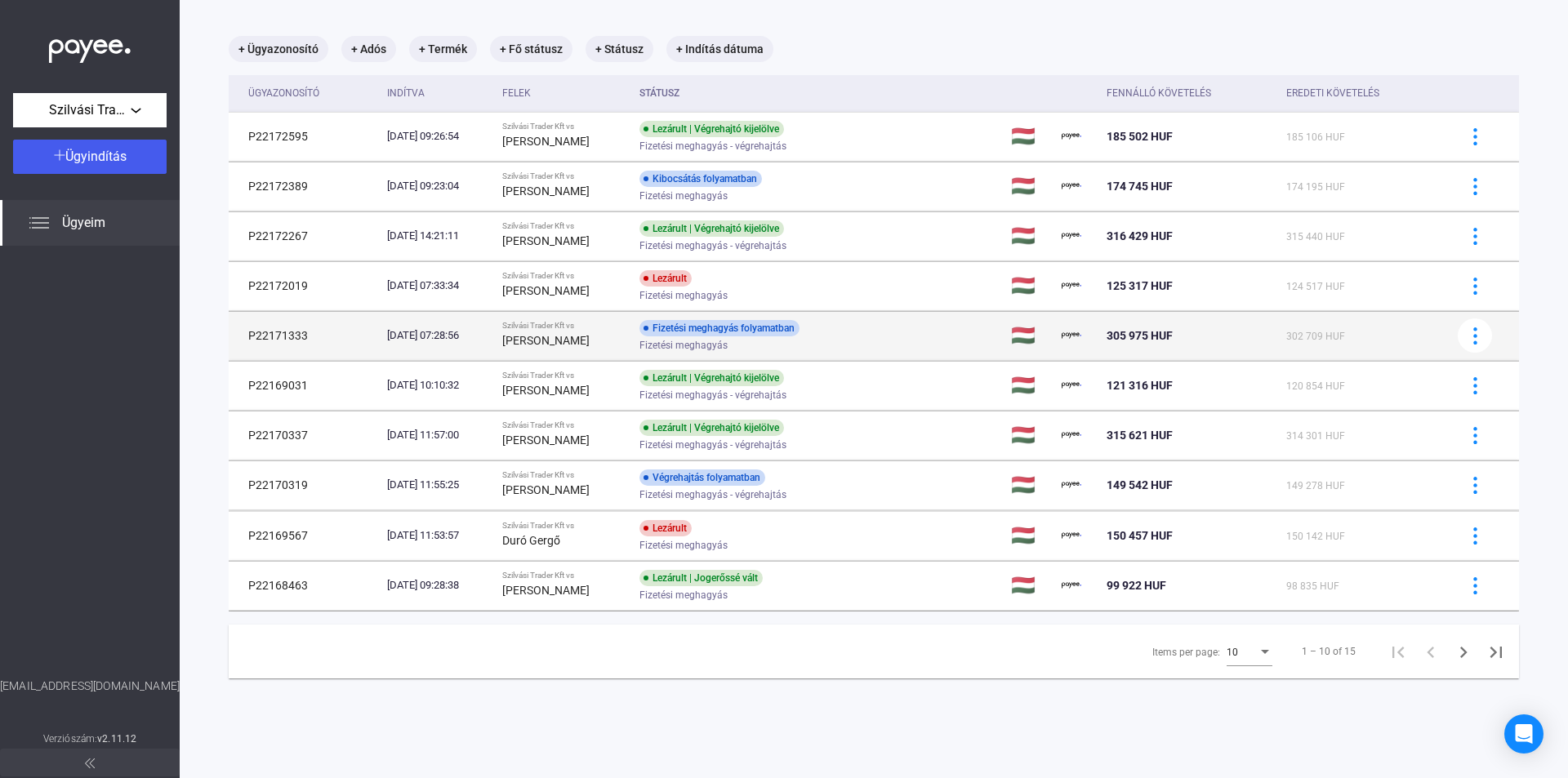
scroll to position [78, 0]
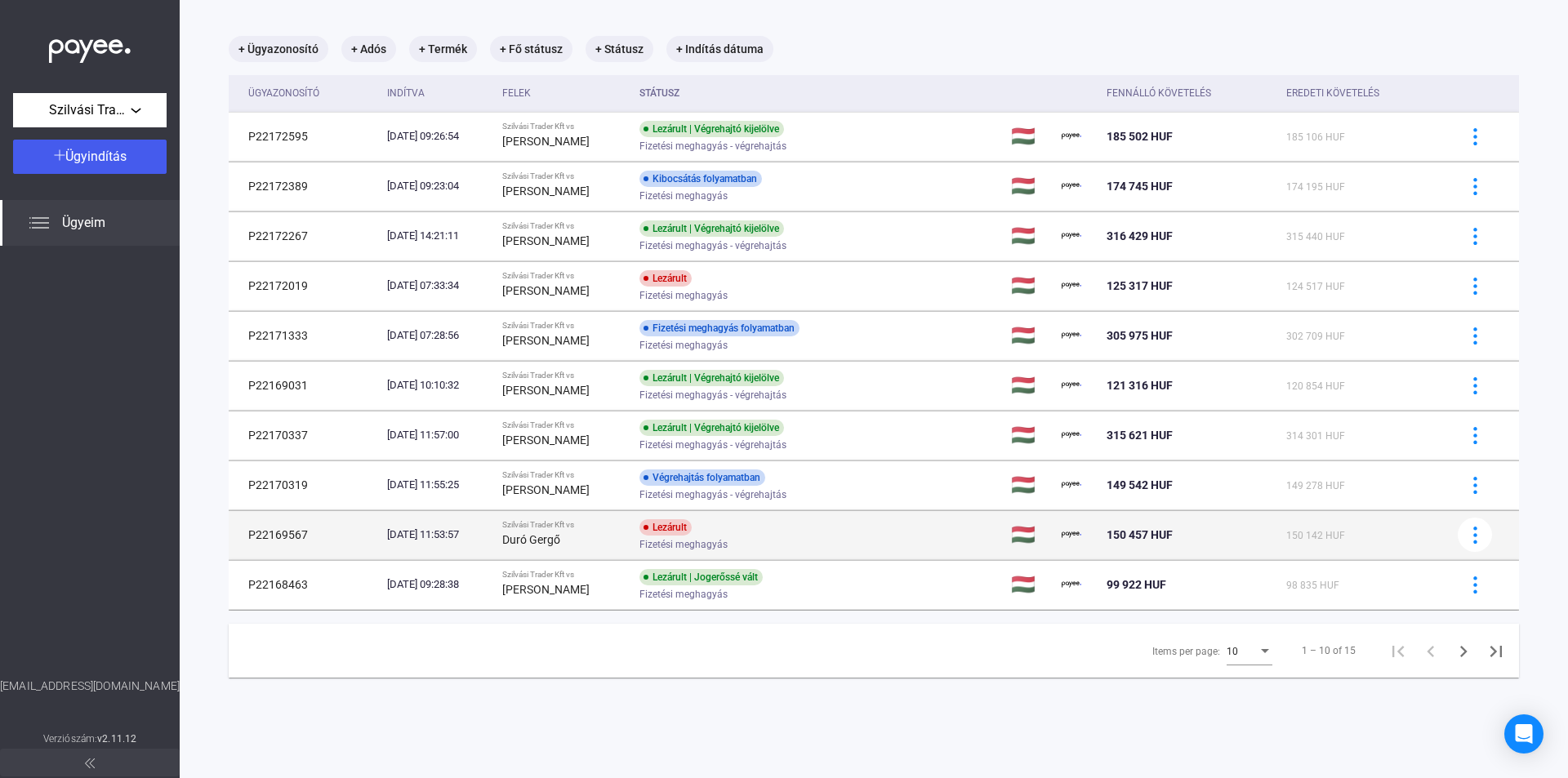
click at [613, 530] on div "Duró Gergő" at bounding box center [563, 539] width 123 height 19
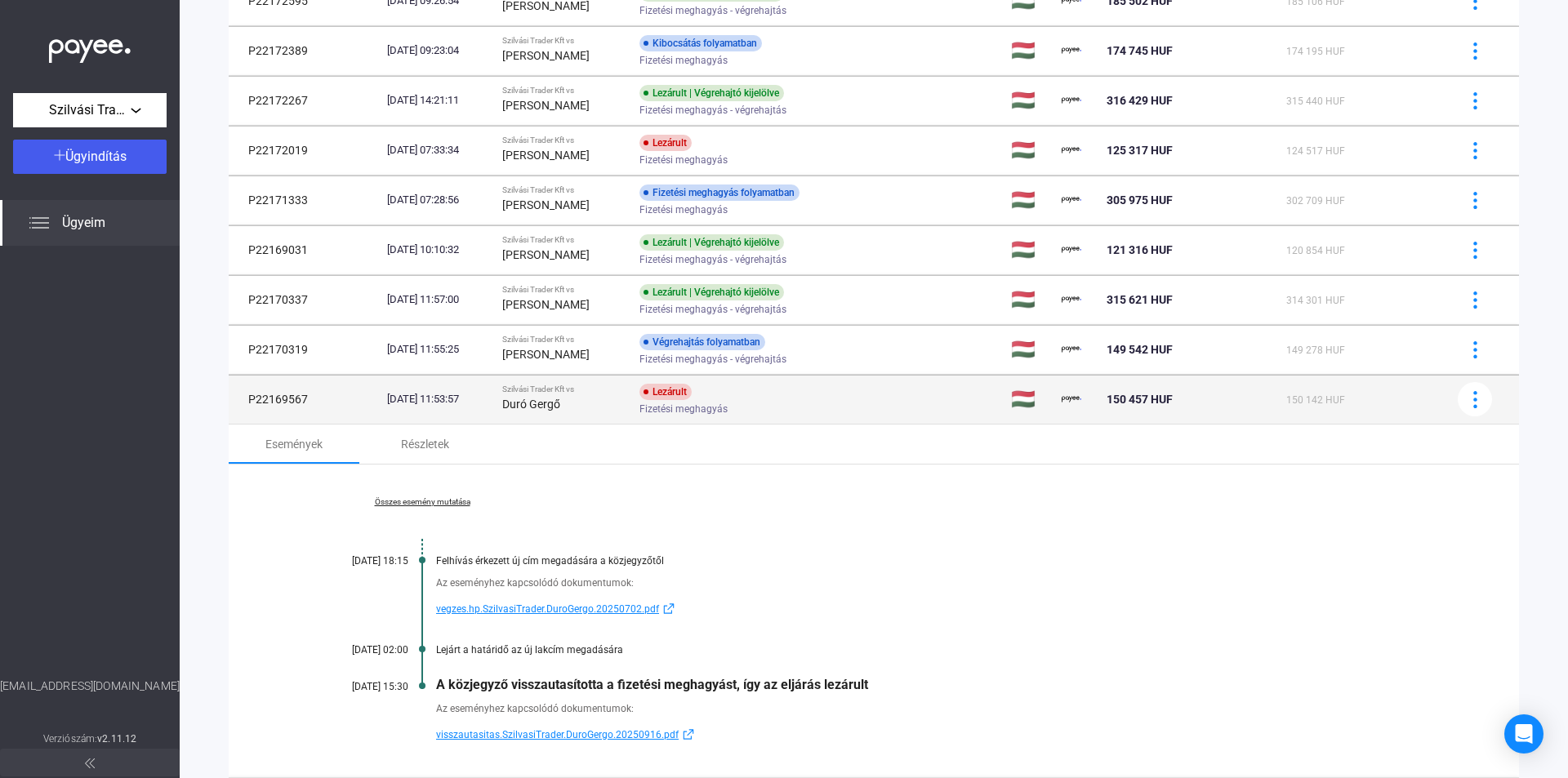
scroll to position [378, 0]
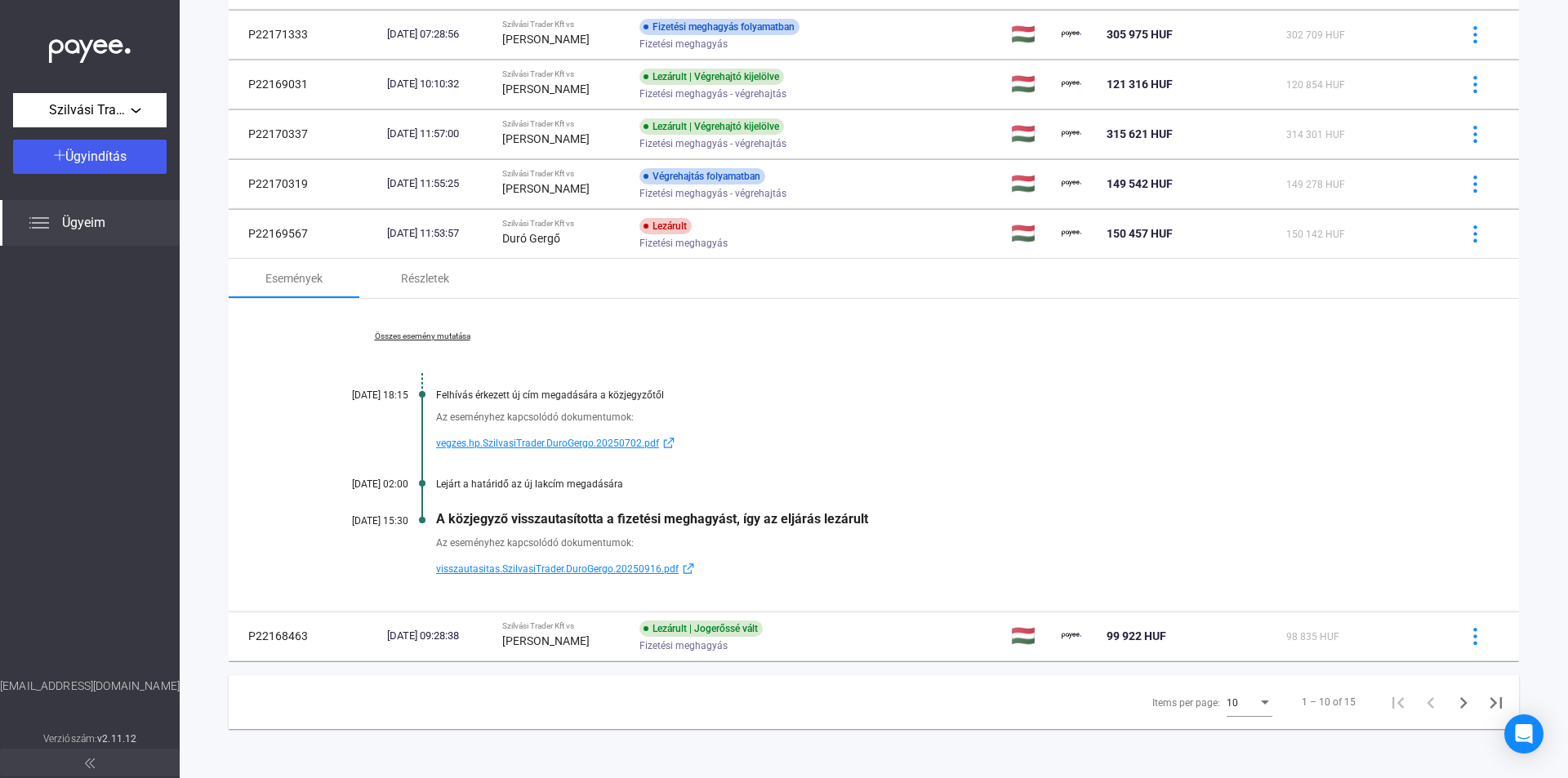
drag, startPoint x: 893, startPoint y: 519, endPoint x: 432, endPoint y: 521, distance: 461.0
click at [432, 521] on div "Összes esemény mutatása [DATE] 18:15 Felhívás érkezett új cím megadására a közj…" at bounding box center [873, 455] width 1290 height 313
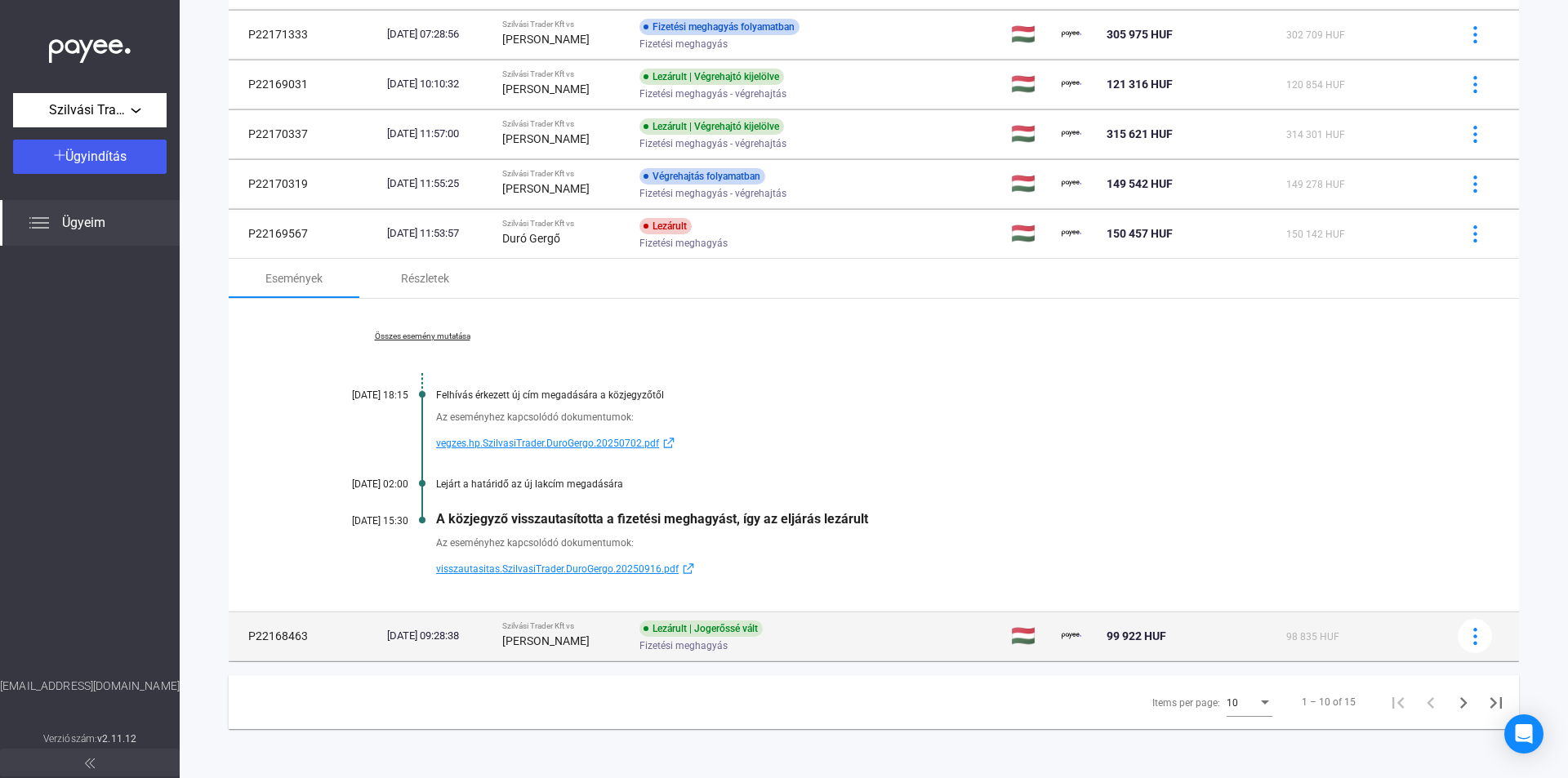
click at [728, 653] on span "Fizetési meghagyás" at bounding box center [683, 645] width 88 height 19
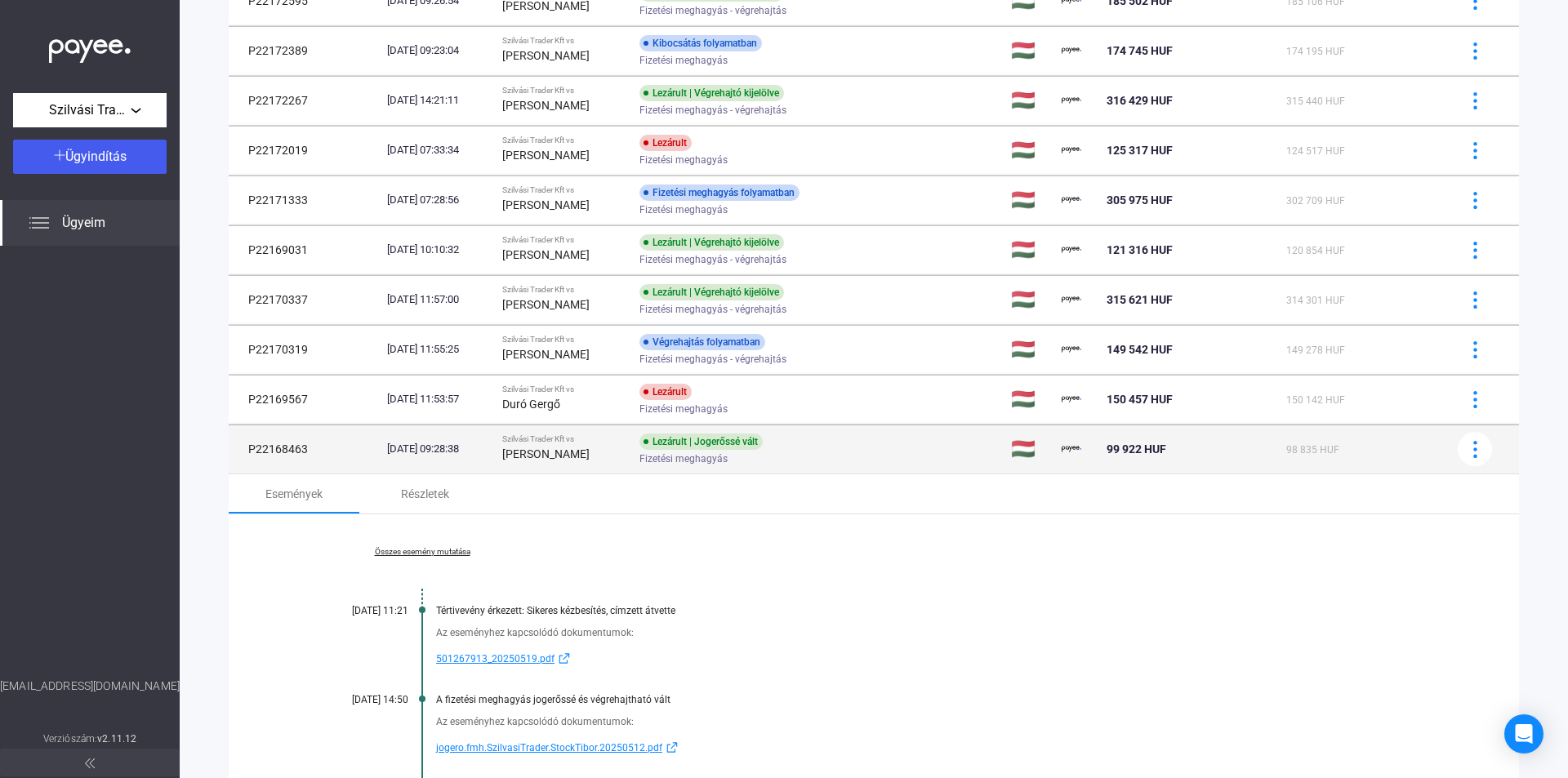
scroll to position [432, 0]
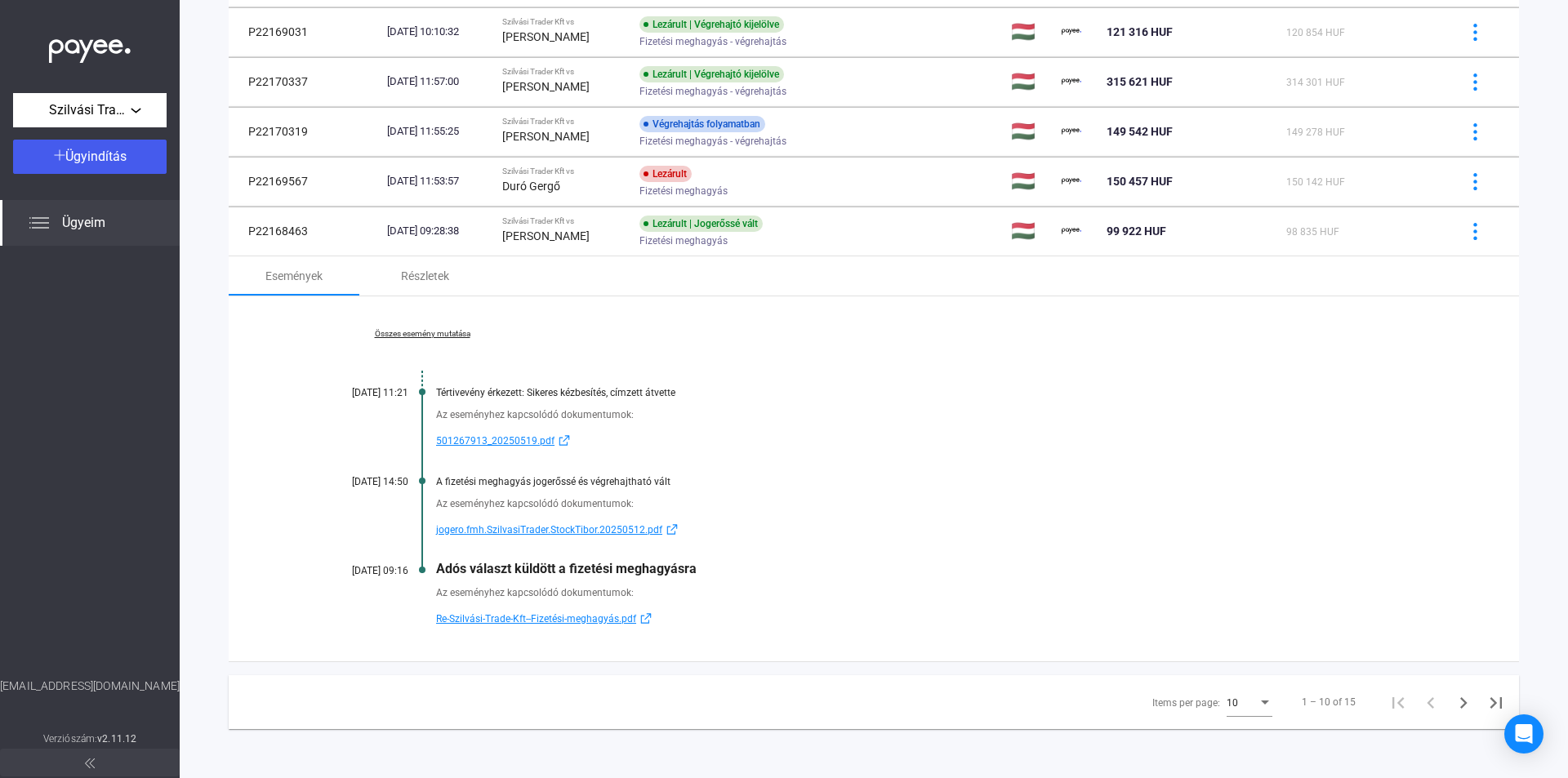
drag, startPoint x: 708, startPoint y: 575, endPoint x: 433, endPoint y: 567, distance: 275.1
click at [433, 567] on div "Összes esemény mutatása [DATE] 11:21 Tértivevény érkezett: Sikeres kézbesítés, …" at bounding box center [873, 478] width 1290 height 365
